Goal: Task Accomplishment & Management: Use online tool/utility

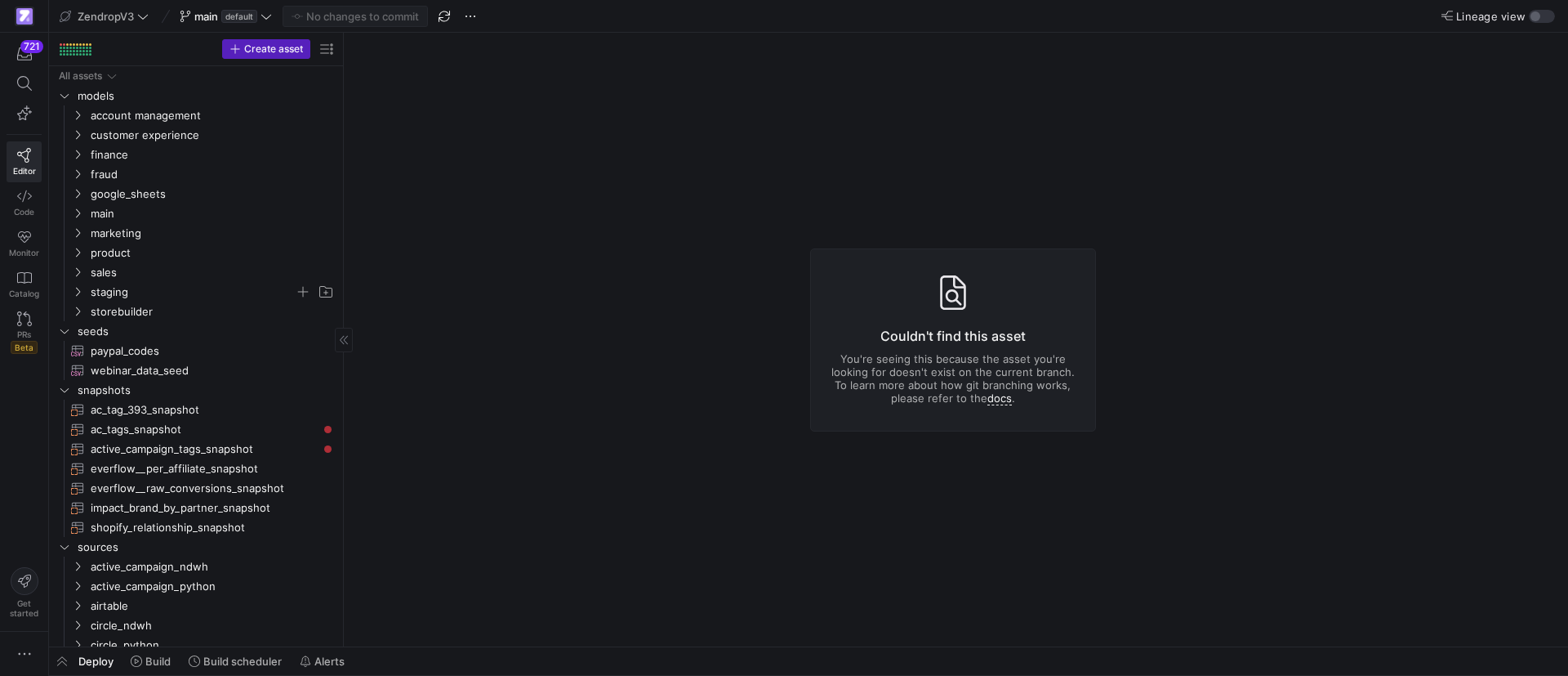
drag, startPoint x: 276, startPoint y: 255, endPoint x: 263, endPoint y: 287, distance: 34.5
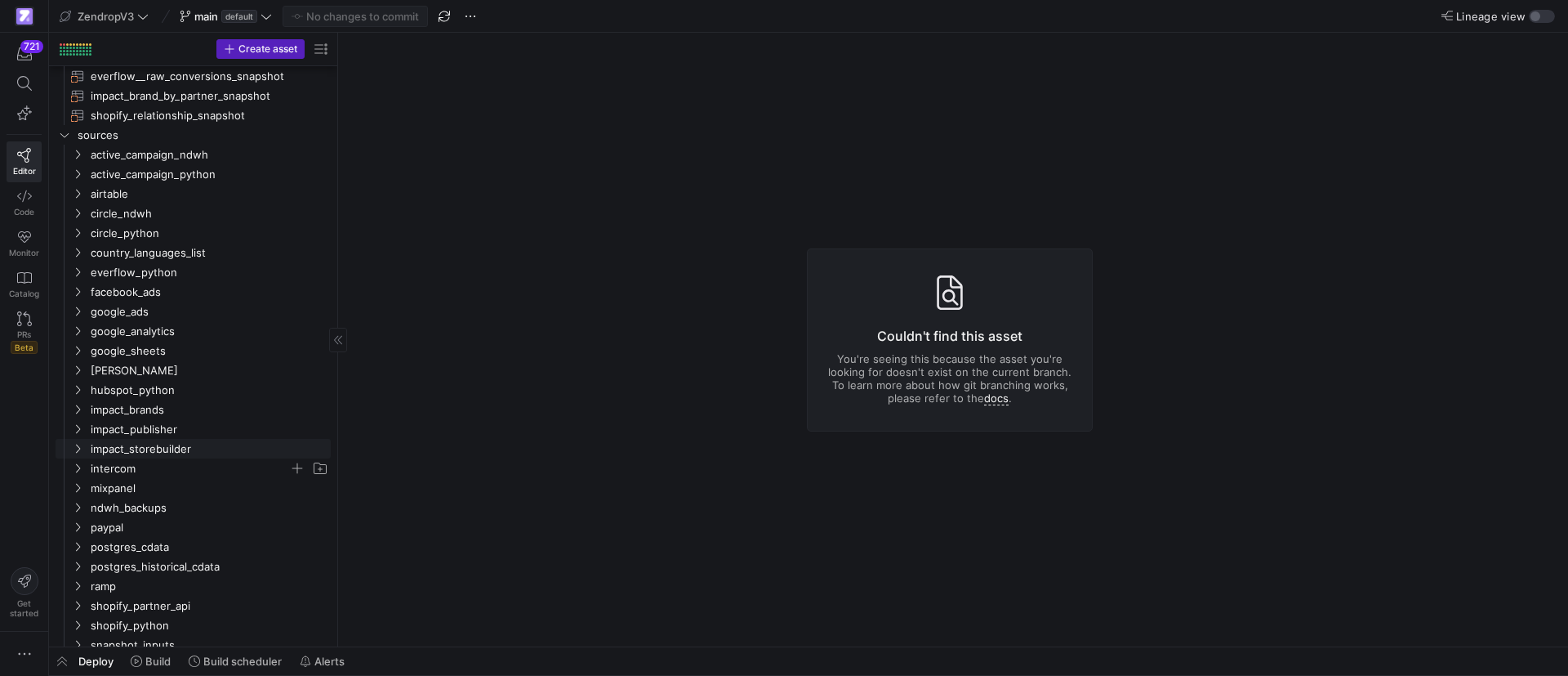
scroll to position [479, 0]
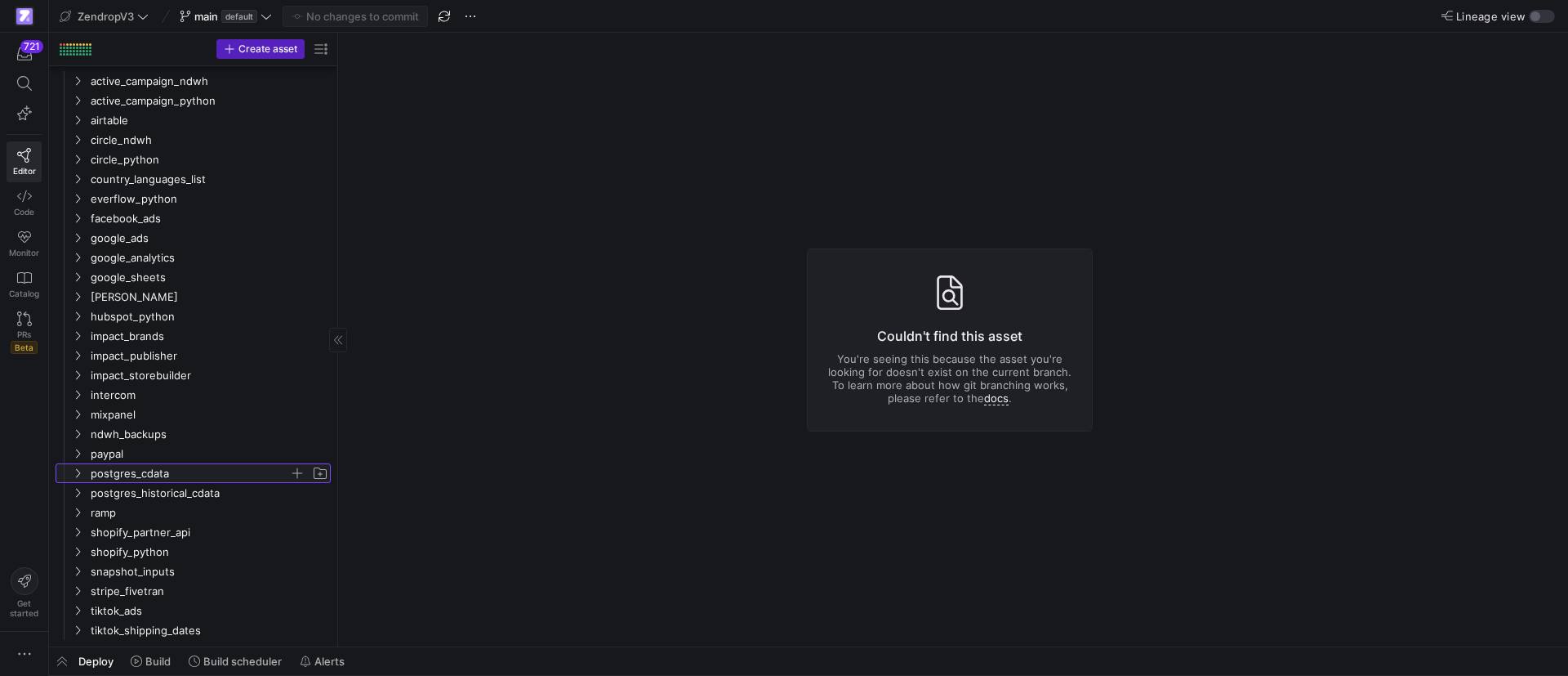
click at [78, 471] on icon "Press SPACE to select this row." at bounding box center [78, 474] width 4 height 9
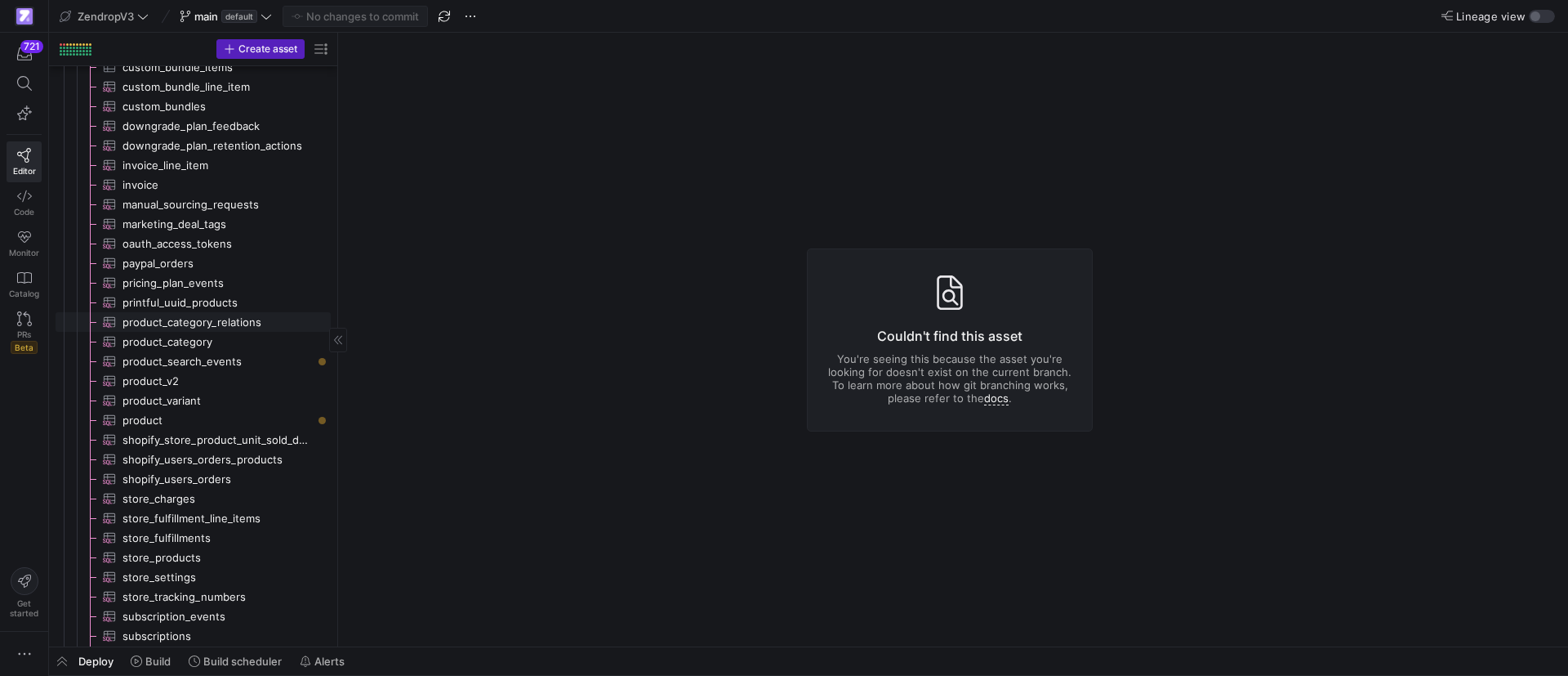
scroll to position [976, 0]
click at [209, 473] on span "shopify_users_orders​​​​​​​​​" at bounding box center [217, 473] width 190 height 19
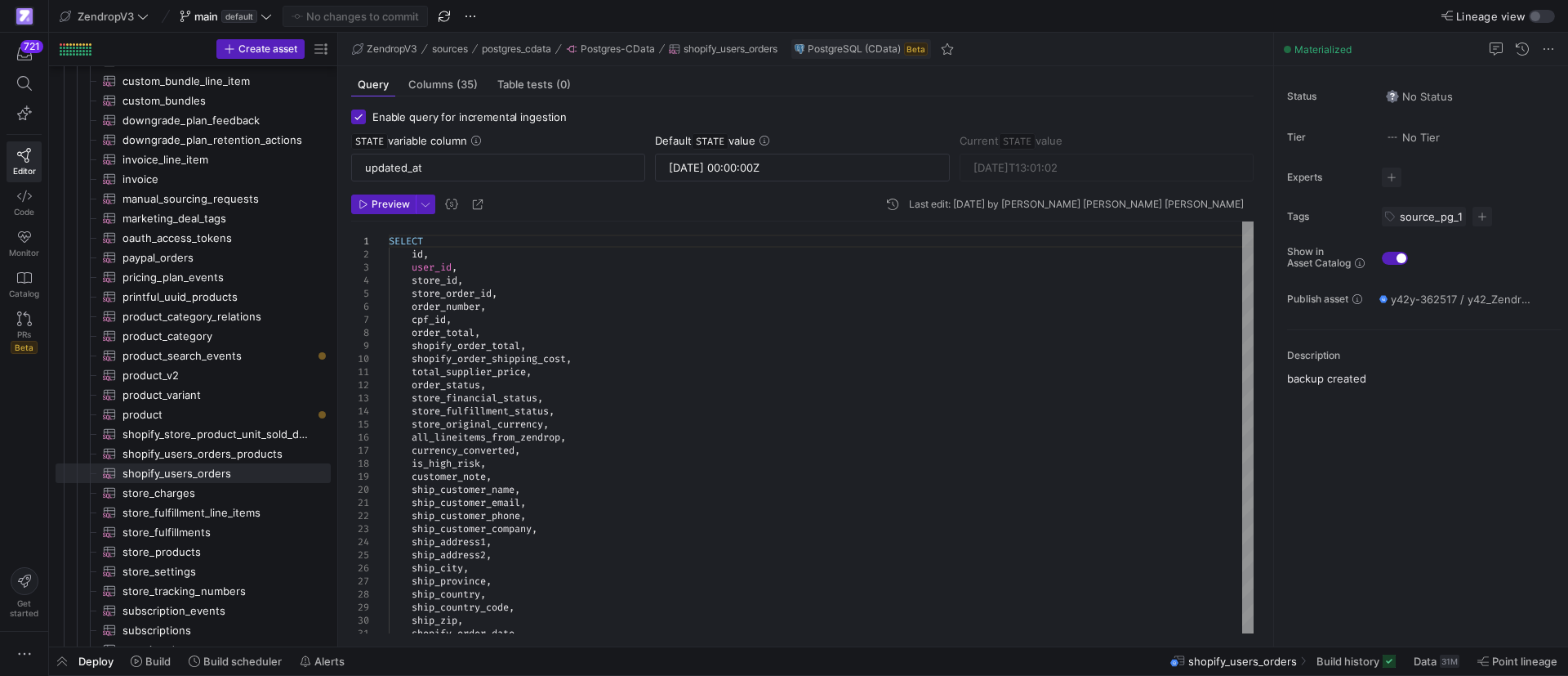
click at [469, 291] on div "SELECT id , user_id , store_id , store_order_id , order_number , cpf_id , order…" at bounding box center [821, 476] width 865 height 510
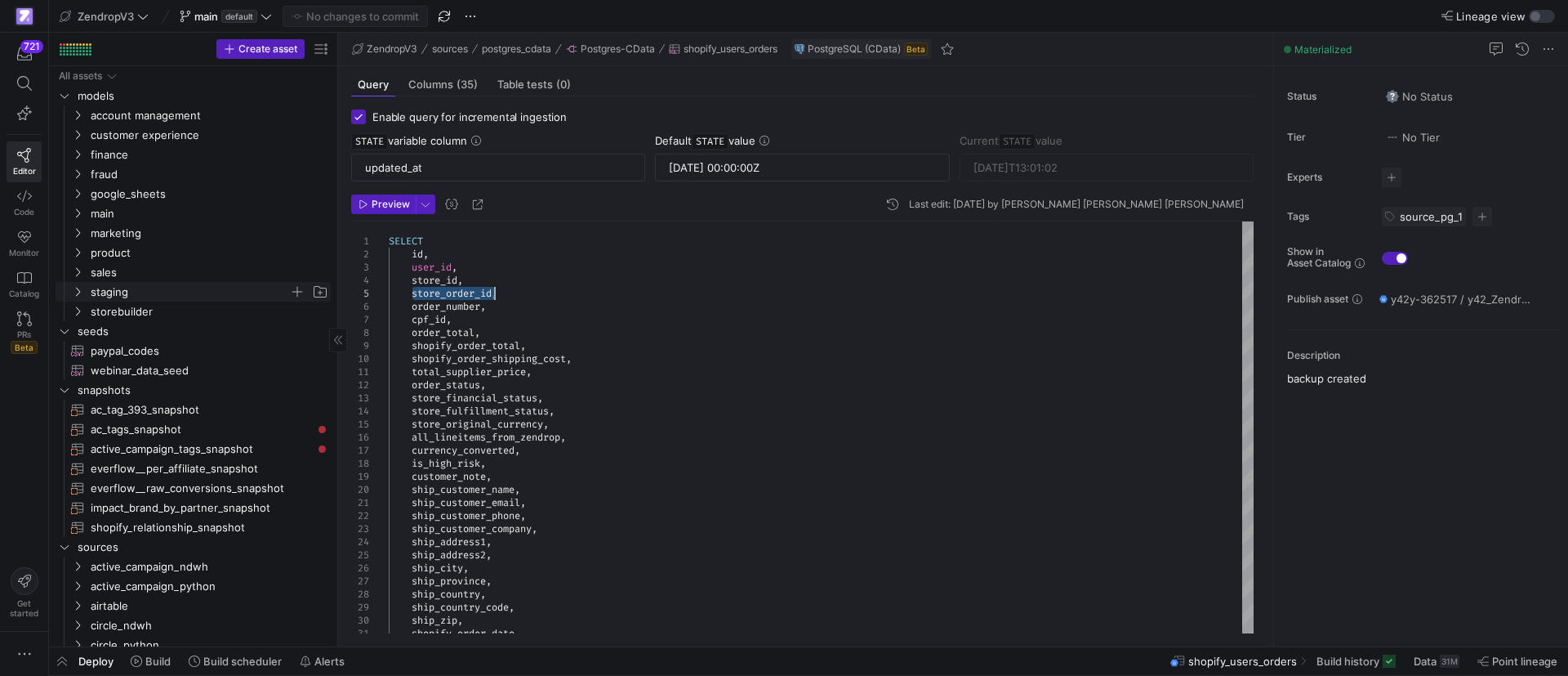
click at [135, 289] on span "staging" at bounding box center [190, 292] width 199 height 19
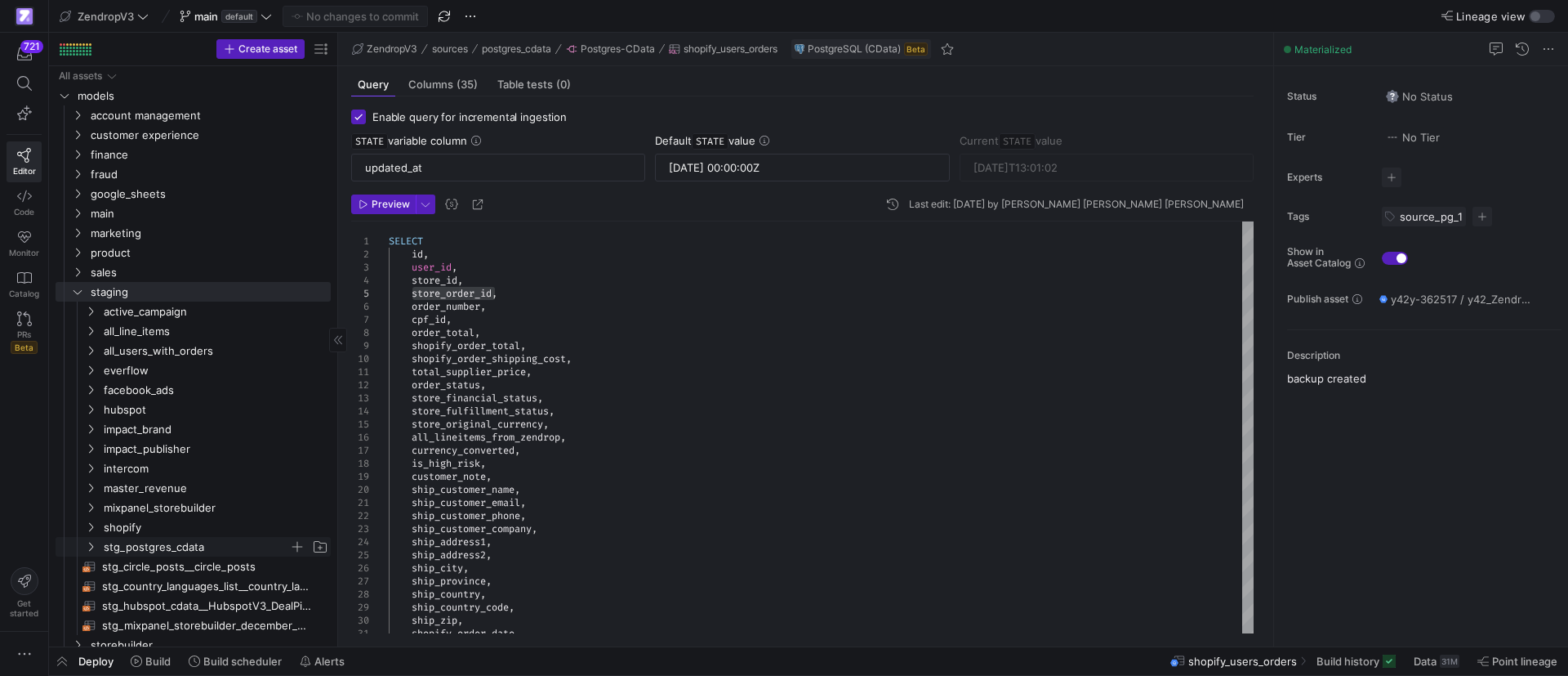
click at [144, 548] on span "stg_postgres_cdata" at bounding box center [196, 547] width 185 height 19
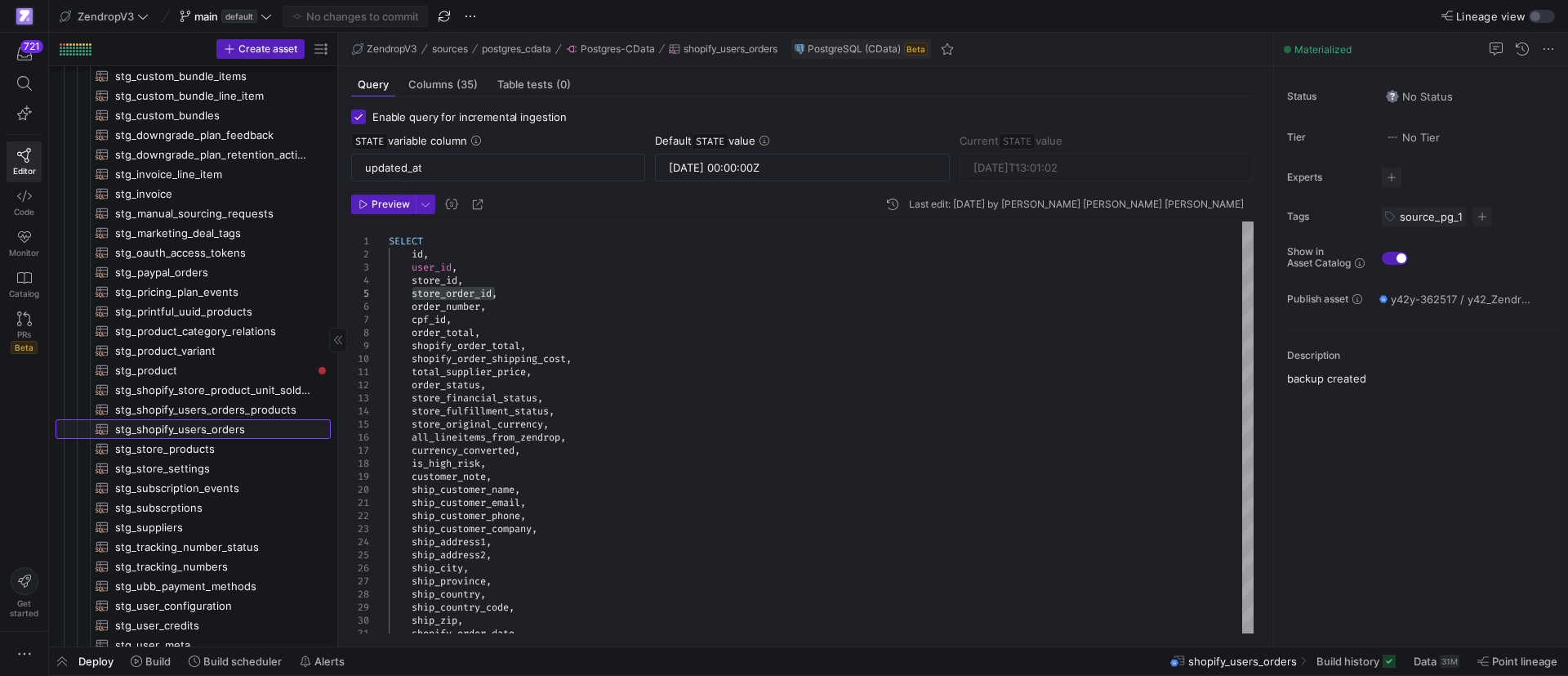
click at [178, 431] on span "stg_shopify_users_orders​​​​​​​​​​" at bounding box center [213, 429] width 197 height 19
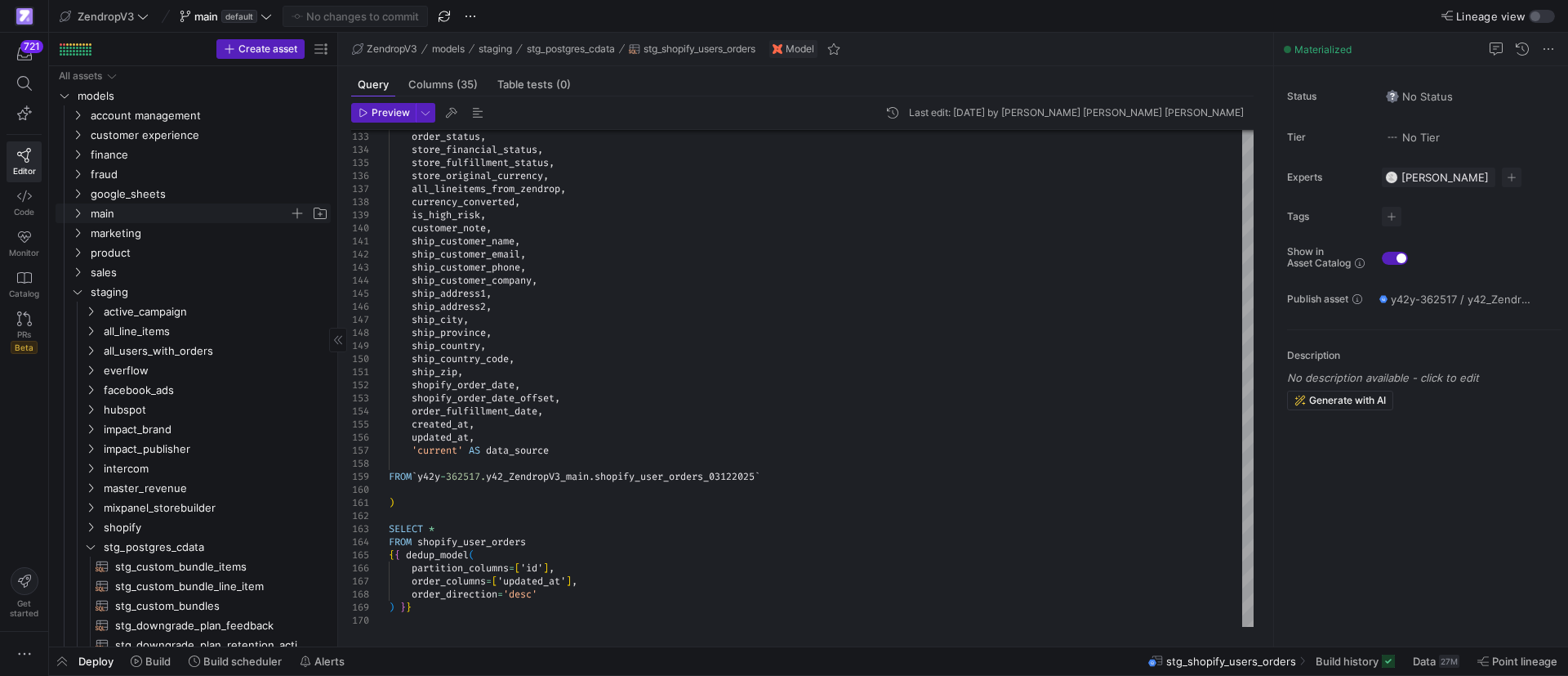
click at [77, 217] on icon "Press SPACE to select this row." at bounding box center [78, 213] width 4 height 9
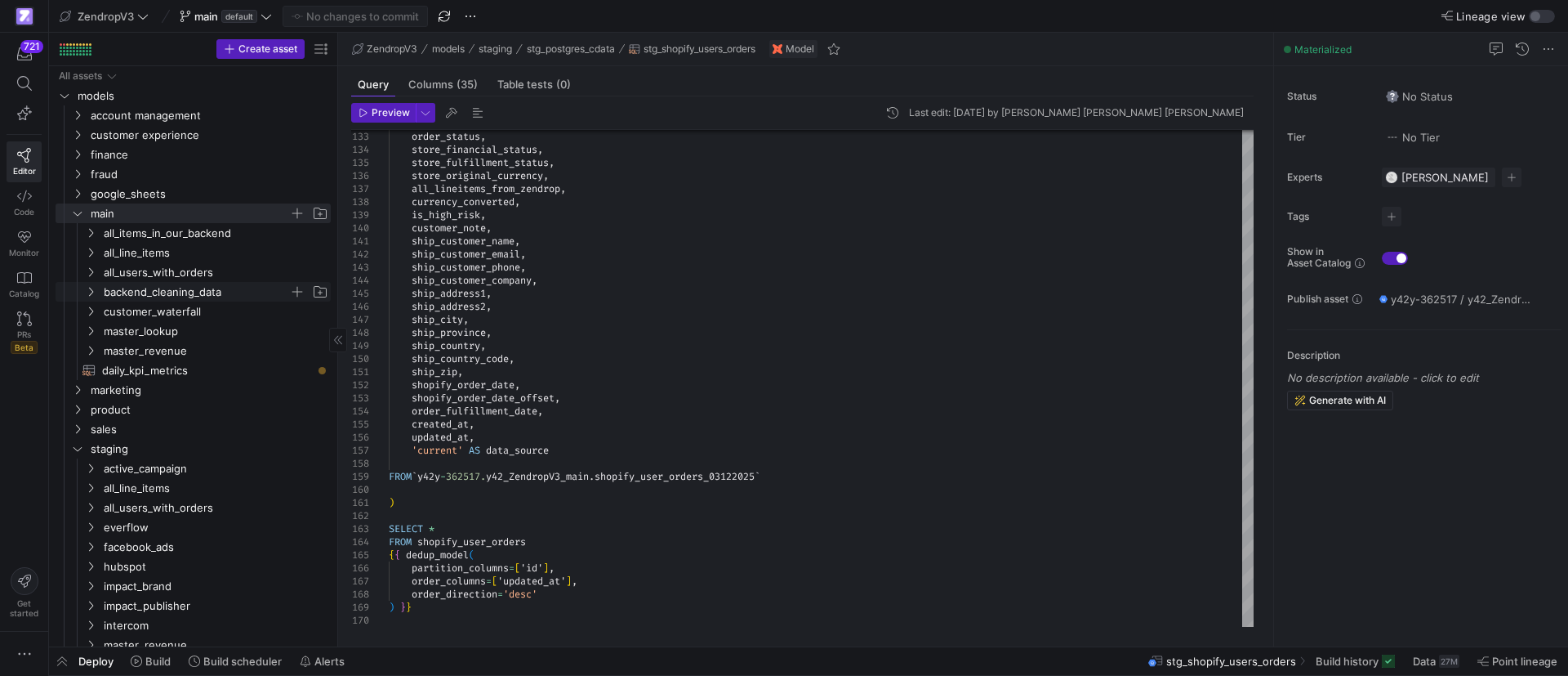
click at [94, 287] on icon "Press SPACE to select this row." at bounding box center [90, 292] width 12 height 10
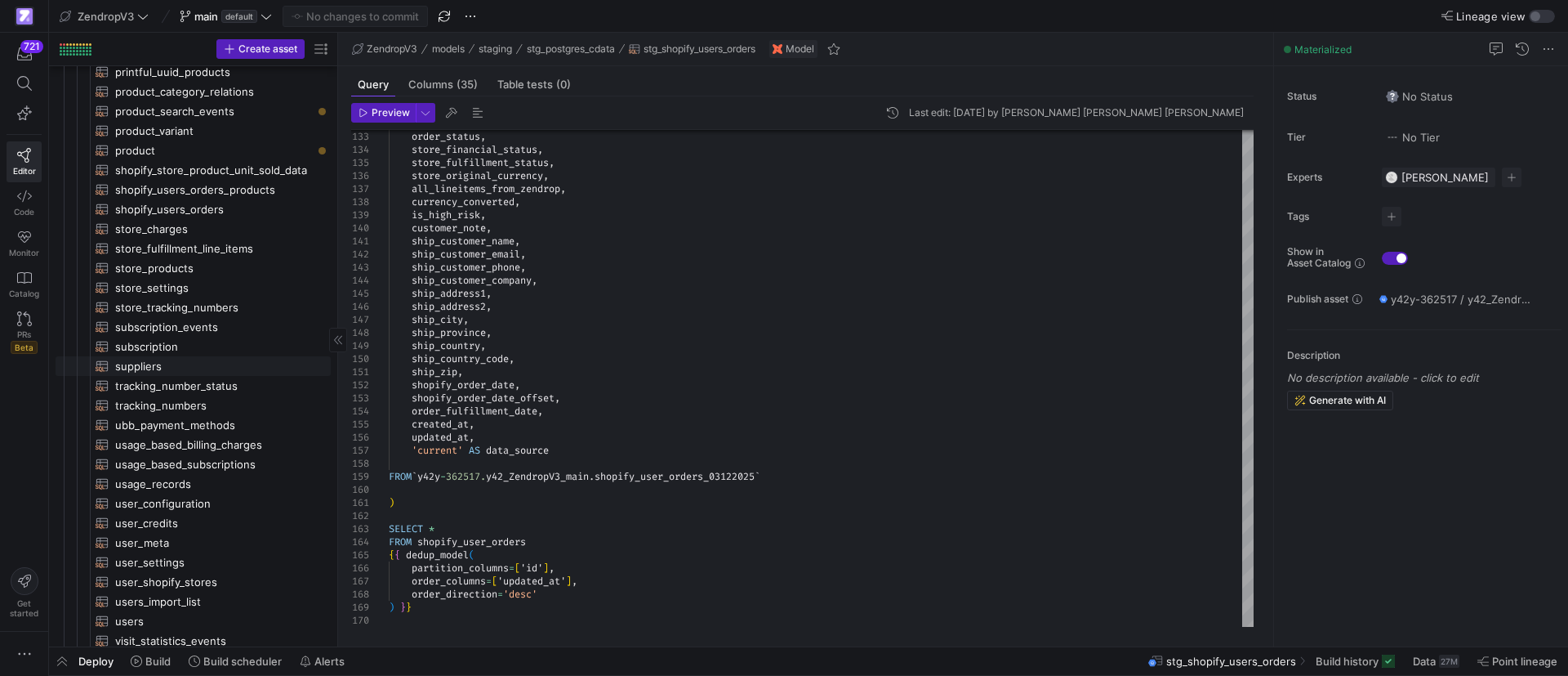
scroll to position [367, 0]
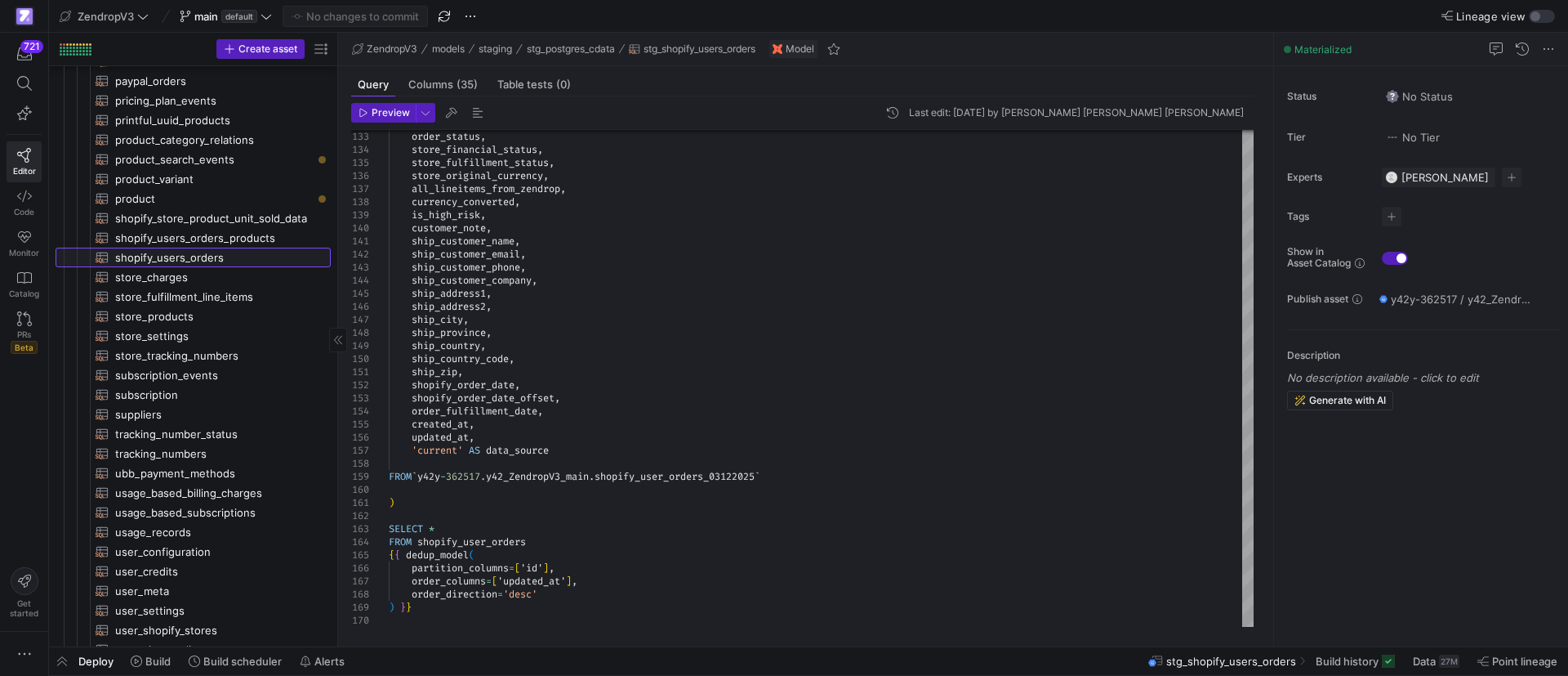
click at [199, 252] on span "shopify_users_orders​​​​​​​​​​" at bounding box center [213, 257] width 197 height 19
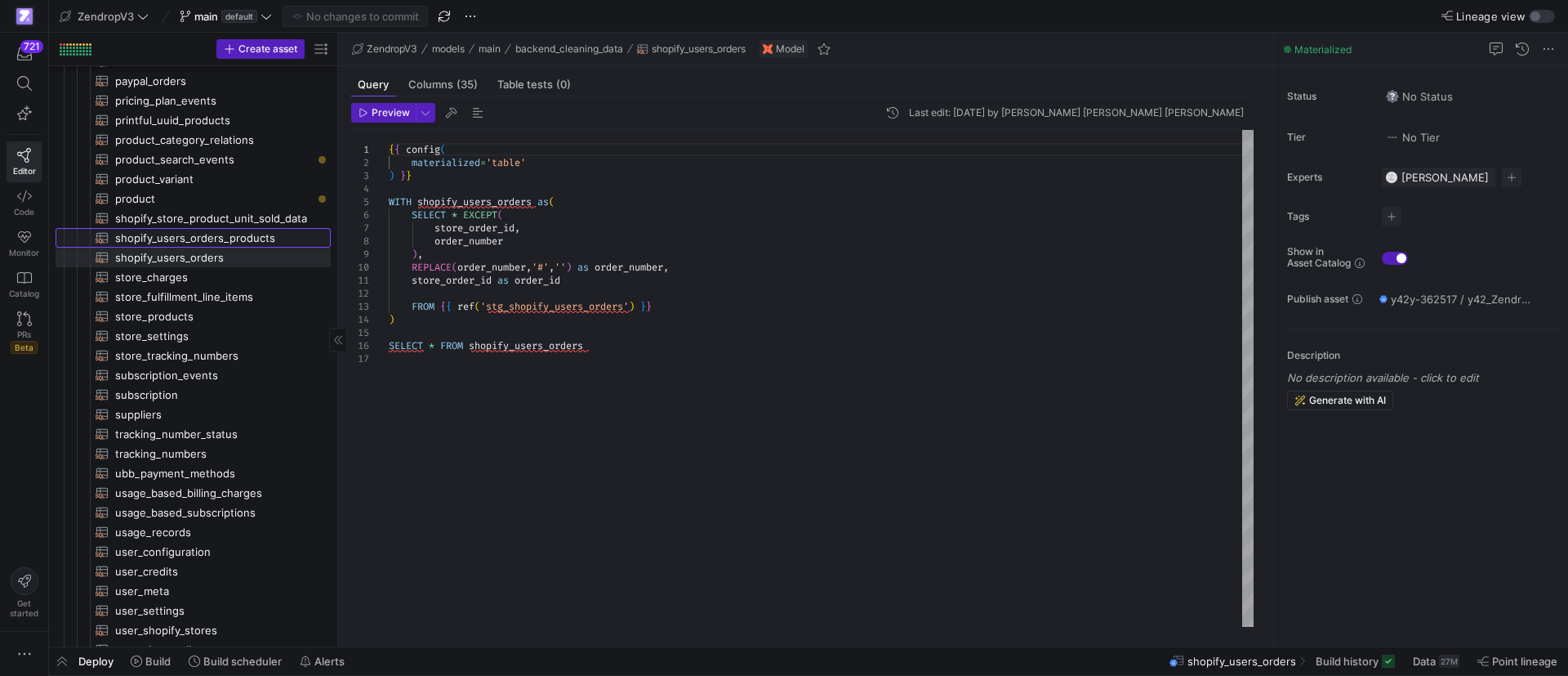
click at [211, 238] on span "shopify_users_orders_products​​​​​​​​​​" at bounding box center [213, 237] width 197 height 19
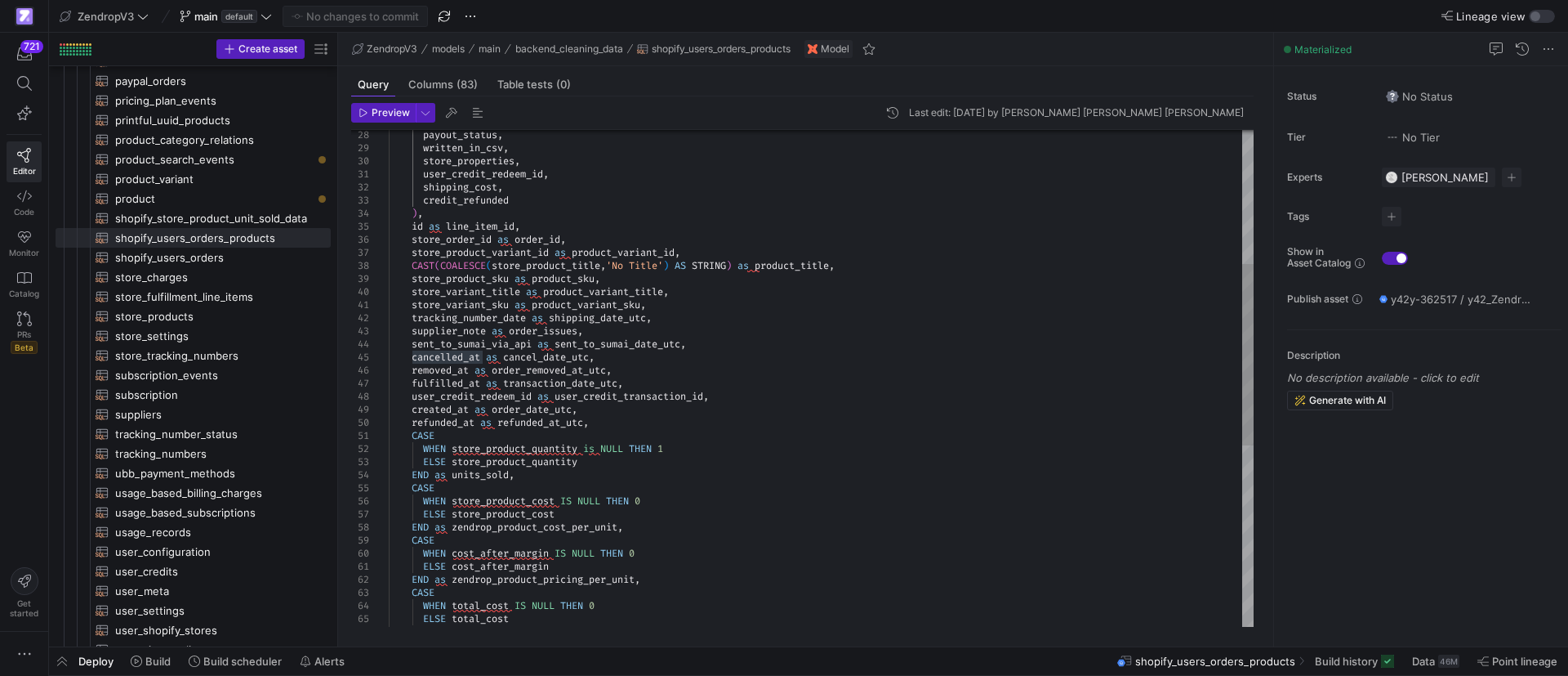
click at [569, 350] on div "store_product_variant_id as product_variant_id , shipping_cost , credit_refunde…" at bounding box center [821, 441] width 865 height 1359
click at [569, 351] on div "store_product_variant_id as product_variant_id , shipping_cost , credit_refunde…" at bounding box center [821, 441] width 865 height 1359
click at [536, 379] on div "store_product_variant_id as product_variant_id , shipping_cost , credit_refunde…" at bounding box center [821, 441] width 865 height 1359
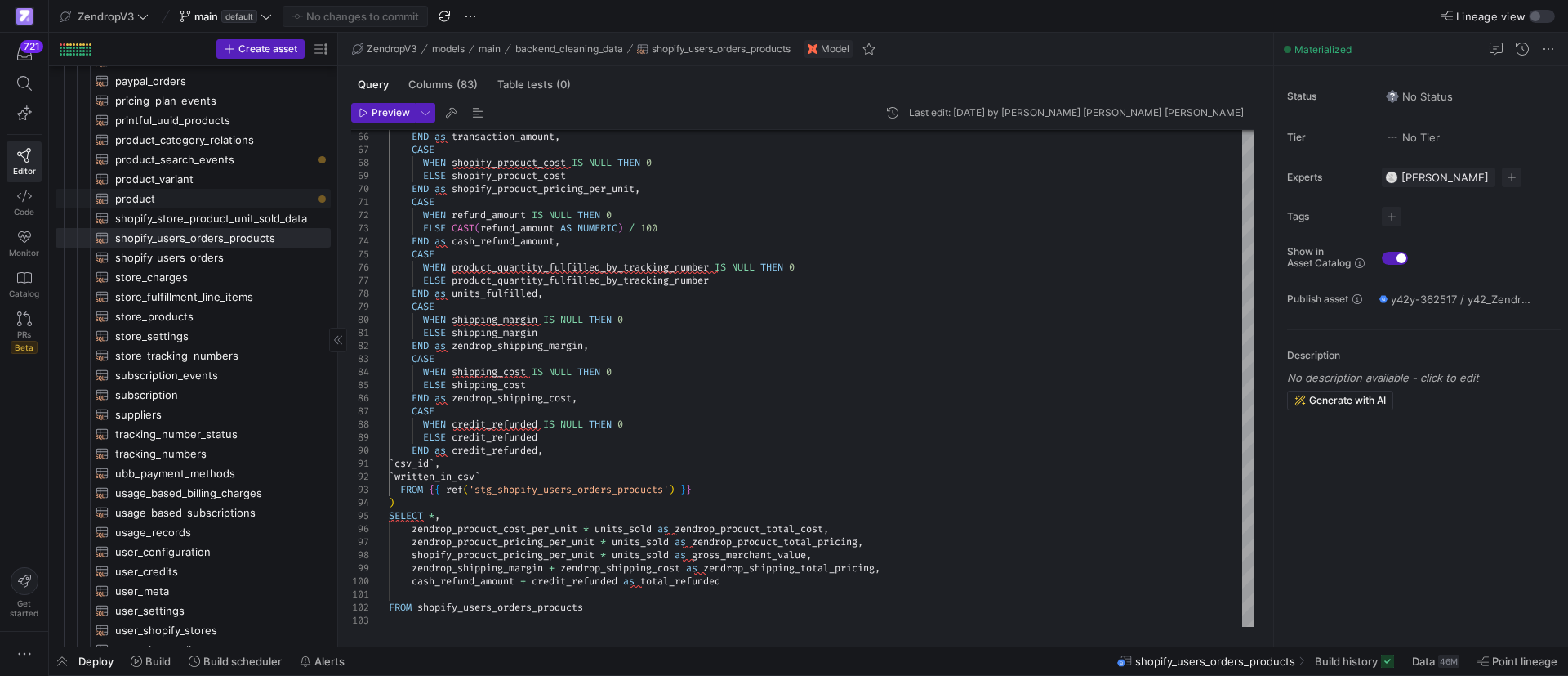
drag, startPoint x: 151, startPoint y: 195, endPoint x: 292, endPoint y: 194, distance: 141.0
click at [151, 194] on span "product​​​​​​​​​​" at bounding box center [213, 199] width 197 height 19
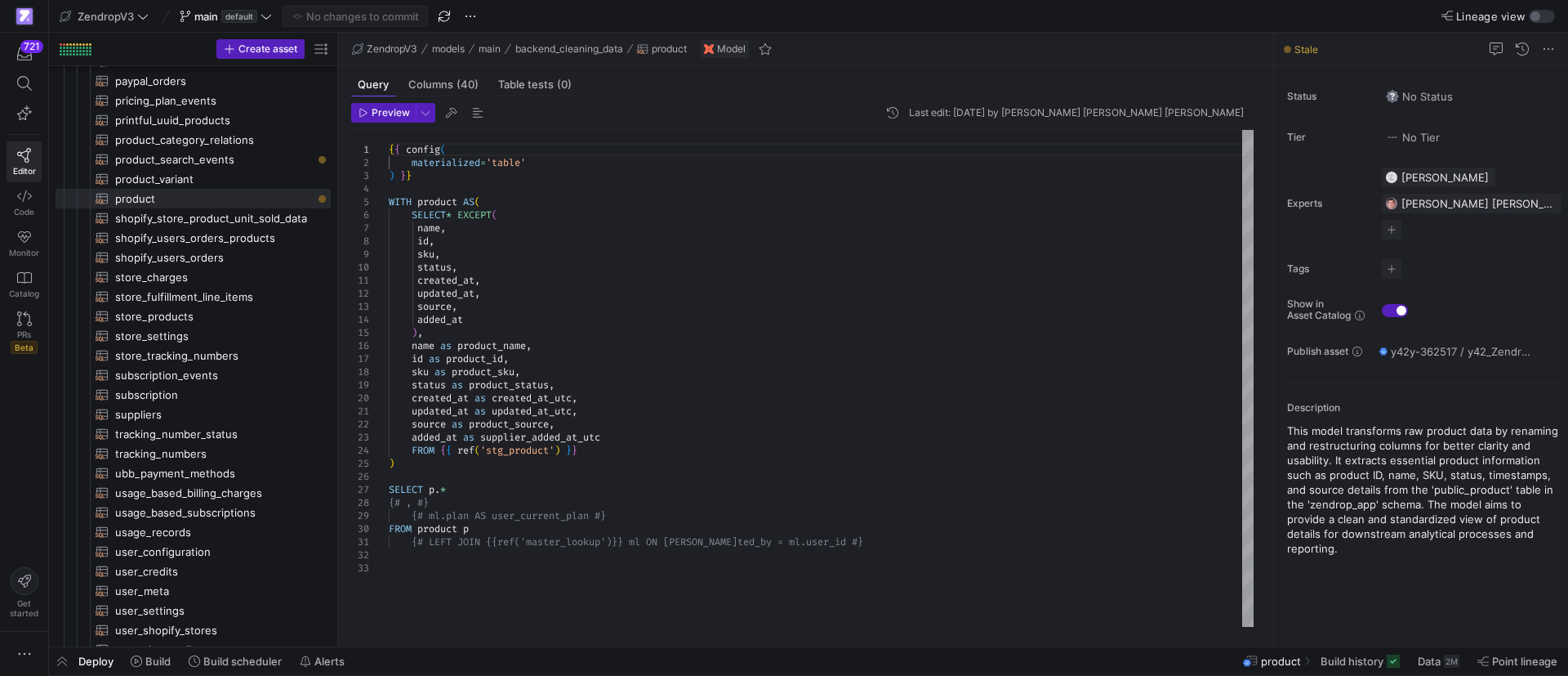
type textarea "created_at, updated_at, source, added_at ), name as product_name, id as product…"
click at [472, 366] on div "{ { config ( materialized = 'table' ) } } WITH product AS ( SELECT * EXCEPT ( n…" at bounding box center [821, 378] width 865 height 497
click at [472, 366] on div "{ { config ( materialized = 'table' ) } } WITH product AS ( SELECT * EXCEPT ( n…" at bounding box center [821, 378] width 865 height 497
click at [473, 361] on div "{ { config ( materialized = 'table' ) } } WITH product AS ( SELECT * EXCEPT ( n…" at bounding box center [821, 378] width 865 height 497
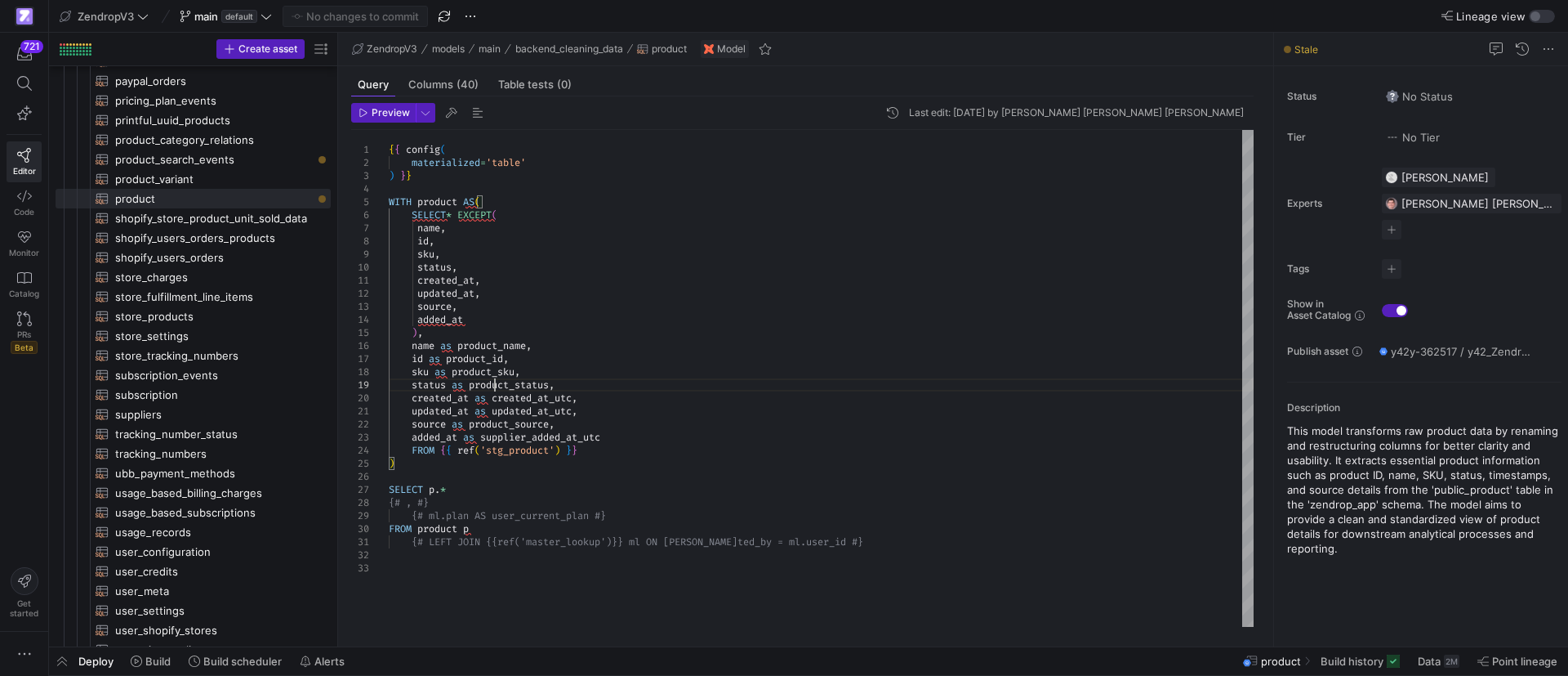
click at [497, 384] on div "{ { config ( materialized = 'table' ) } } WITH product AS ( SELECT * EXCEPT ( n…" at bounding box center [821, 378] width 865 height 497
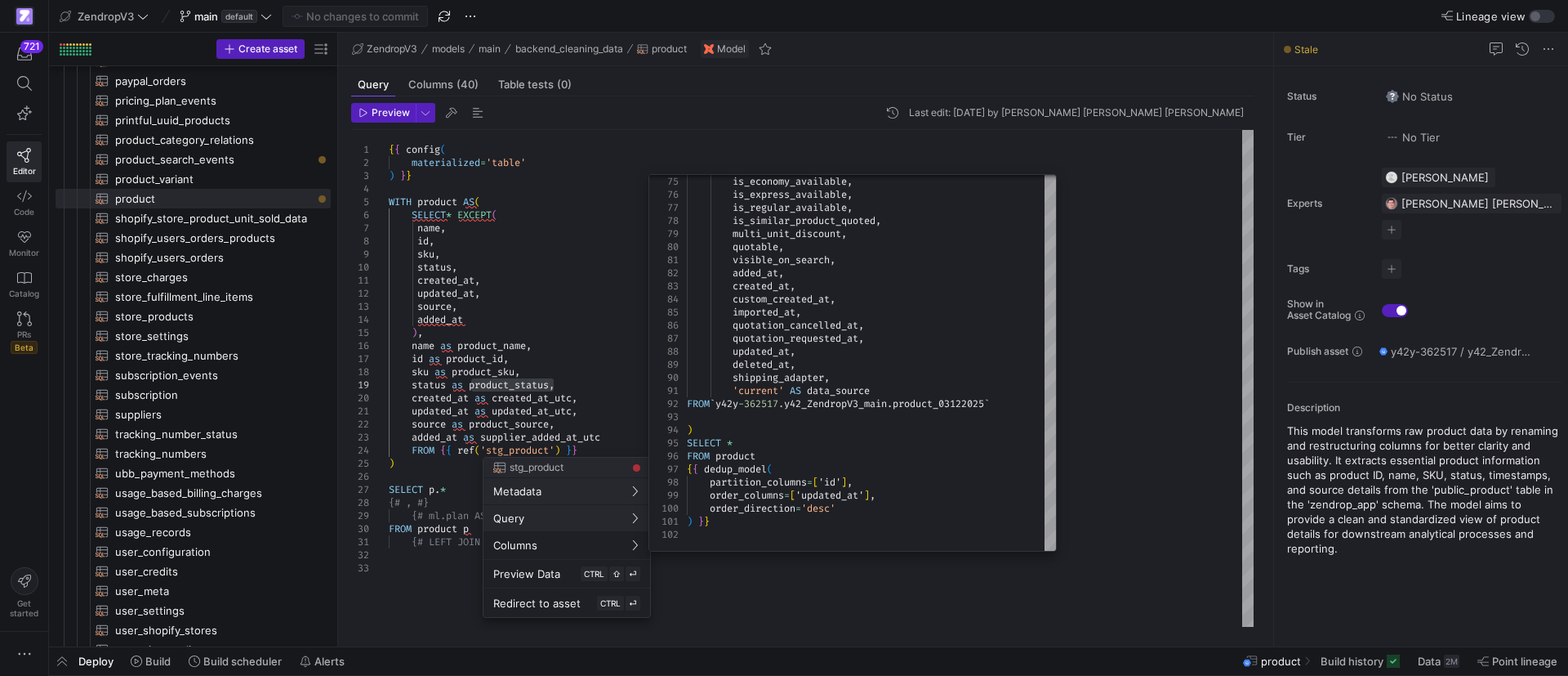
click at [635, 367] on div at bounding box center [784, 338] width 1568 height 676
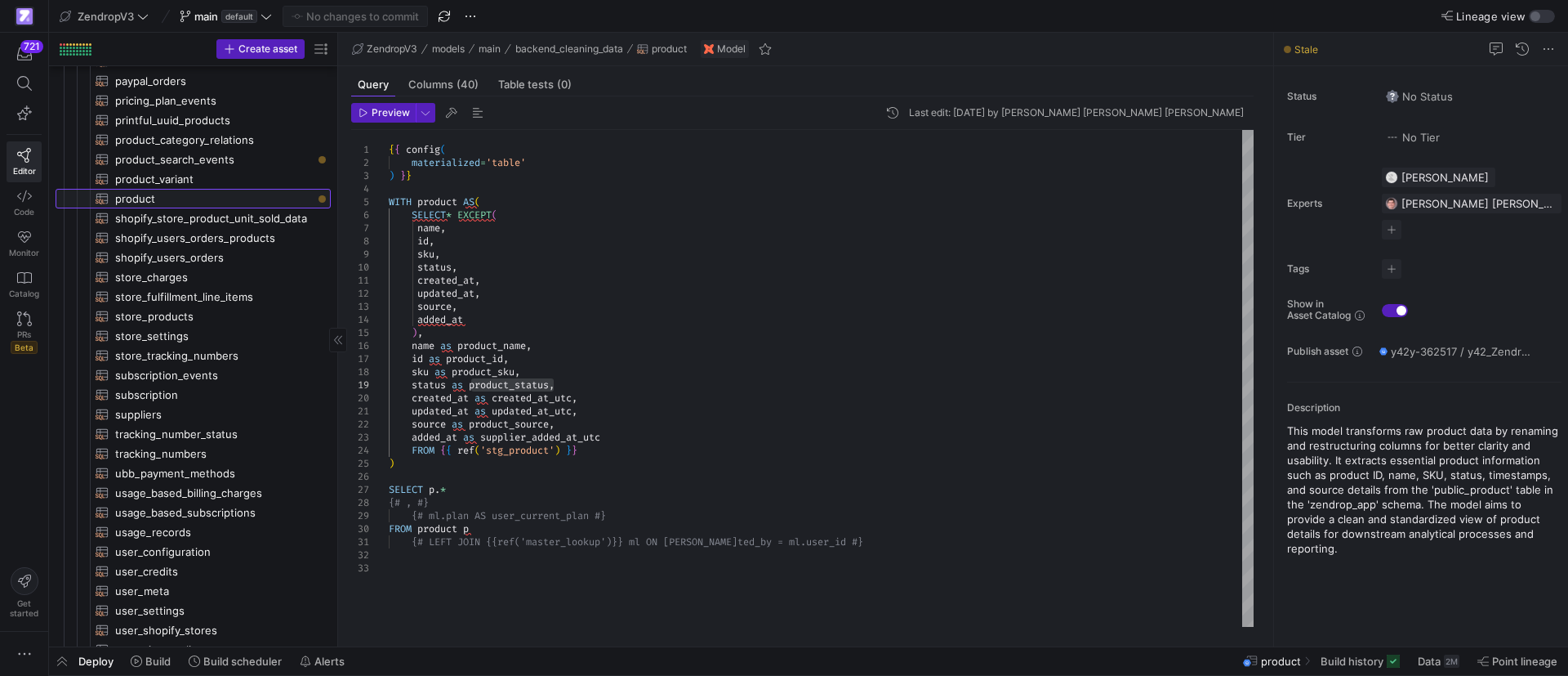
click at [163, 196] on span "product​​​​​​​​​​" at bounding box center [213, 199] width 197 height 19
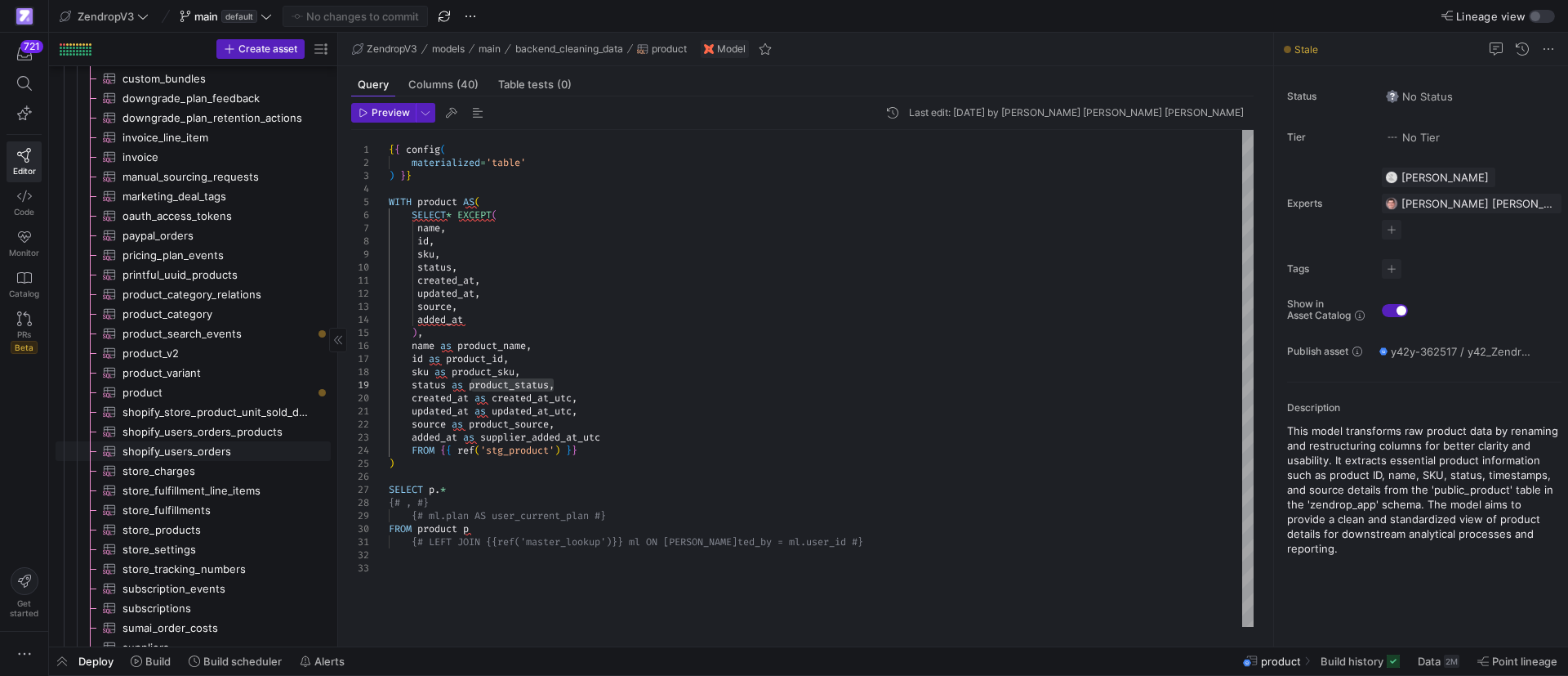
scroll to position [2975, 0]
click at [162, 391] on span "product​​​​​​​​​" at bounding box center [217, 394] width 190 height 19
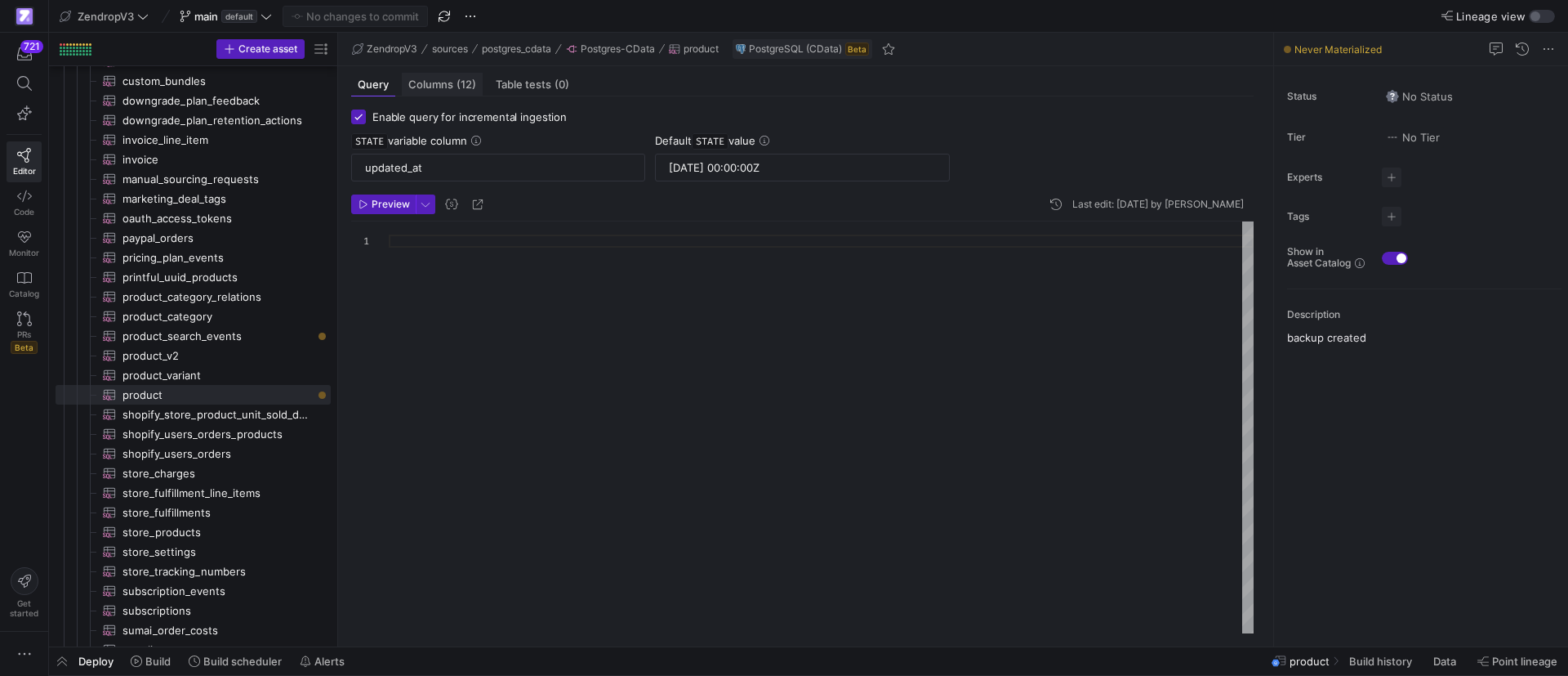
click at [462, 80] on span "(12)" at bounding box center [466, 85] width 20 height 11
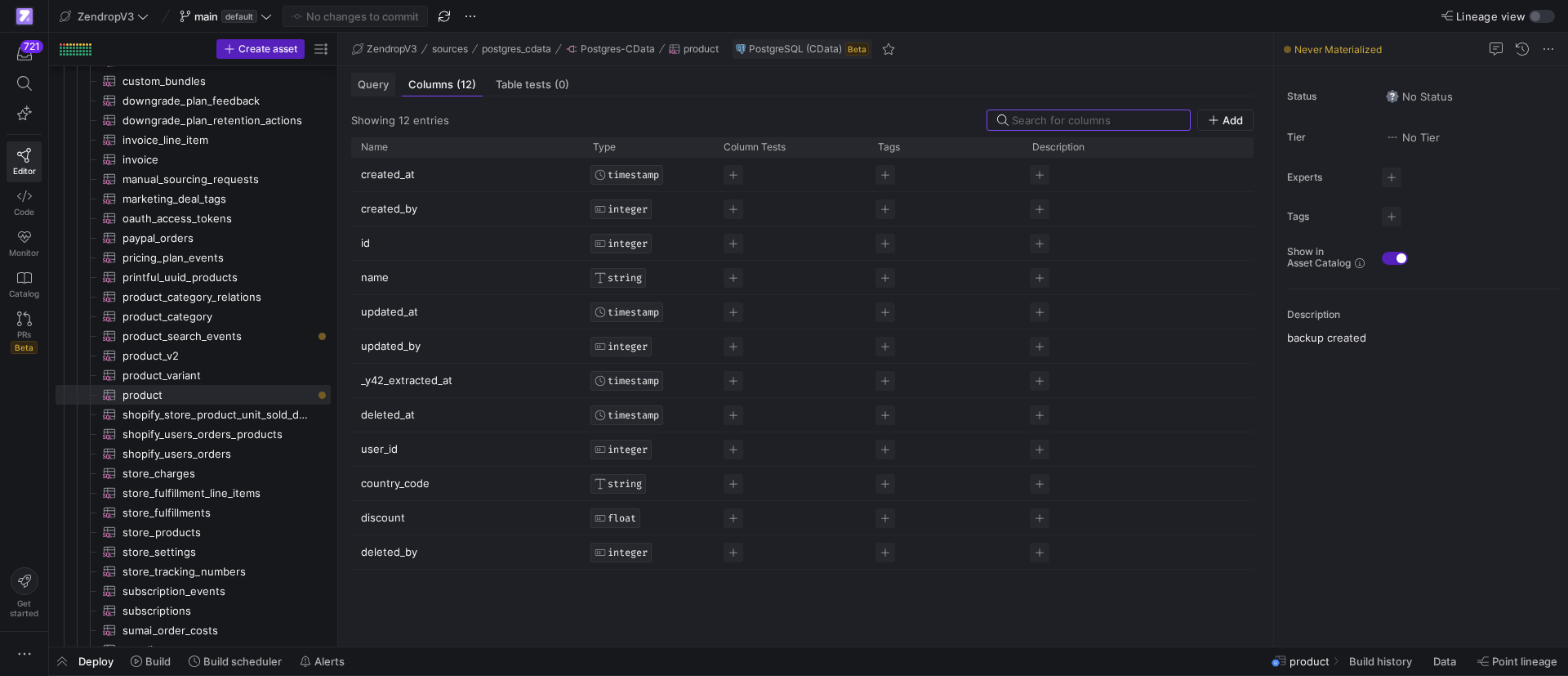
click at [364, 81] on span "Query" at bounding box center [373, 85] width 31 height 11
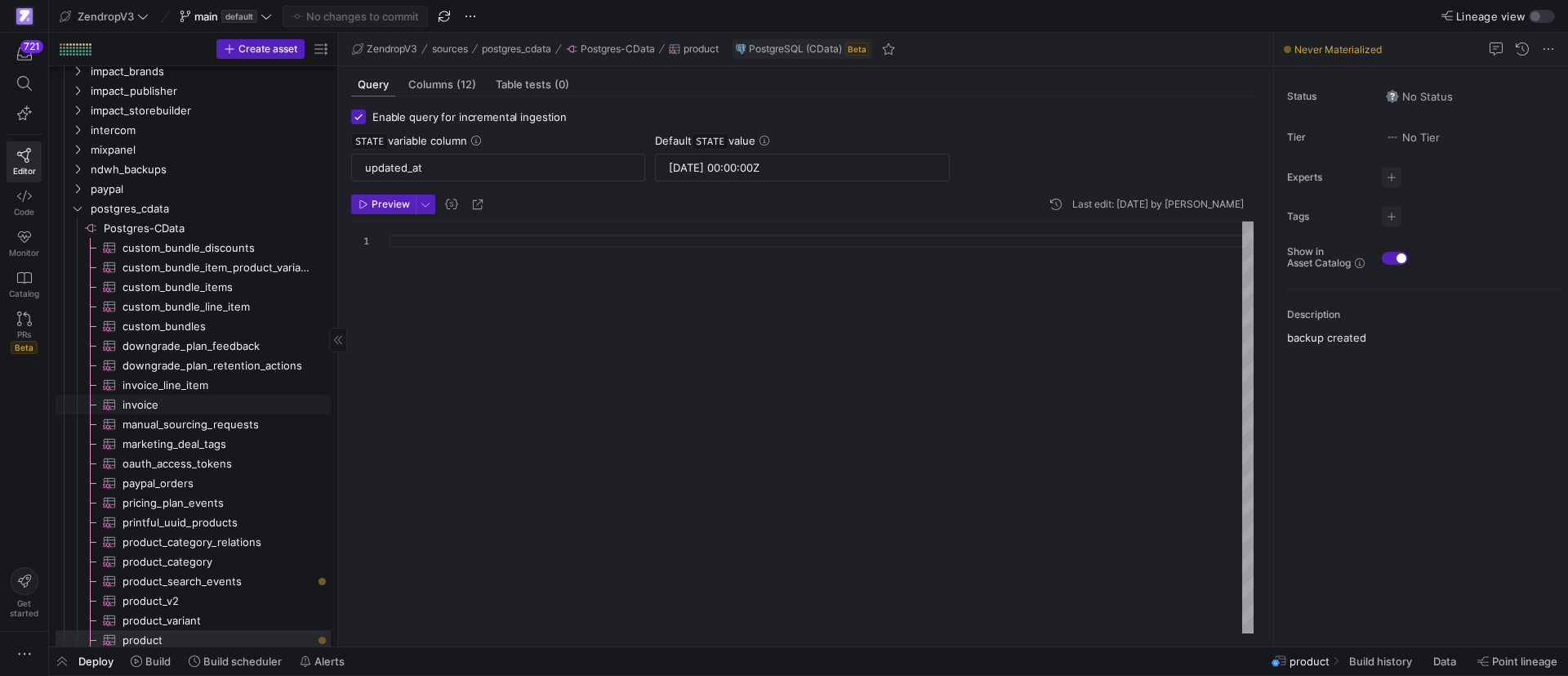
scroll to position [2730, 0]
click at [702, 296] on div at bounding box center [821, 427] width 865 height 412
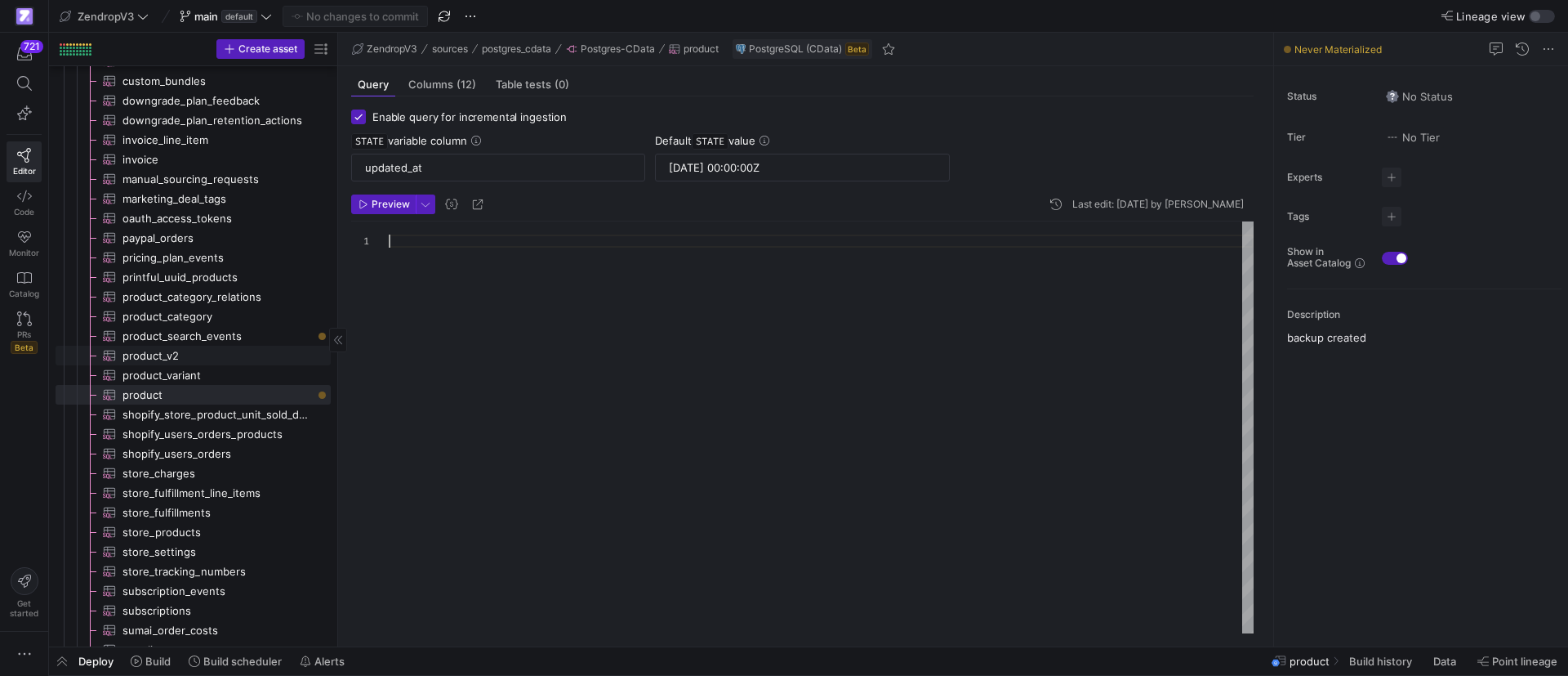
click at [232, 361] on span "product_v2​​​​​​​​​" at bounding box center [217, 355] width 190 height 19
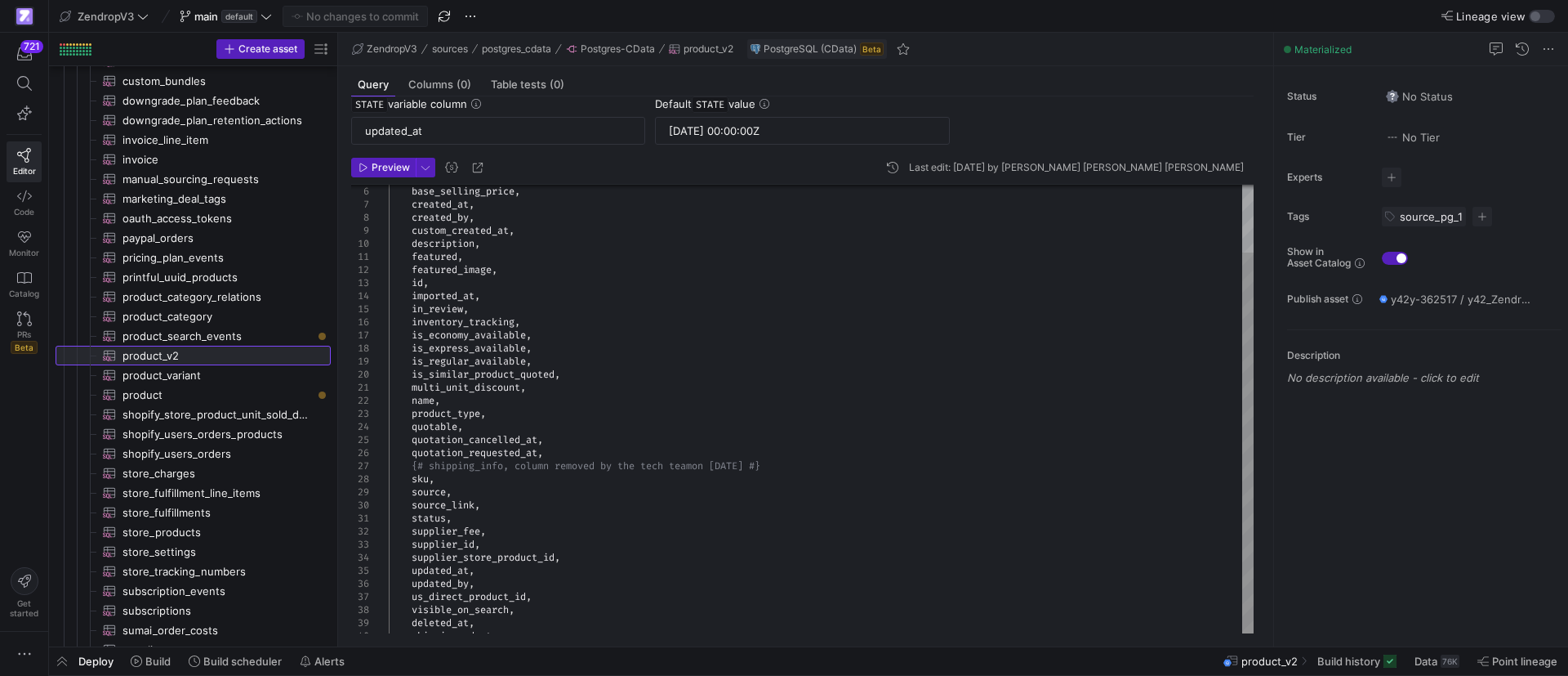
scroll to position [85, 0]
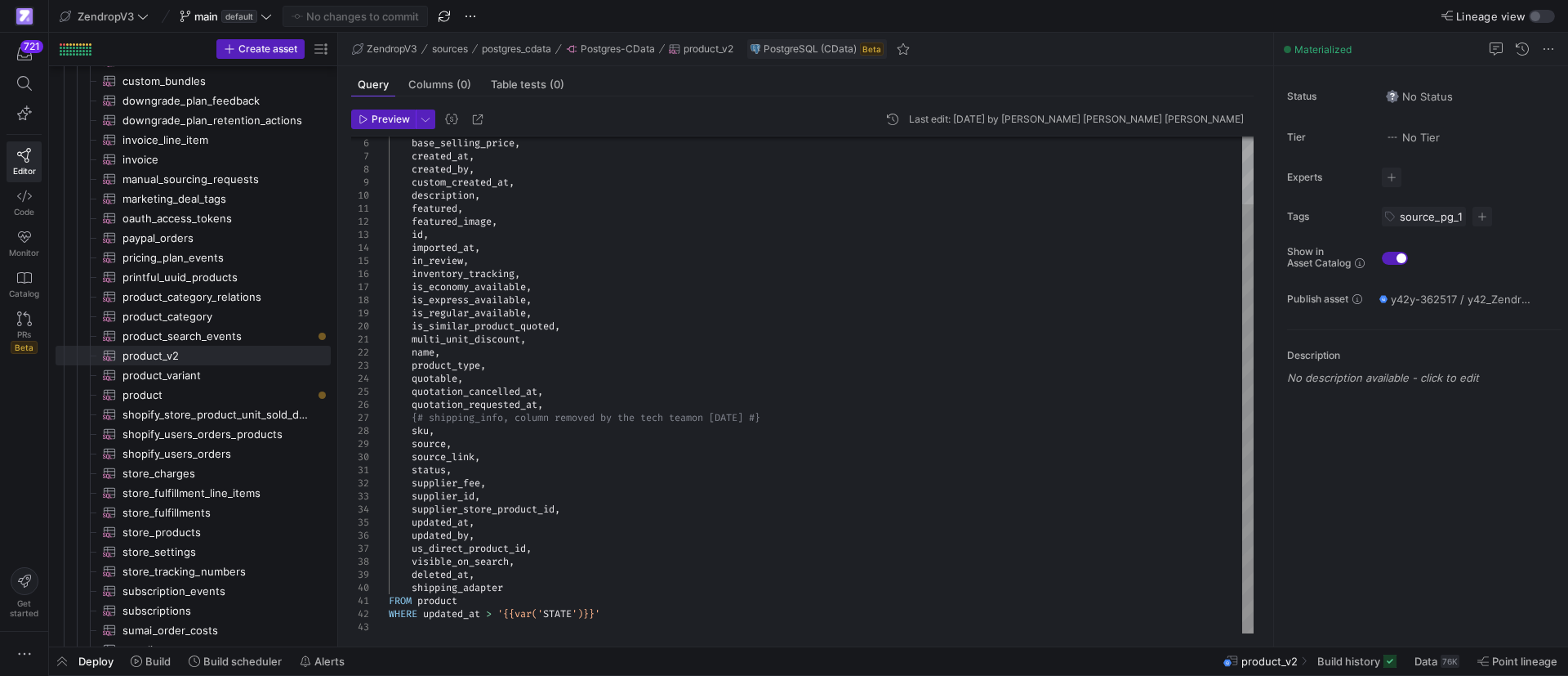
type textarea "multi_unit_discount, name, product_type, quotable, quotation_cancelled_at, quot…"
click at [426, 378] on div "base_selling_price , created_at , created_by , custom_created_at , description …" at bounding box center [821, 345] width 865 height 575
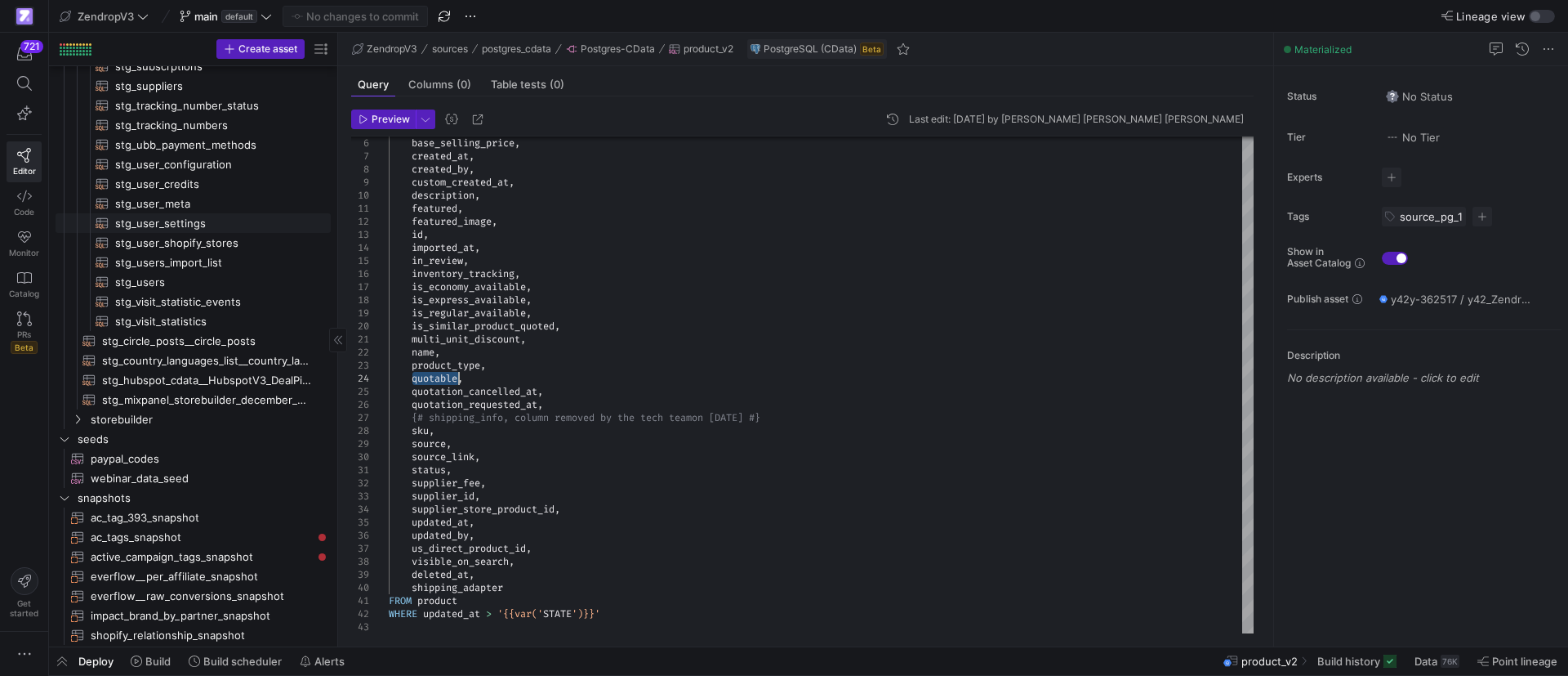
scroll to position [1628, 0]
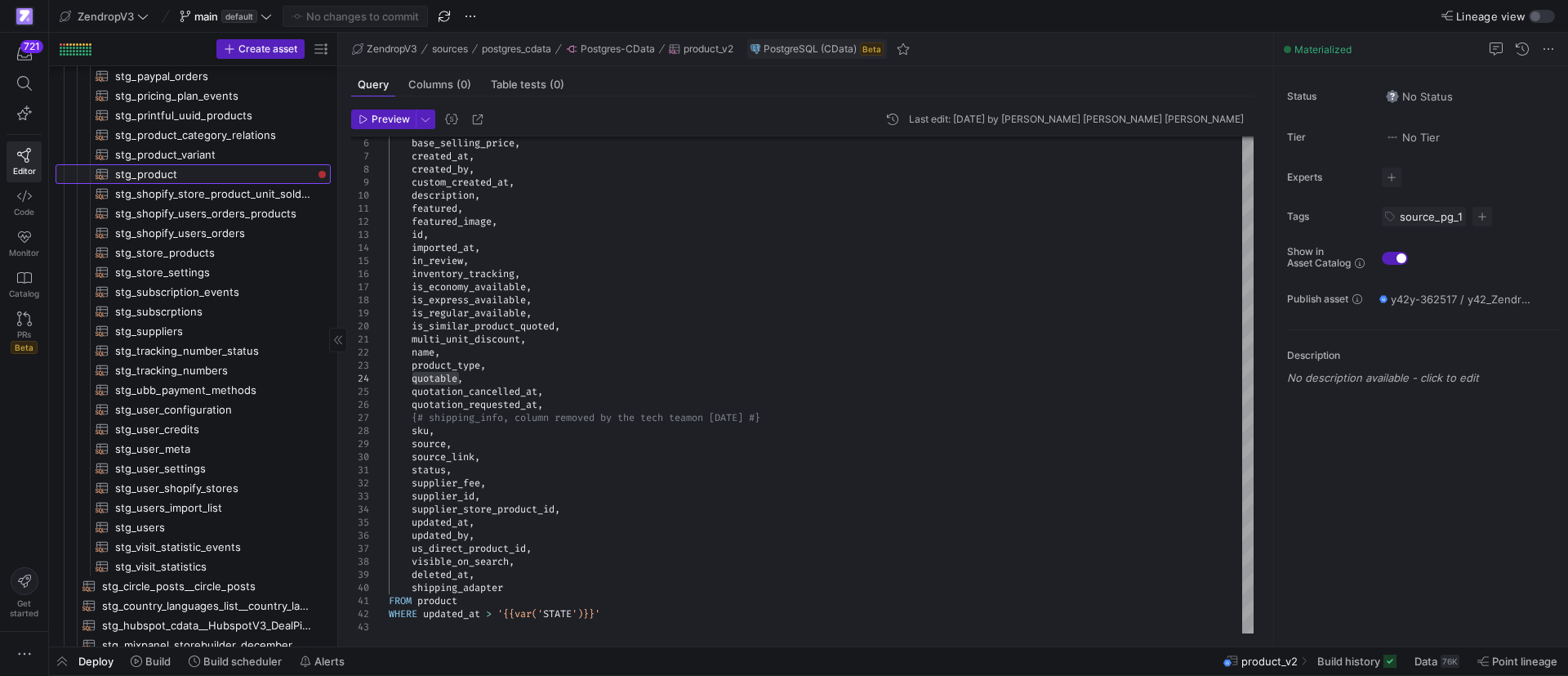
click at [187, 175] on span "stg_product​​​​​​​​​​" at bounding box center [213, 174] width 197 height 19
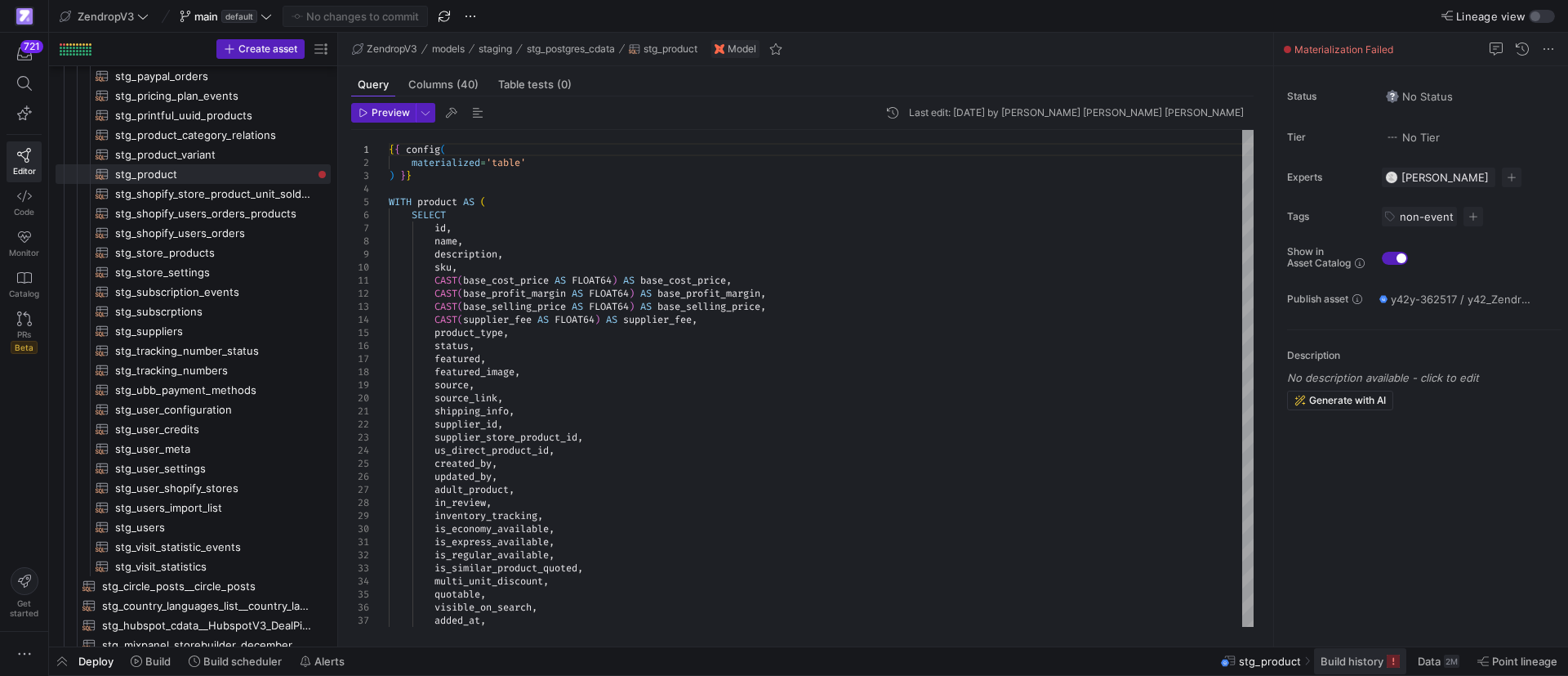
click at [1369, 662] on span "Build history" at bounding box center [1351, 661] width 63 height 13
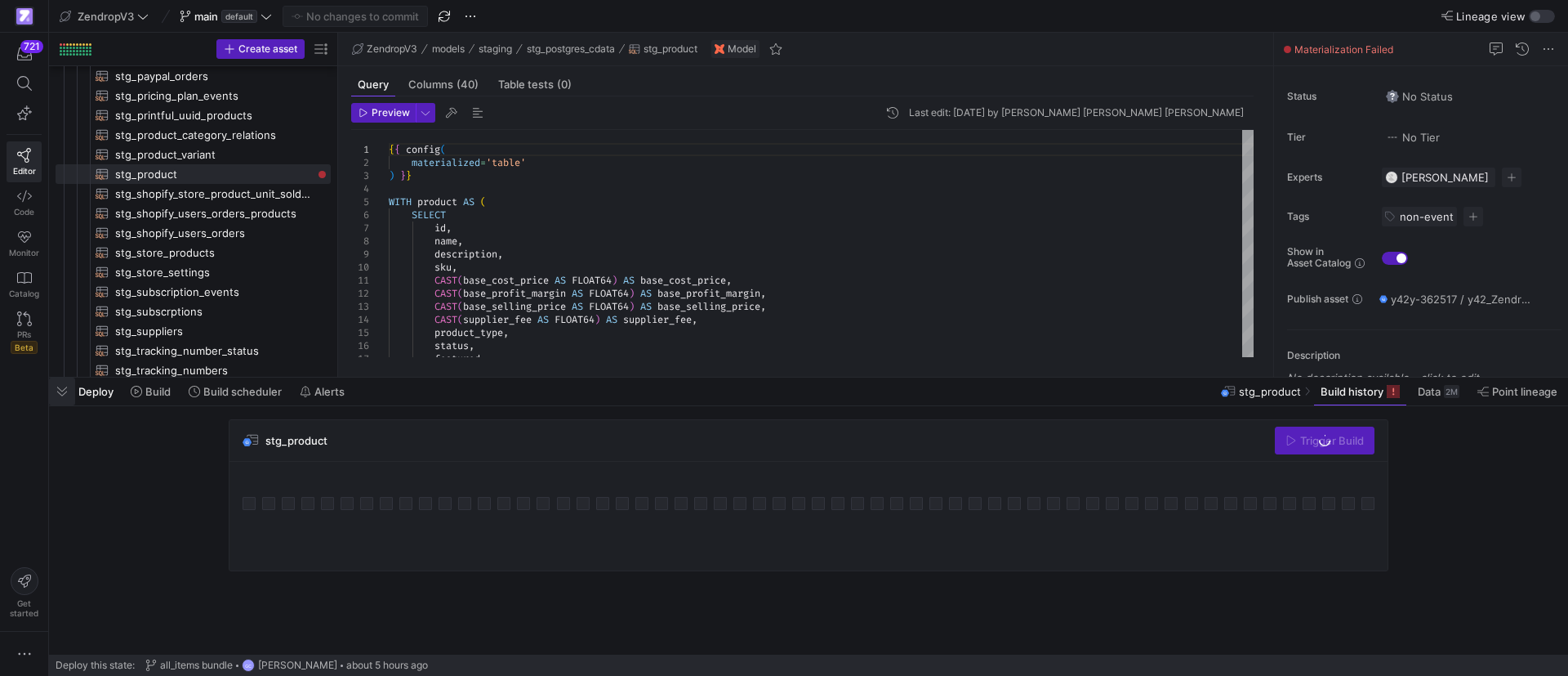
click at [56, 399] on span "button" at bounding box center [62, 391] width 26 height 28
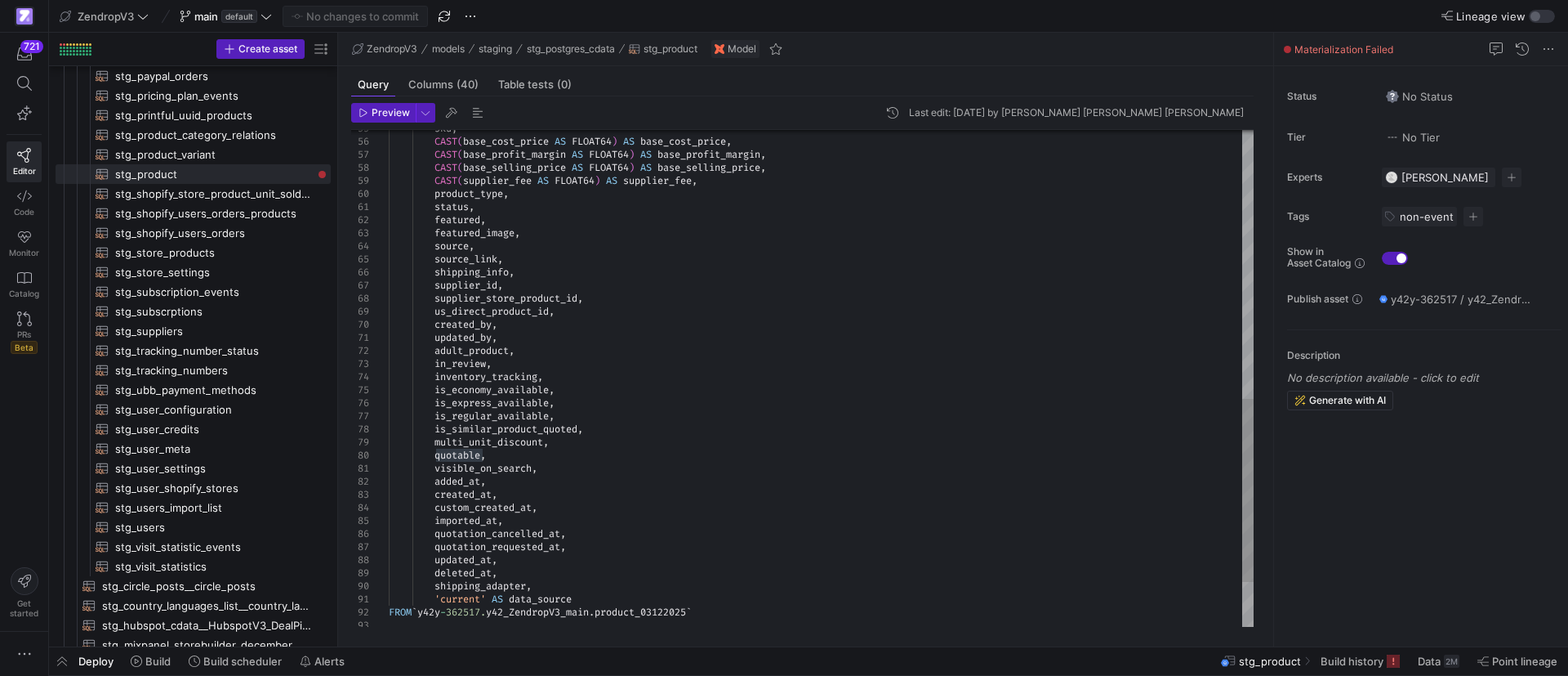
click at [451, 461] on div "source_link , shipping_info , supplier_id , supplier_store_product_id , us_dire…" at bounding box center [821, 76] width 865 height 1347
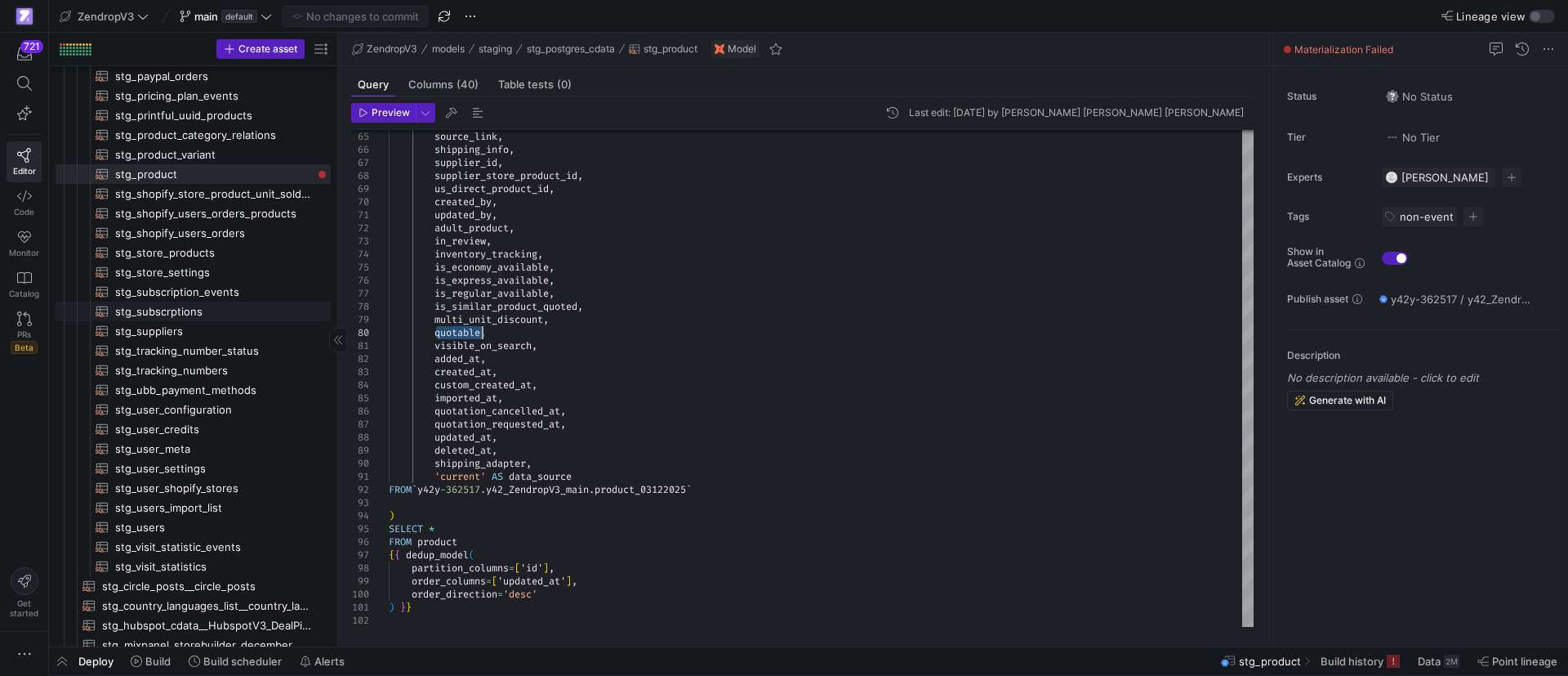
scroll to position [1015, 0]
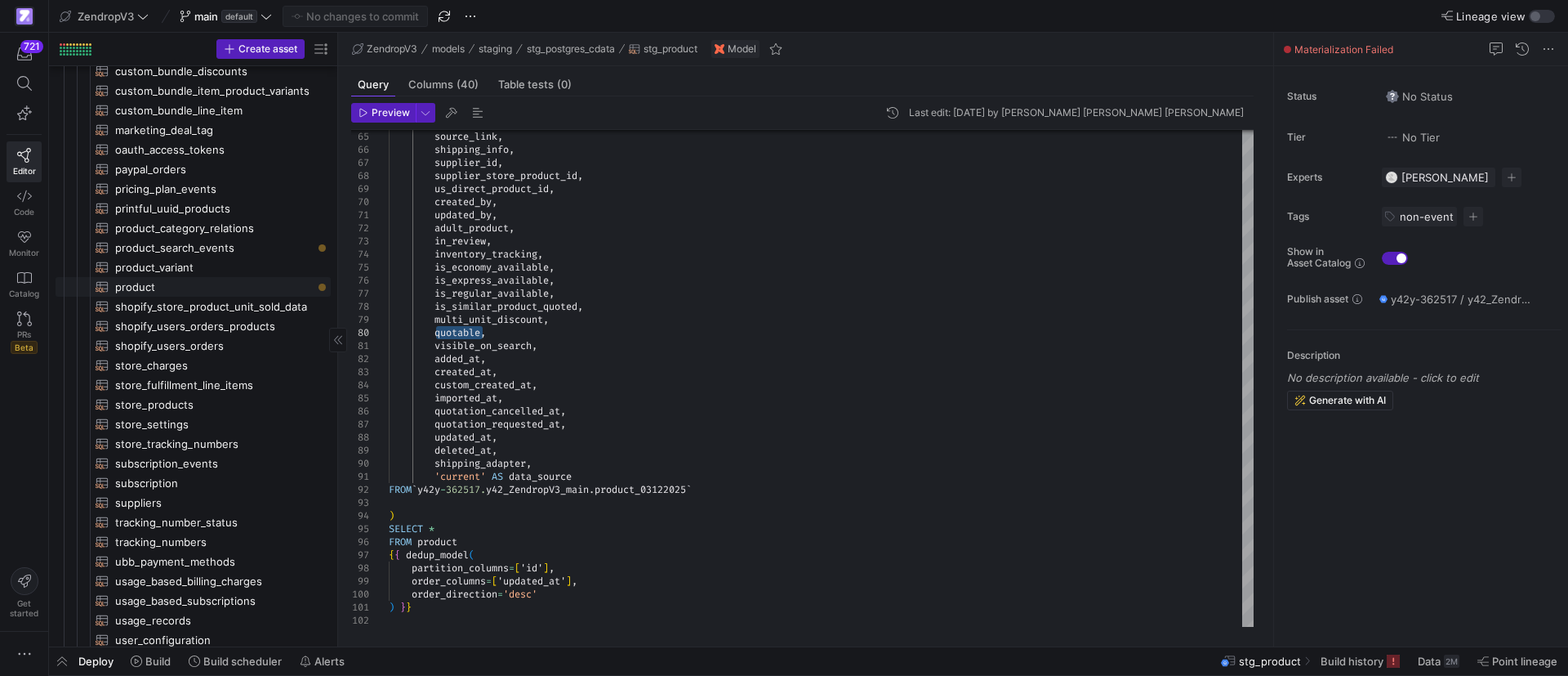
click at [154, 293] on span "product​​​​​​​​​​" at bounding box center [213, 286] width 197 height 19
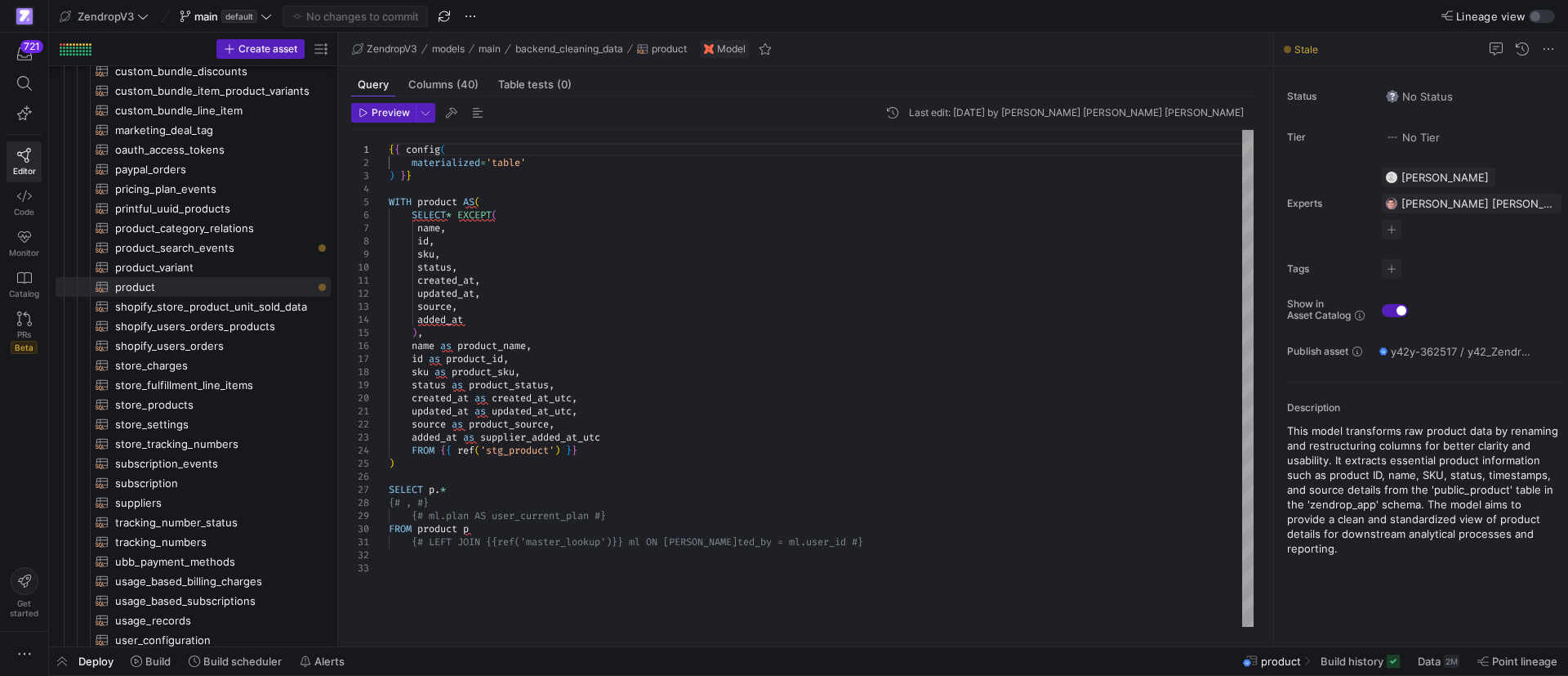
click at [556, 209] on div "{ { config ( materialized = 'table' ) } } WITH product AS ( SELECT * EXCEPT ( n…" at bounding box center [821, 378] width 865 height 497
click at [178, 263] on span "product_variant​​​​​​​​​​" at bounding box center [213, 267] width 197 height 19
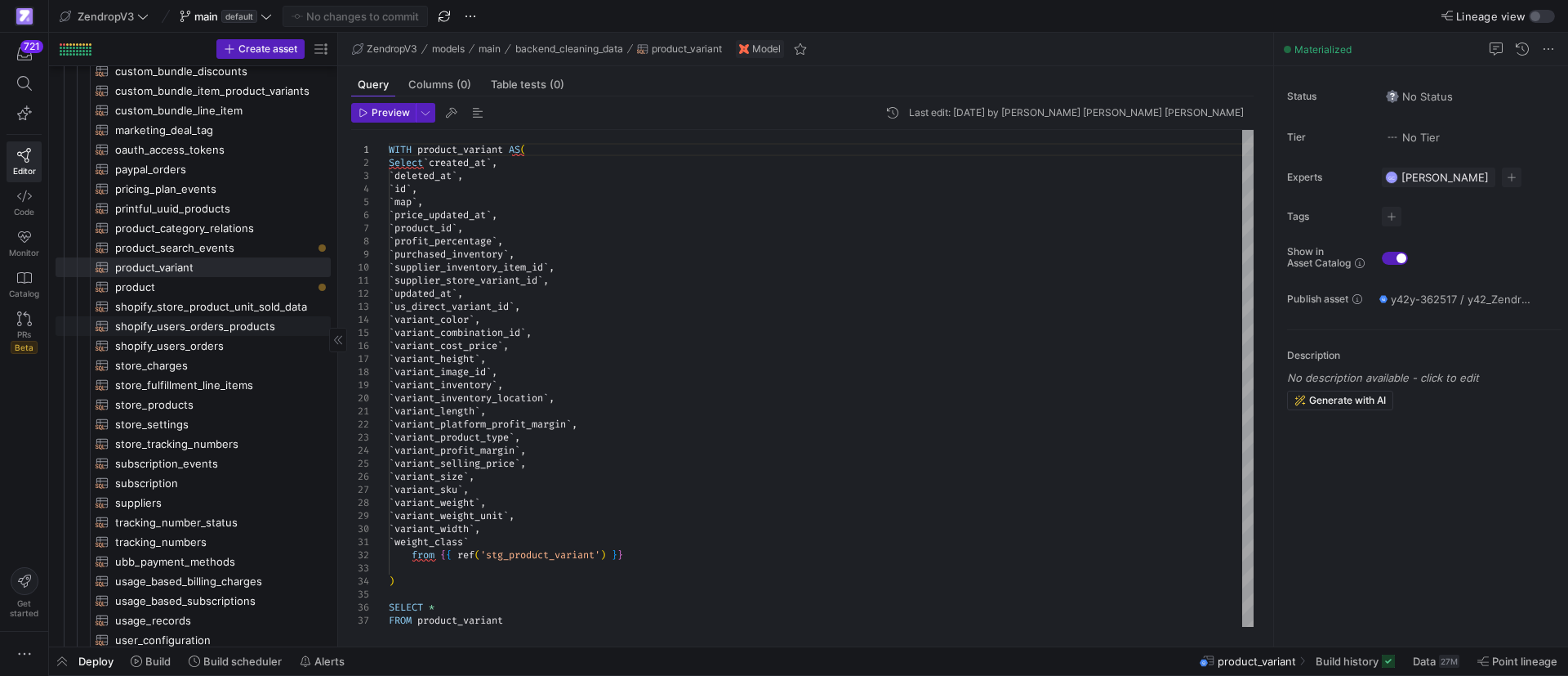
click at [217, 327] on span "shopify_users_orders_products​​​​​​​​​​" at bounding box center [213, 326] width 197 height 19
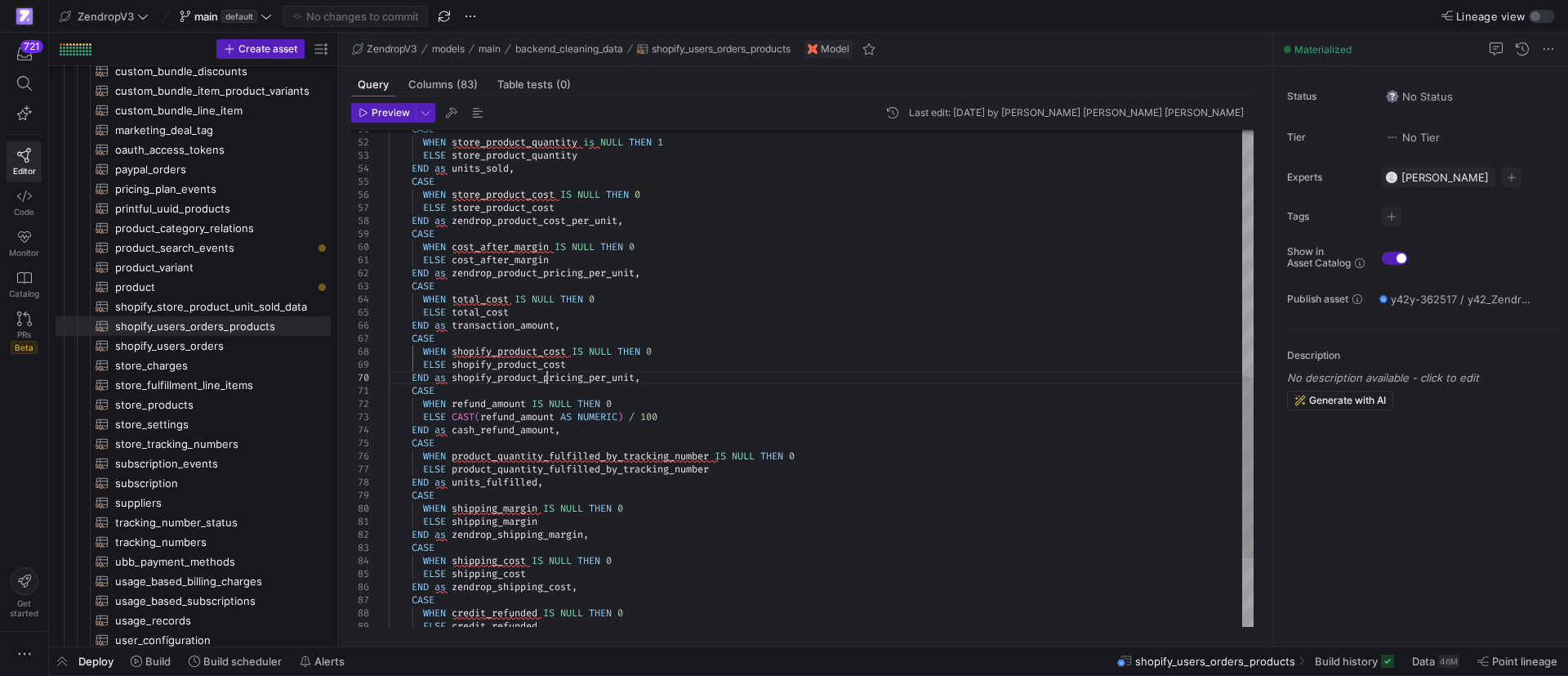
click at [546, 381] on div "CASE WHEN store_product_quantity is NULL THEN 1 ELSE store_product_quantity END…" at bounding box center [821, 136] width 865 height 1359
click at [562, 375] on div "CASE WHEN store_product_quantity is NULL THEN 1 ELSE store_product_quantity END…" at bounding box center [821, 136] width 865 height 1359
click at [169, 260] on span "product_variant​​​​​​​​​​" at bounding box center [213, 267] width 197 height 19
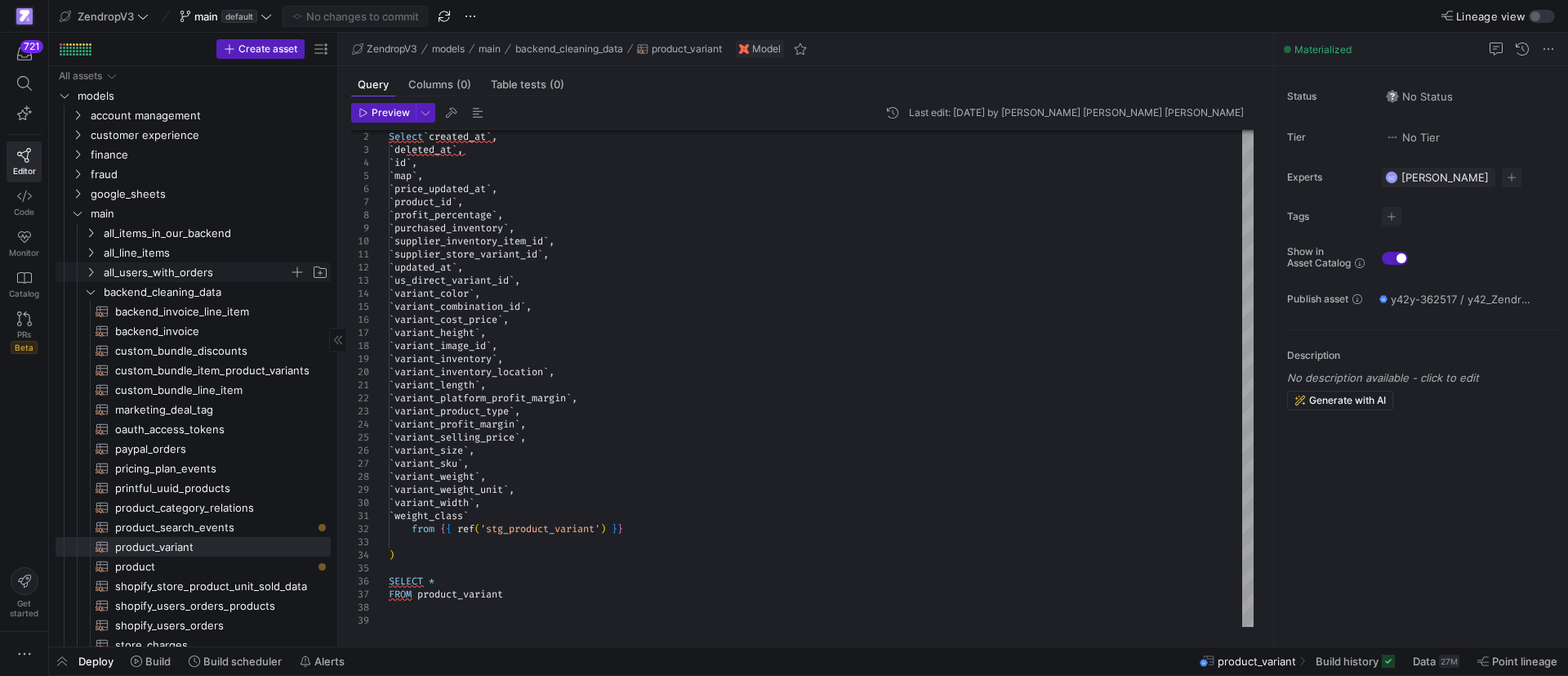
click at [93, 272] on icon "Press SPACE to select this row." at bounding box center [91, 272] width 4 height 9
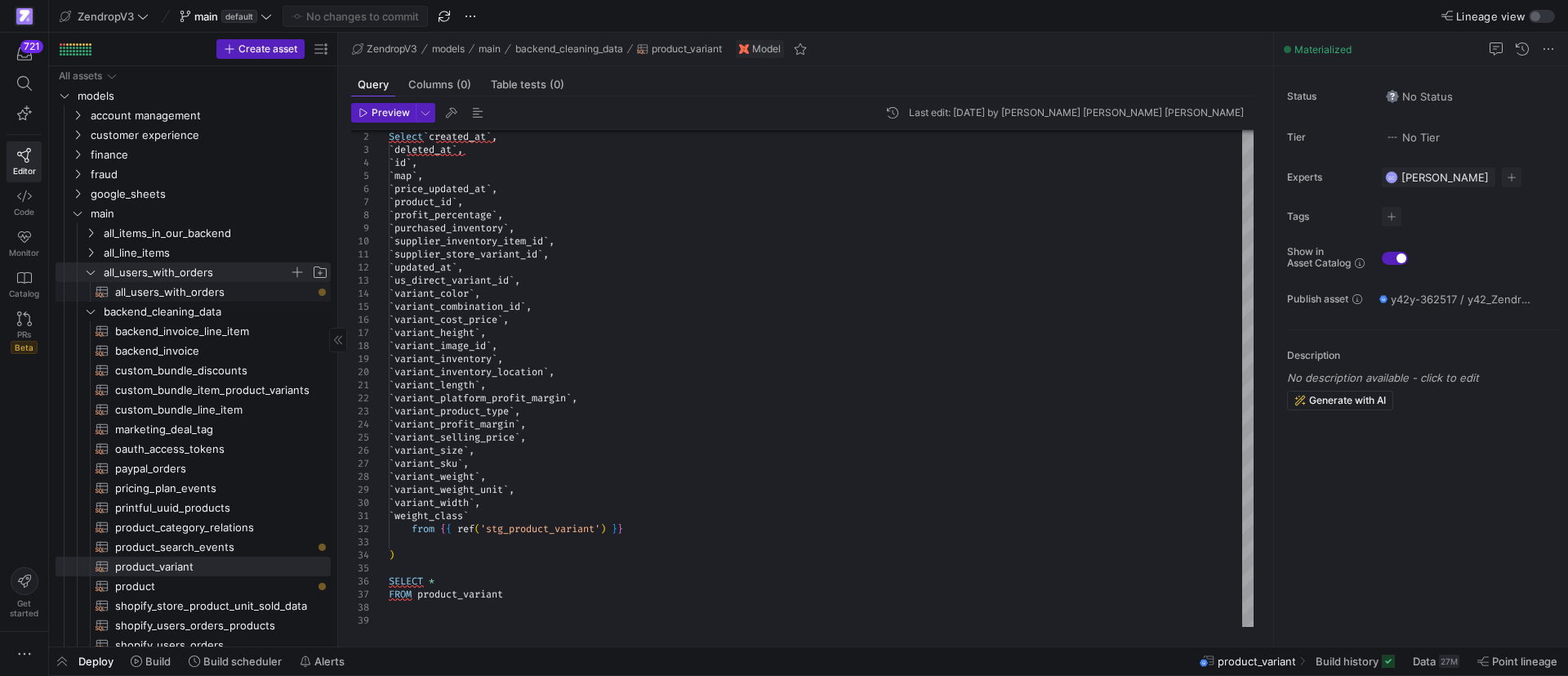
click at [177, 292] on span "all_users_with_orders​​​​​​​​​​" at bounding box center [213, 292] width 197 height 19
type textarea "{{ config( materialized='table', partition_by={ "field": "sign_up_date_utc", "d…"
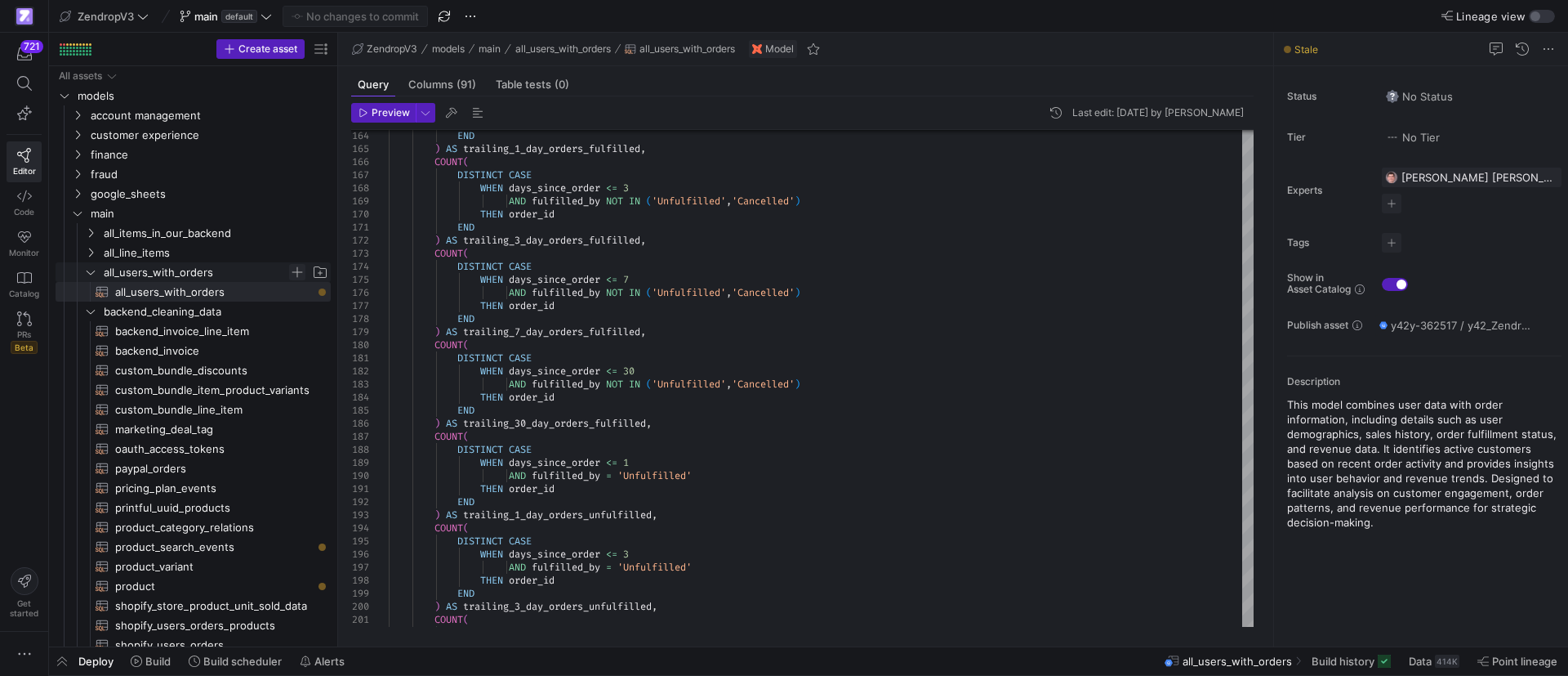
click at [299, 268] on span "Press SPACE to select this row." at bounding box center [297, 272] width 16 height 16
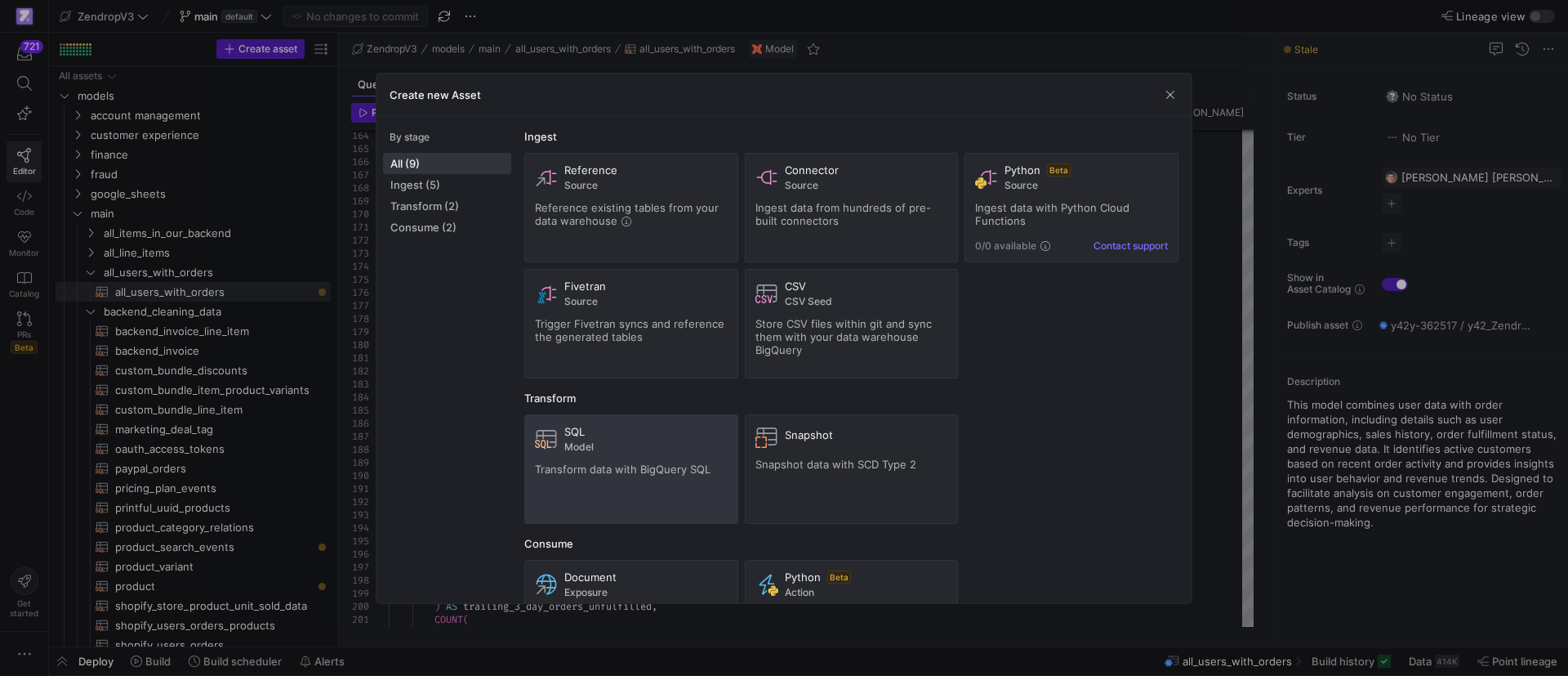
click at [633, 468] on span "Transform data with BigQuery SQL" at bounding box center [622, 468] width 176 height 13
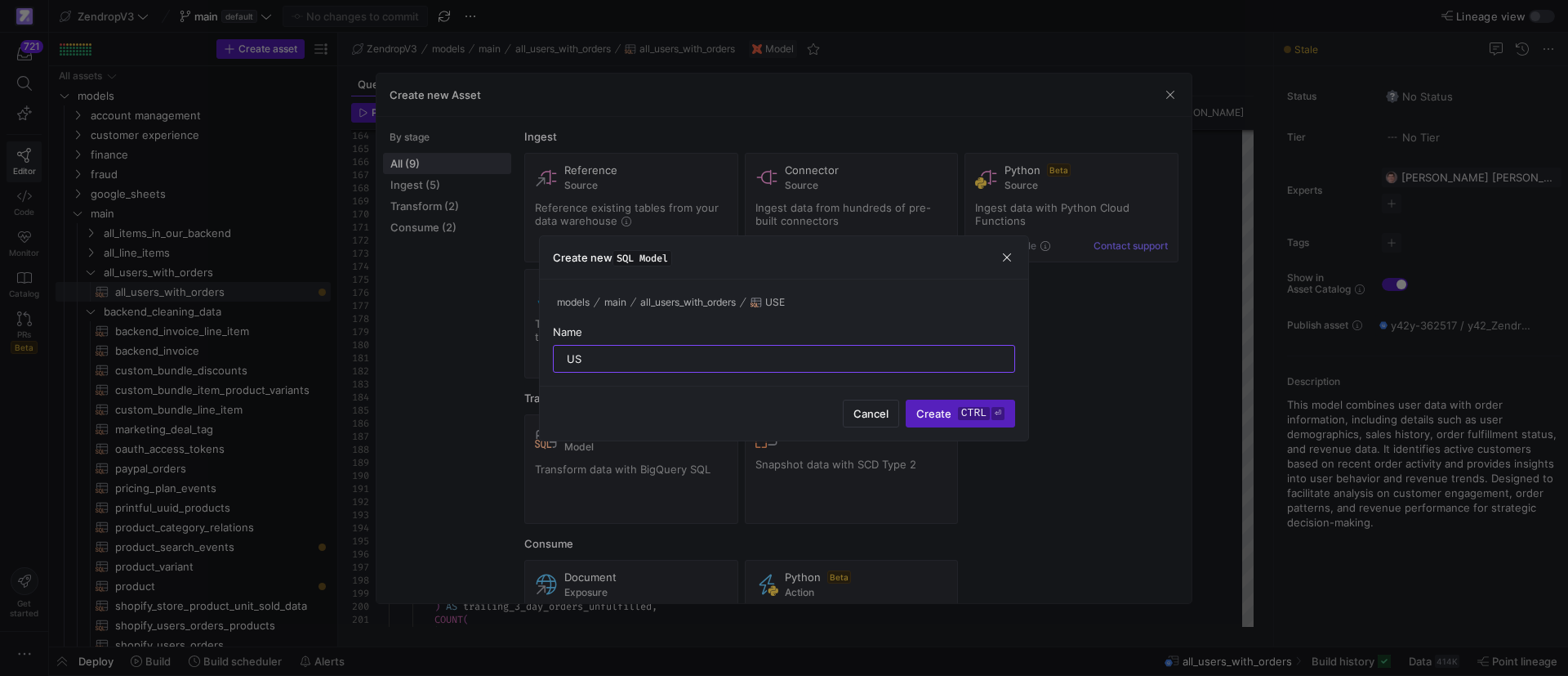
type input "U"
type input "users_with_order_issues"
click at [940, 410] on span "Create ctrl ⏎" at bounding box center [960, 413] width 88 height 13
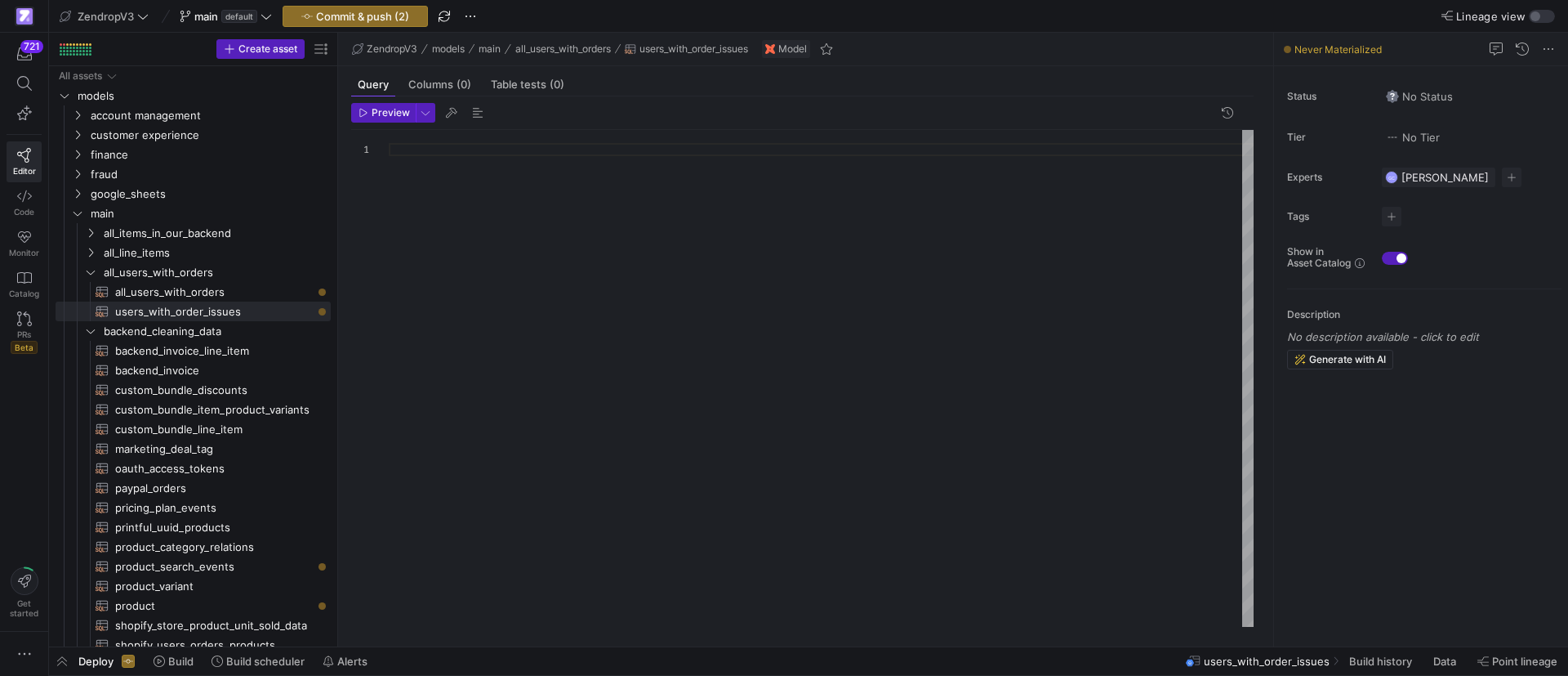
click at [519, 202] on div at bounding box center [821, 378] width 865 height 497
click at [607, 202] on div at bounding box center [821, 378] width 865 height 497
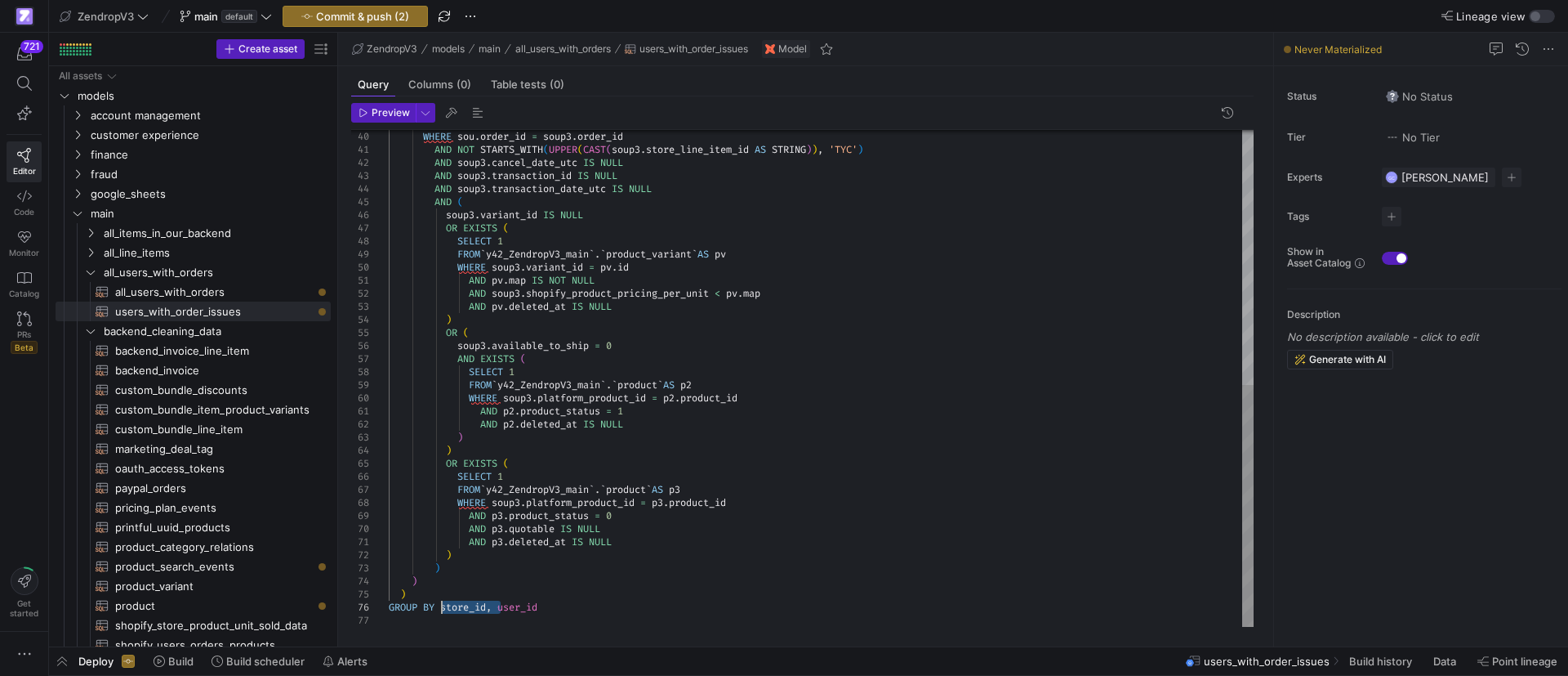
drag, startPoint x: 494, startPoint y: 608, endPoint x: 443, endPoint y: 608, distance: 51.0
click at [443, 608] on div "WHERE sou . order_id = soup3 . order_id AND NOT STARTS_WITH ( UPPER ( CAST ( so…" at bounding box center [821, 116] width 865 height 1019
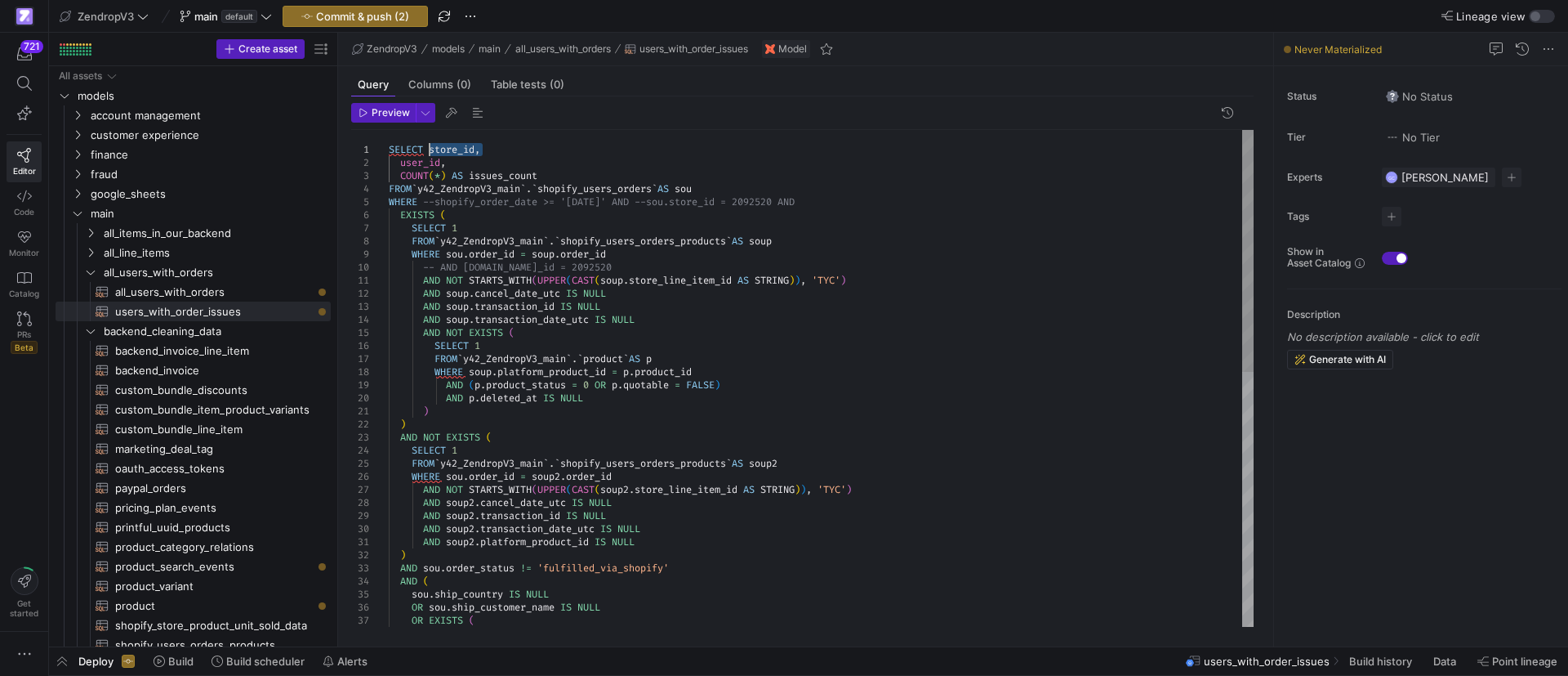
drag, startPoint x: 483, startPoint y: 151, endPoint x: 425, endPoint y: 151, distance: 58.0
click at [425, 151] on div "sou . ship_country IS NULL OR sou . ship_customer_name IS NULL OR EXISTS ( AND …" at bounding box center [821, 639] width 865 height 1019
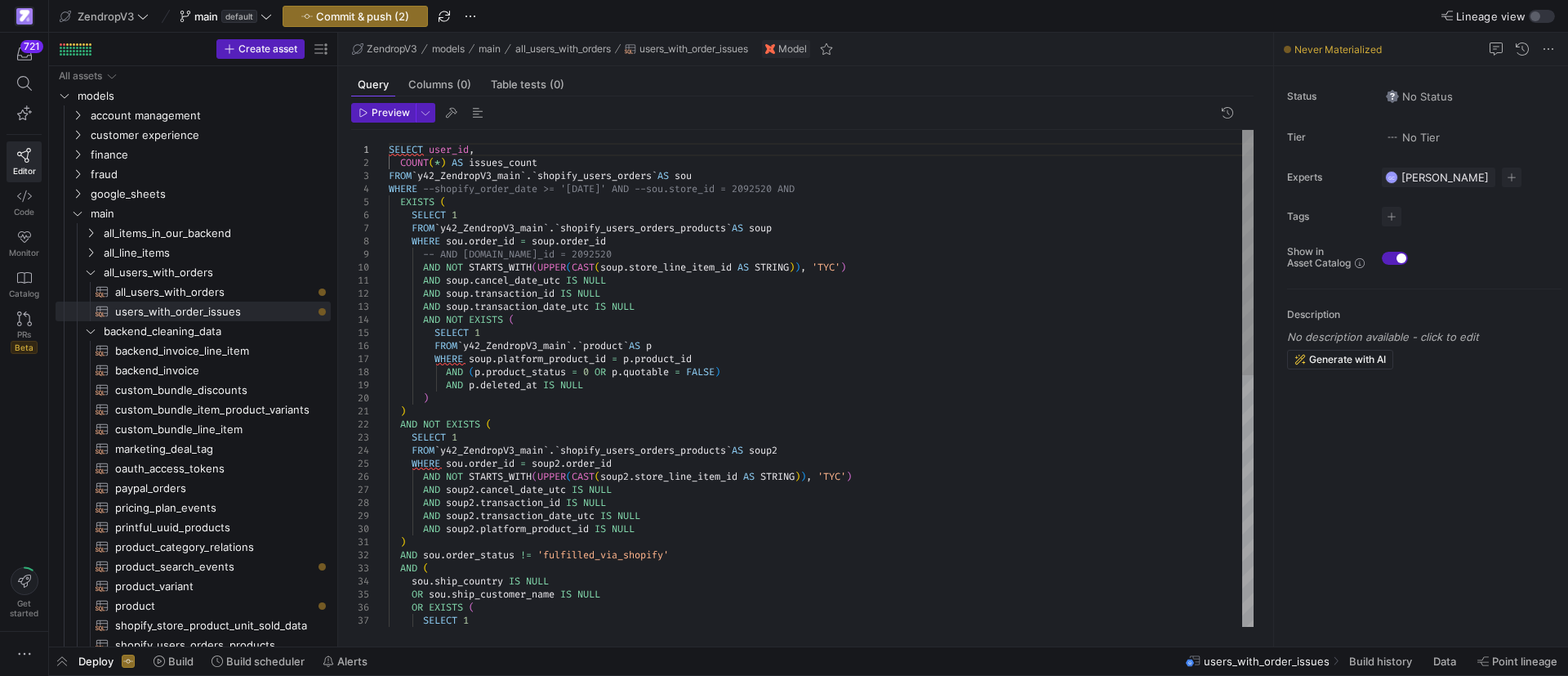
scroll to position [13, 0]
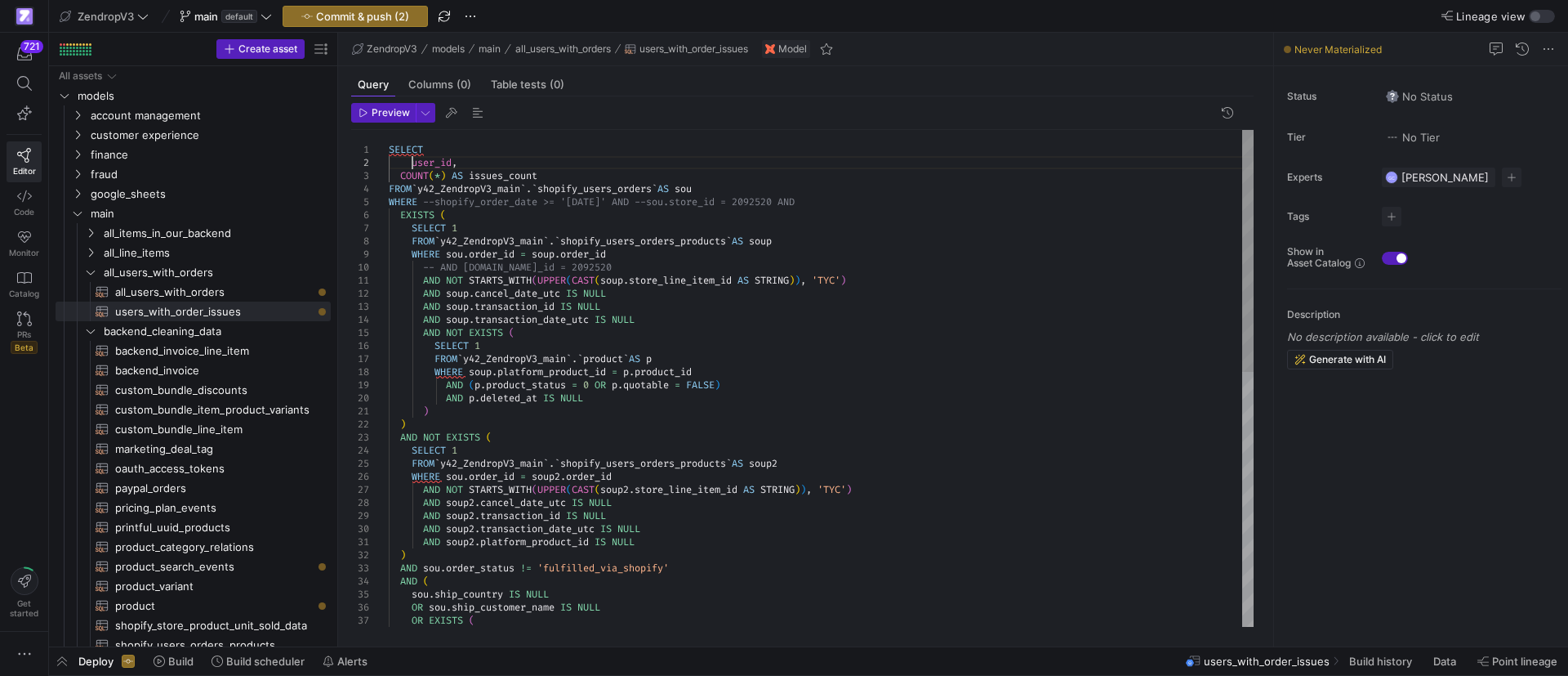
click at [398, 175] on div "sou . ship_country IS NULL OR sou . ship_customer_name IS NULL OR EXISTS ( AND …" at bounding box center [821, 639] width 865 height 1019
click at [583, 178] on div "sou . ship_country IS NULL OR sou . ship_customer_name IS NULL OR EXISTS ( AND …" at bounding box center [821, 639] width 865 height 1019
click at [757, 190] on div "sou . ship_country IS NULL OR sou . ship_customer_name IS NULL OR EXISTS ( AND …" at bounding box center [821, 639] width 865 height 1019
drag, startPoint x: 671, startPoint y: 189, endPoint x: 420, endPoint y: 189, distance: 251.0
click at [420, 189] on div "sou . ship_country IS NULL OR sou . ship_customer_name IS NULL OR EXISTS ( AND …" at bounding box center [821, 639] width 865 height 1019
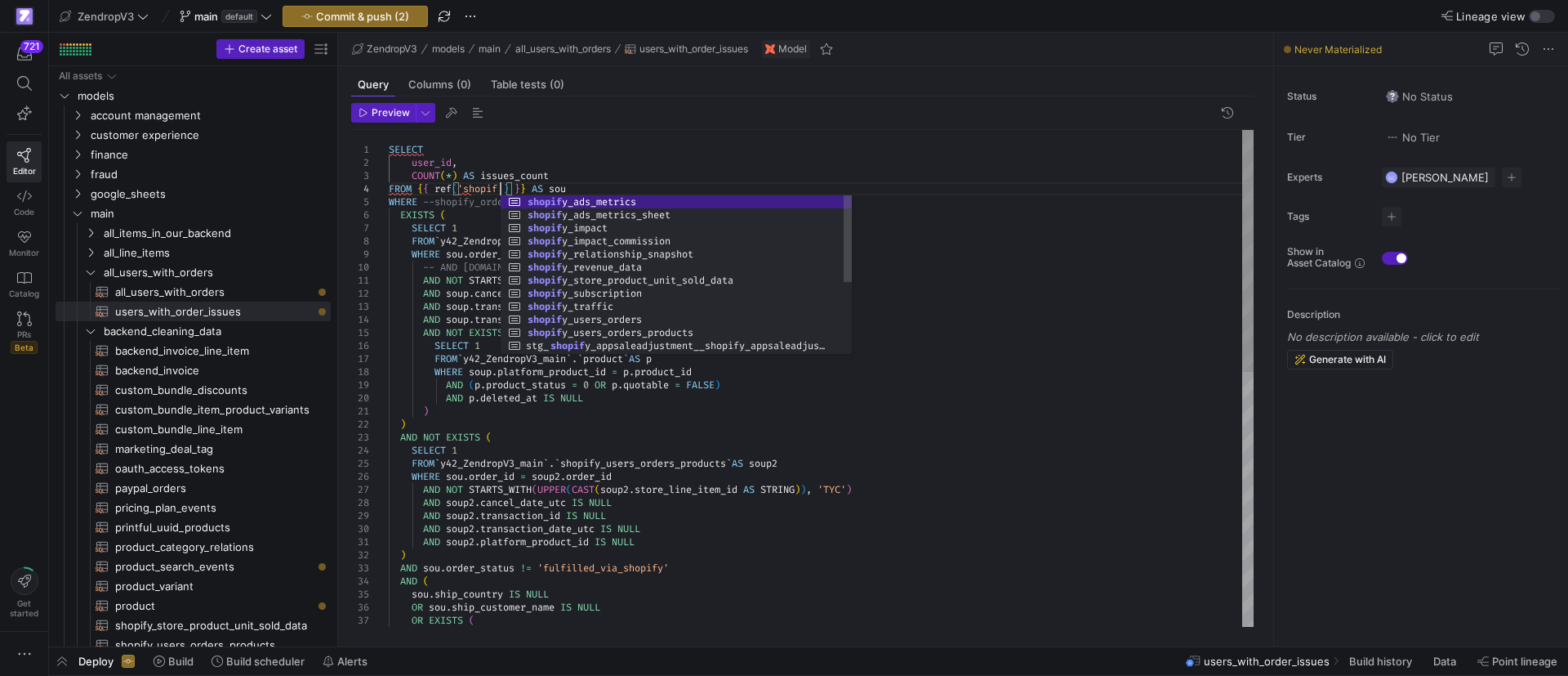
scroll to position [39, 117]
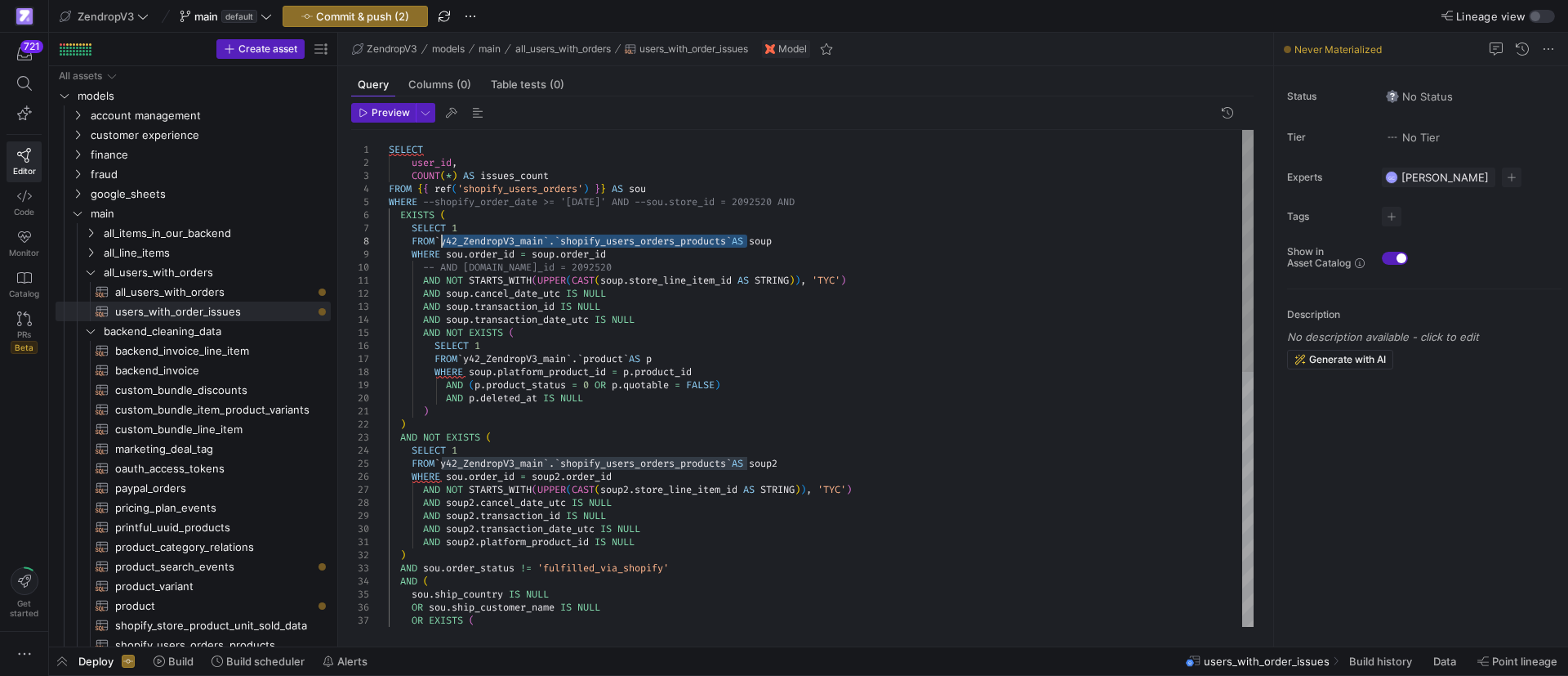
drag, startPoint x: 747, startPoint y: 240, endPoint x: 442, endPoint y: 239, distance: 305.0
click at [442, 239] on div "sou . ship_country IS NULL OR sou . ship_customer_name IS NULL OR EXISTS ( AND …" at bounding box center [821, 639] width 865 height 1019
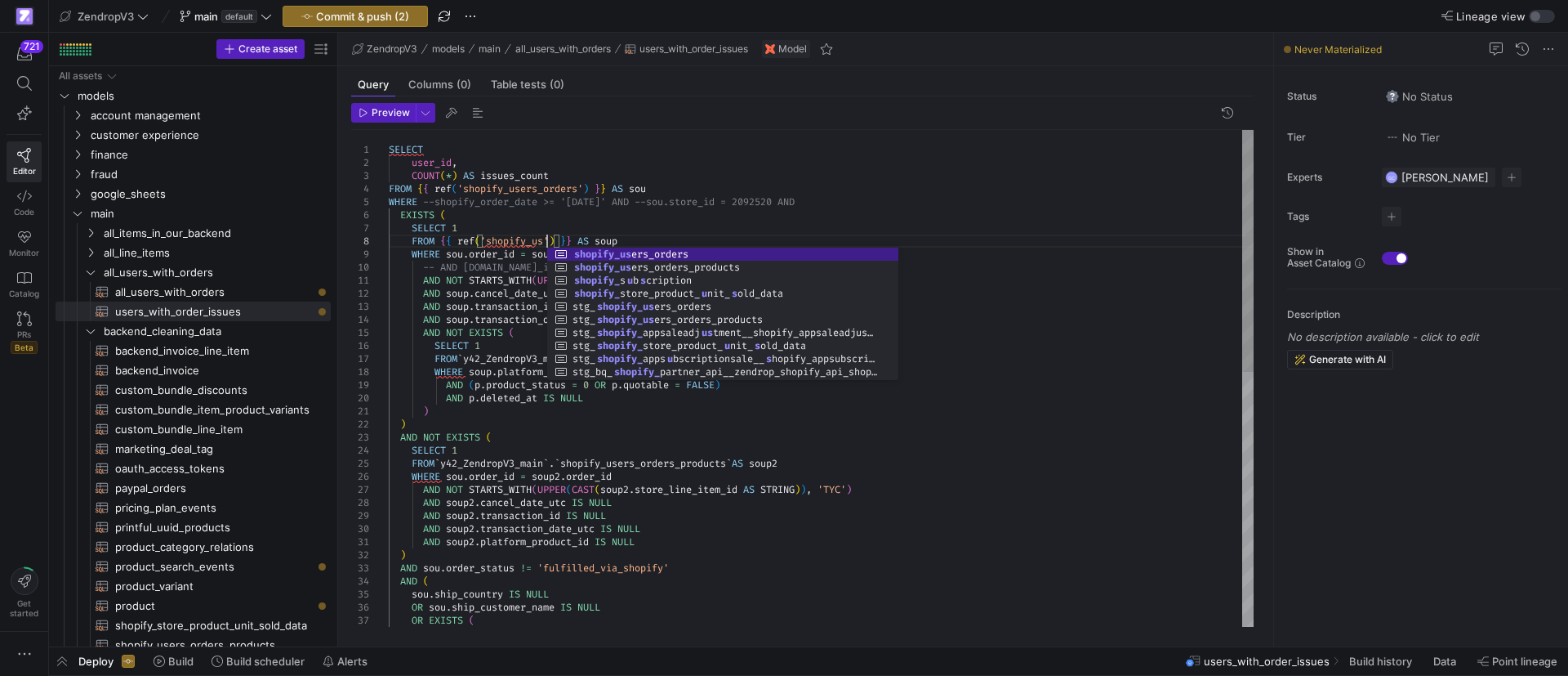
scroll to position [92, 159]
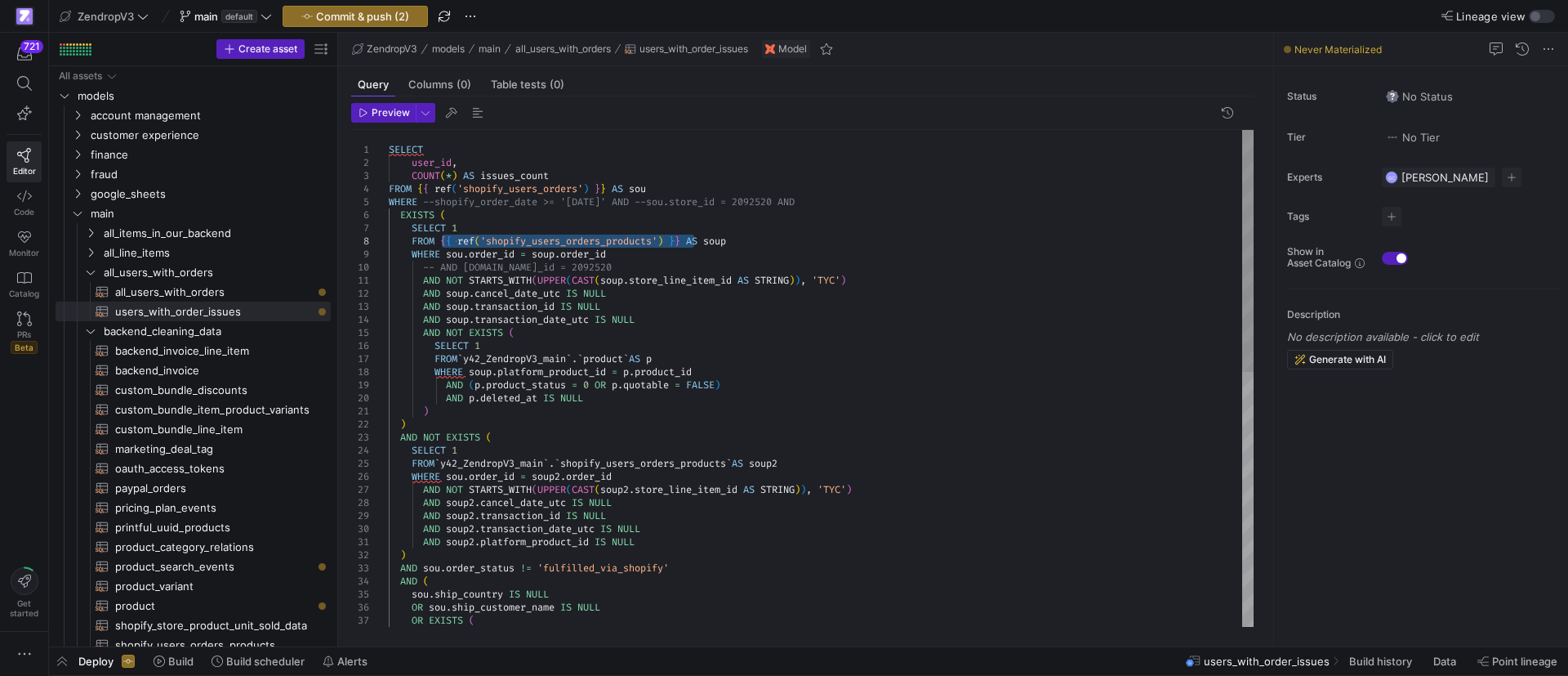
drag, startPoint x: 693, startPoint y: 235, endPoint x: 443, endPoint y: 238, distance: 250.0
click at [750, 238] on div "sou . ship_country IS NULL OR sou . ship_customer_name IS NULL OR EXISTS ( AND …" at bounding box center [821, 639] width 865 height 1019
drag, startPoint x: 686, startPoint y: 239, endPoint x: 442, endPoint y: 238, distance: 244.0
click at [442, 238] on div "sou . ship_country IS NULL OR sou . ship_customer_name IS NULL OR EXISTS ( AND …" at bounding box center [821, 639] width 865 height 1019
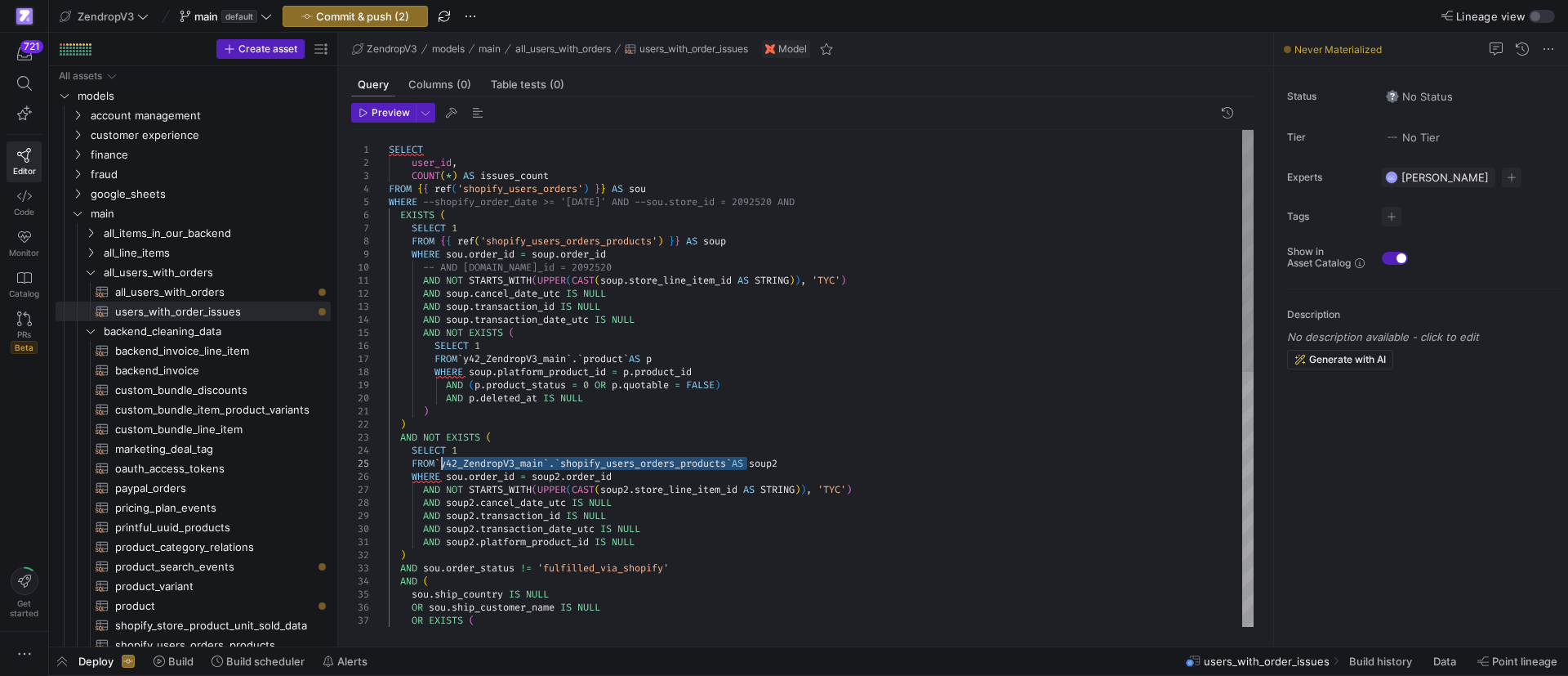
drag, startPoint x: 746, startPoint y: 458, endPoint x: 443, endPoint y: 459, distance: 303.0
click at [443, 459] on div "sou . ship_country IS NULL OR sou . ship_customer_name IS NULL OR EXISTS ( AND …" at bounding box center [821, 639] width 865 height 1019
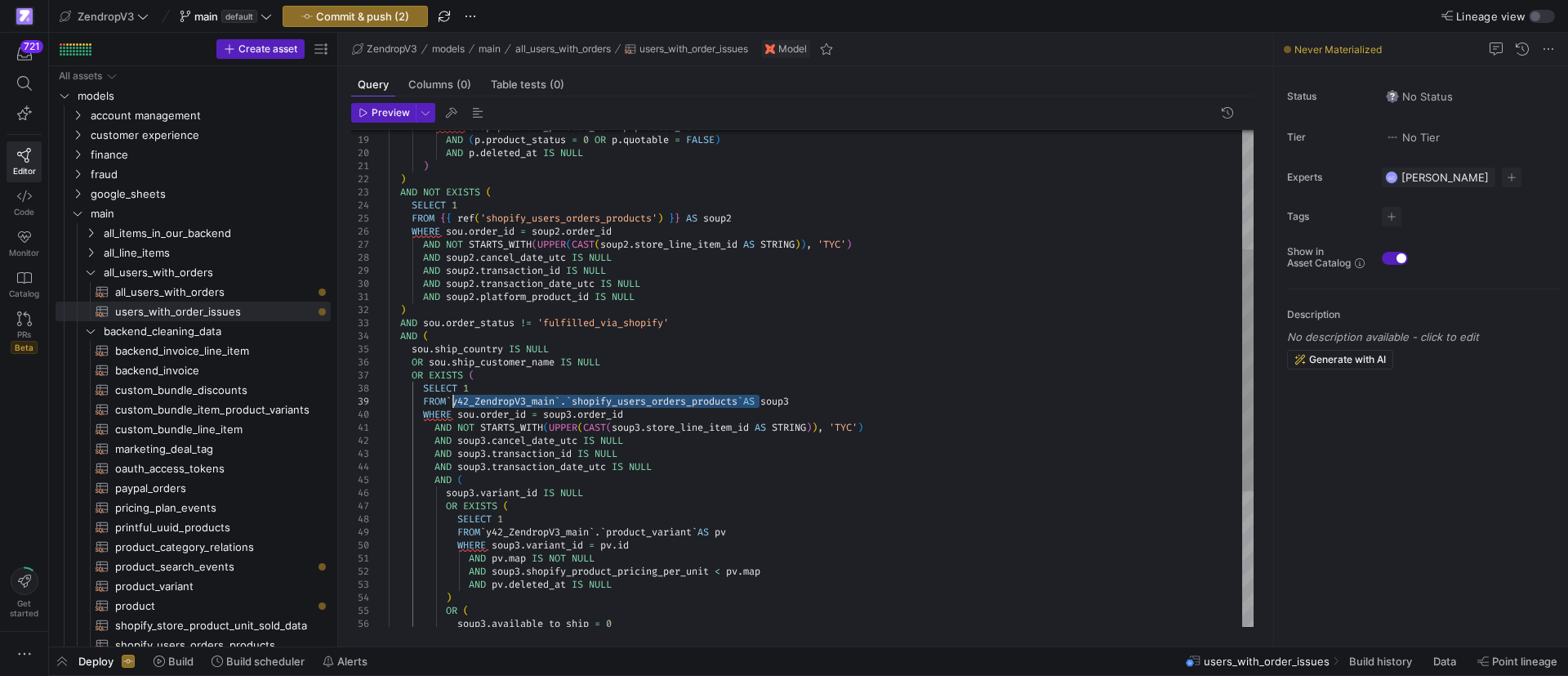
drag, startPoint x: 757, startPoint y: 400, endPoint x: 452, endPoint y: 400, distance: 305.0
click at [452, 400] on div "sou . ship_country IS NULL OR sou . ship_customer_name IS NULL OR EXISTS ( AND …" at bounding box center [821, 394] width 865 height 1019
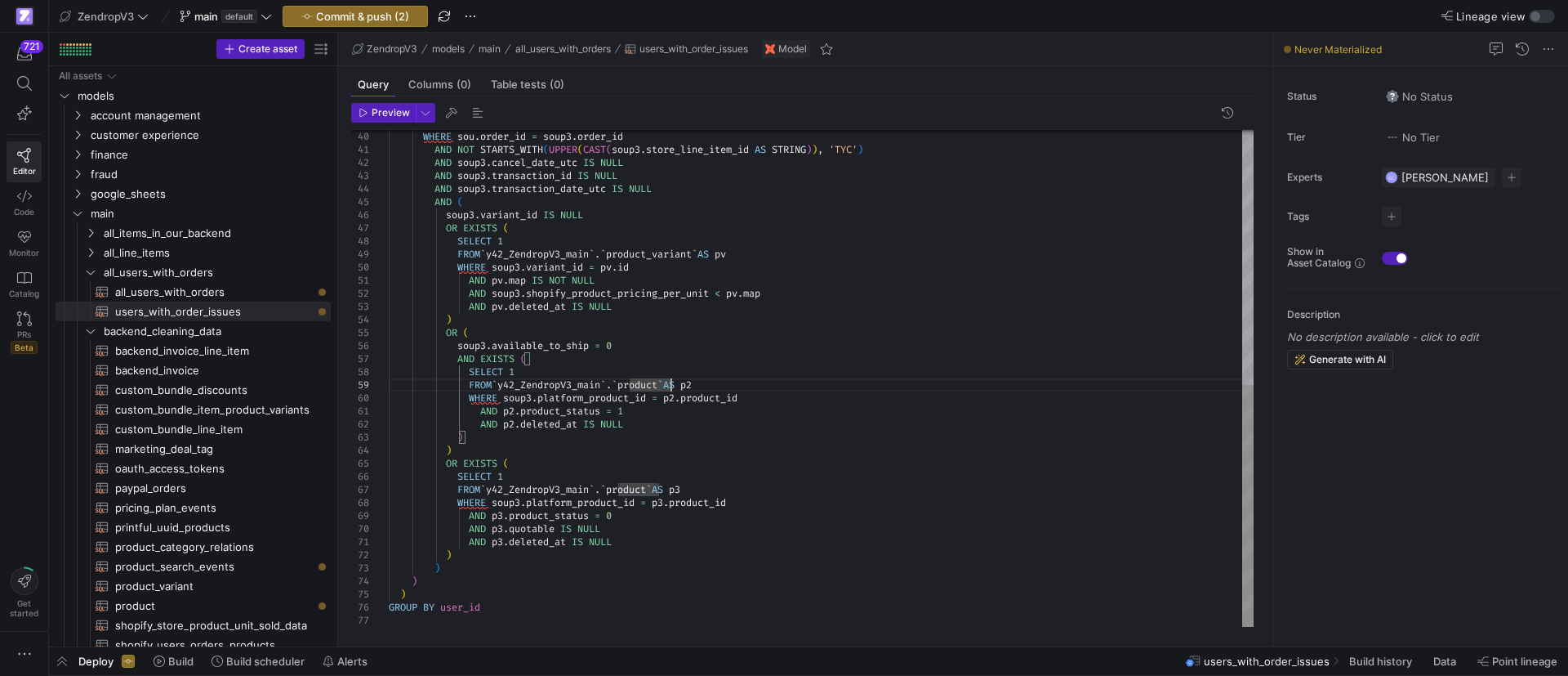
click at [673, 380] on div "WHERE sou . order_id = soup3 . order_id AND NOT STARTS_WITH ( UPPER ( CAST ( so…" at bounding box center [821, 116] width 865 height 1019
drag, startPoint x: 681, startPoint y: 381, endPoint x: 501, endPoint y: 383, distance: 180.0
click at [501, 383] on div "WHERE sou . order_id = soup3 . order_id AND NOT STARTS_WITH ( UPPER ( CAST ( so…" at bounding box center [821, 116] width 865 height 1019
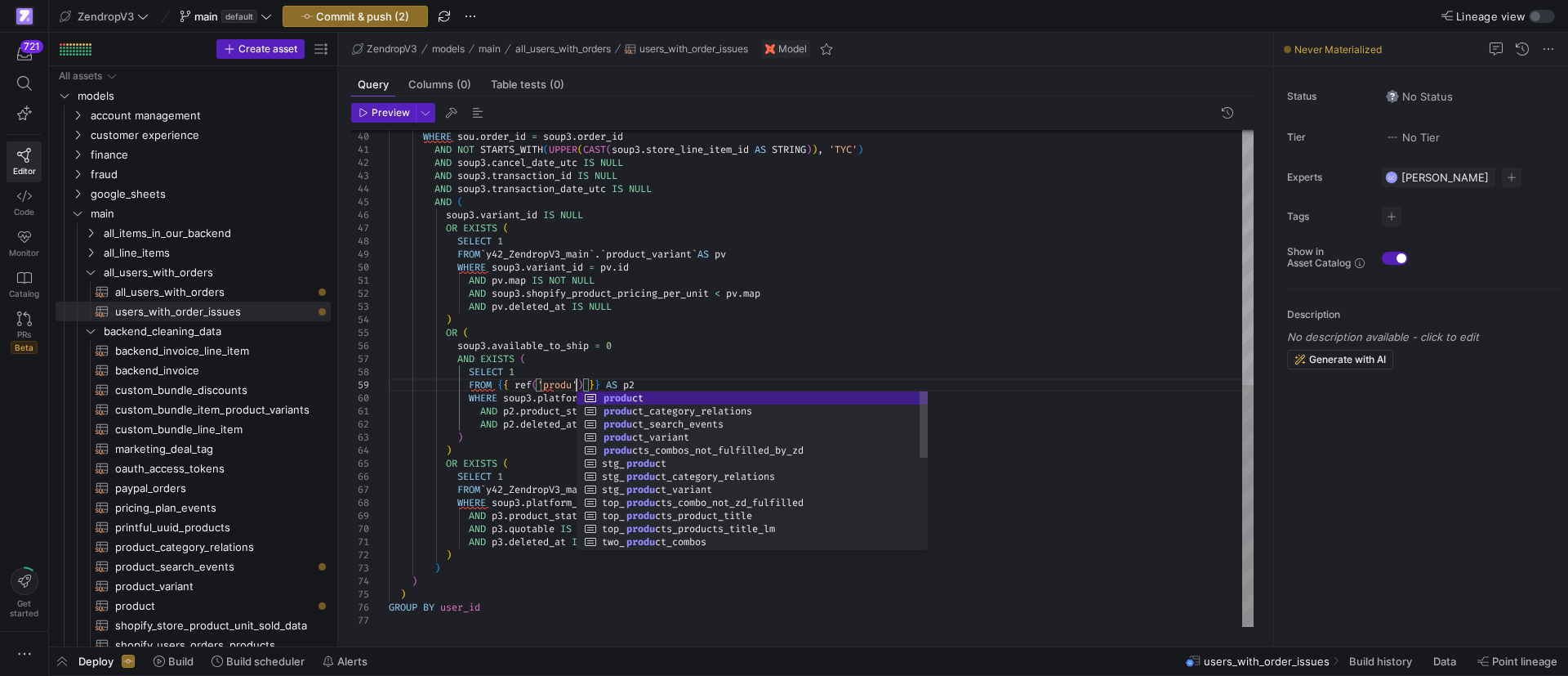
scroll to position [104, 193]
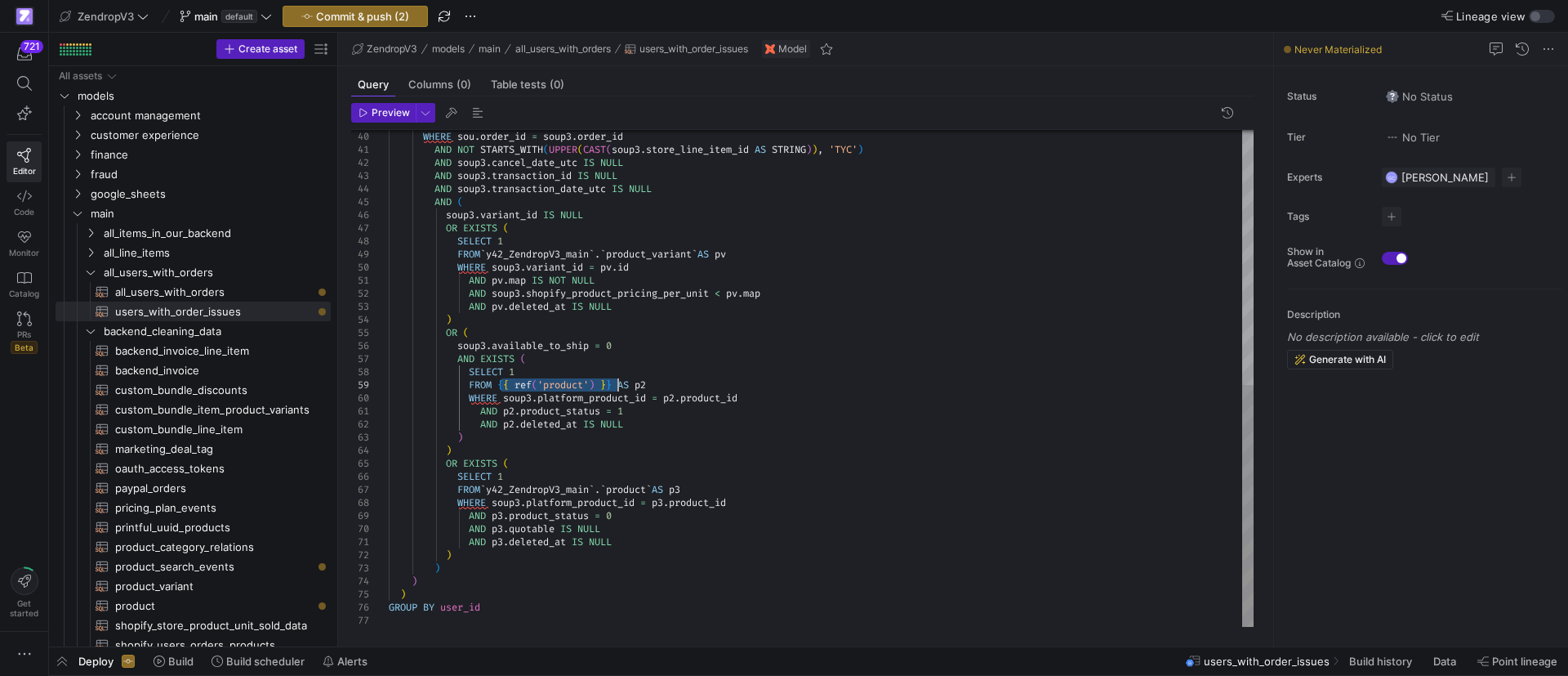
drag, startPoint x: 497, startPoint y: 383, endPoint x: 620, endPoint y: 387, distance: 123.1
drag, startPoint x: 488, startPoint y: 490, endPoint x: 665, endPoint y: 487, distance: 177.0
click at [665, 487] on div "WHERE sou . order_id = soup3 . order_id AND NOT STARTS_WITH ( UPPER ( CAST ( so…" at bounding box center [821, 116] width 865 height 1019
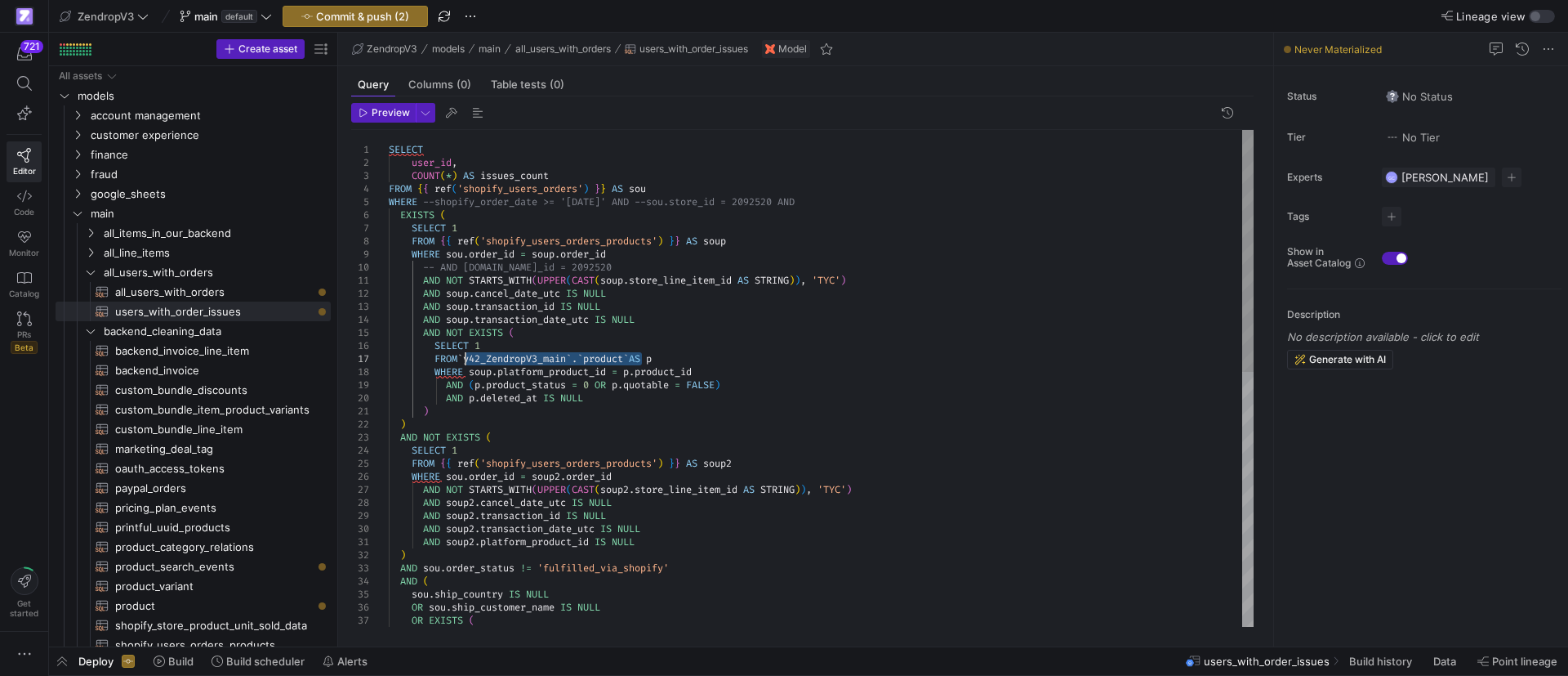
drag, startPoint x: 643, startPoint y: 360, endPoint x: 467, endPoint y: 358, distance: 176.0
click at [467, 358] on div "sou . ship_country IS NULL OR sou . ship_customer_name IS NULL OR EXISTS ( AND …" at bounding box center [821, 639] width 865 height 1019
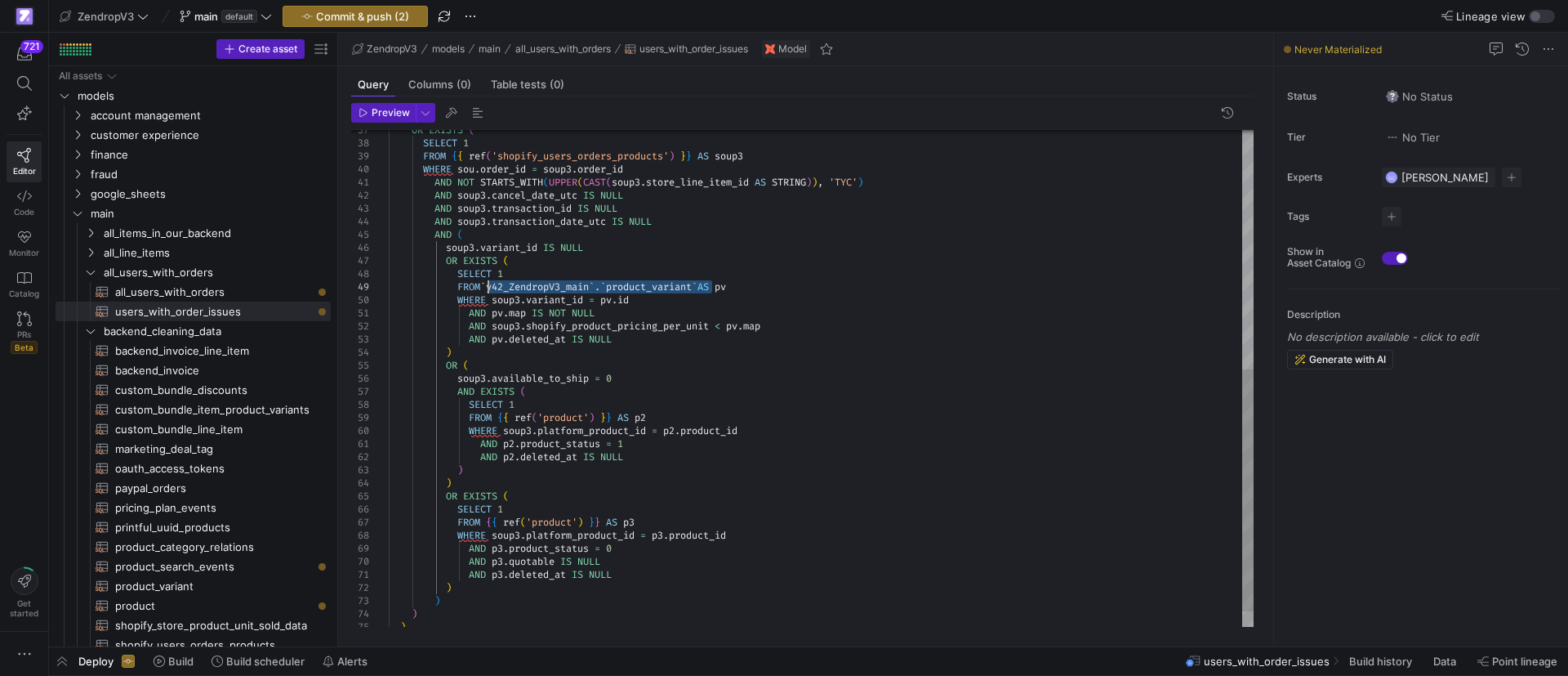
drag, startPoint x: 711, startPoint y: 285, endPoint x: 491, endPoint y: 288, distance: 220.0
click at [491, 288] on div "OR EXISTS ( SELECT 1 FROM { { ref ( 'shopify_users_orders_products' ) } } AS so…" at bounding box center [821, 149] width 865 height 1019
click at [553, 287] on div "OR EXISTS ( SELECT 1 FROM { { ref ( 'shopify_users_orders_products' ) } } AS so…" at bounding box center [821, 149] width 865 height 1019
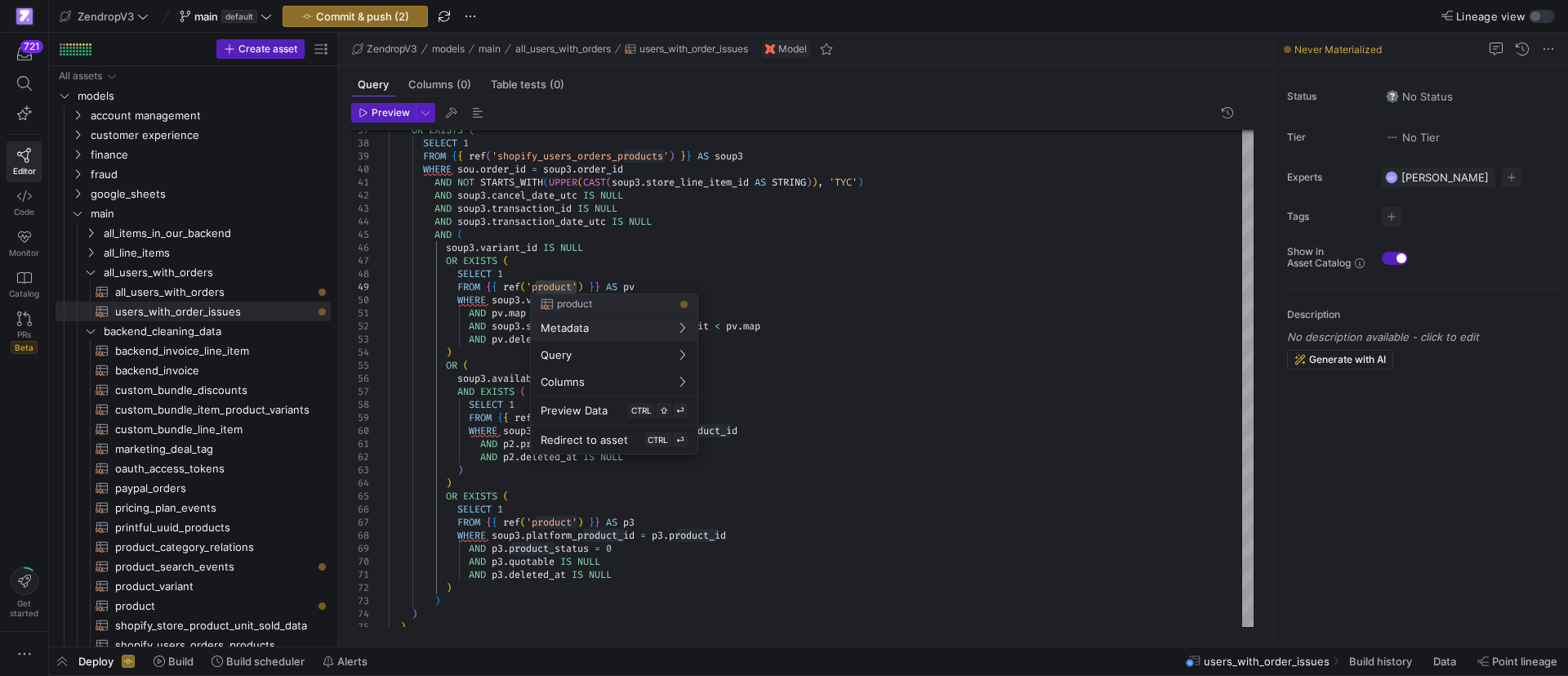
click at [578, 288] on div at bounding box center [784, 338] width 1568 height 676
click at [578, 285] on div at bounding box center [784, 338] width 1568 height 676
click at [578, 285] on div "OR EXISTS ( SELECT 1 FROM { { ref ( 'shopify_users_orders_products' ) } } AS so…" at bounding box center [821, 149] width 865 height 1019
click at [743, 359] on div "OR EXISTS ( SELECT 1 FROM { { ref ( 'shopify_users_orders_products' ) } } AS so…" at bounding box center [821, 149] width 865 height 1019
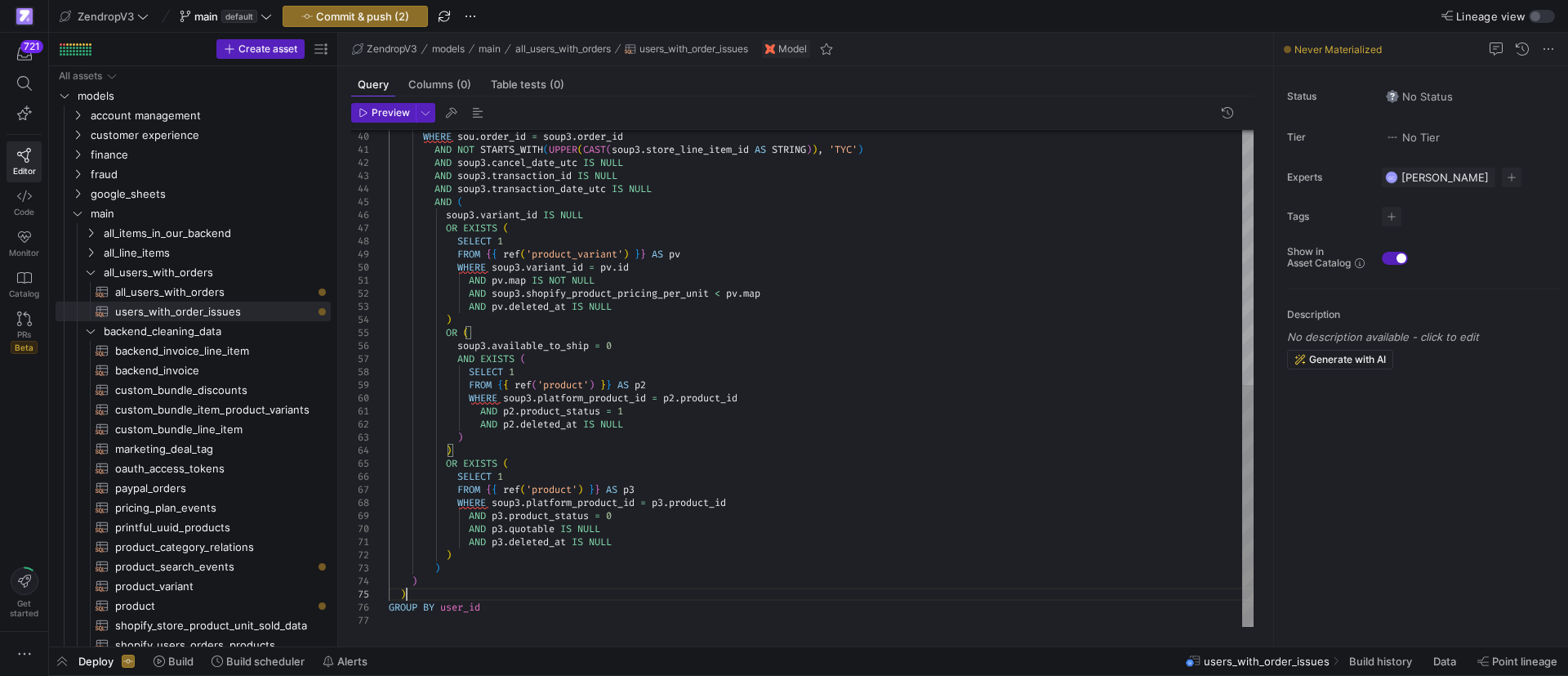
scroll to position [91, 193]
click at [636, 590] on div "WHERE sou . order_id = soup3 . order_id AND NOT STARTS_WITH ( UPPER ( CAST ( so…" at bounding box center [821, 116] width 865 height 1019
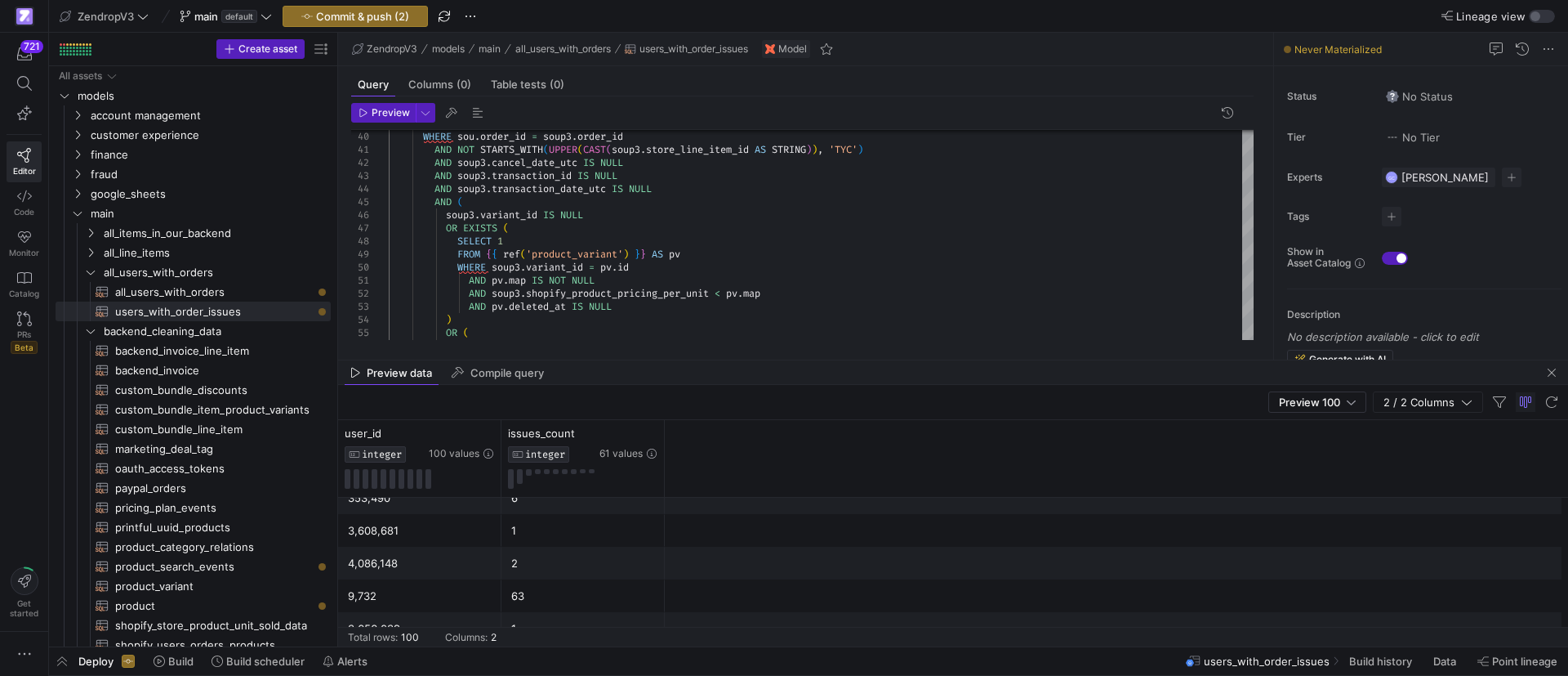
scroll to position [3119, 0]
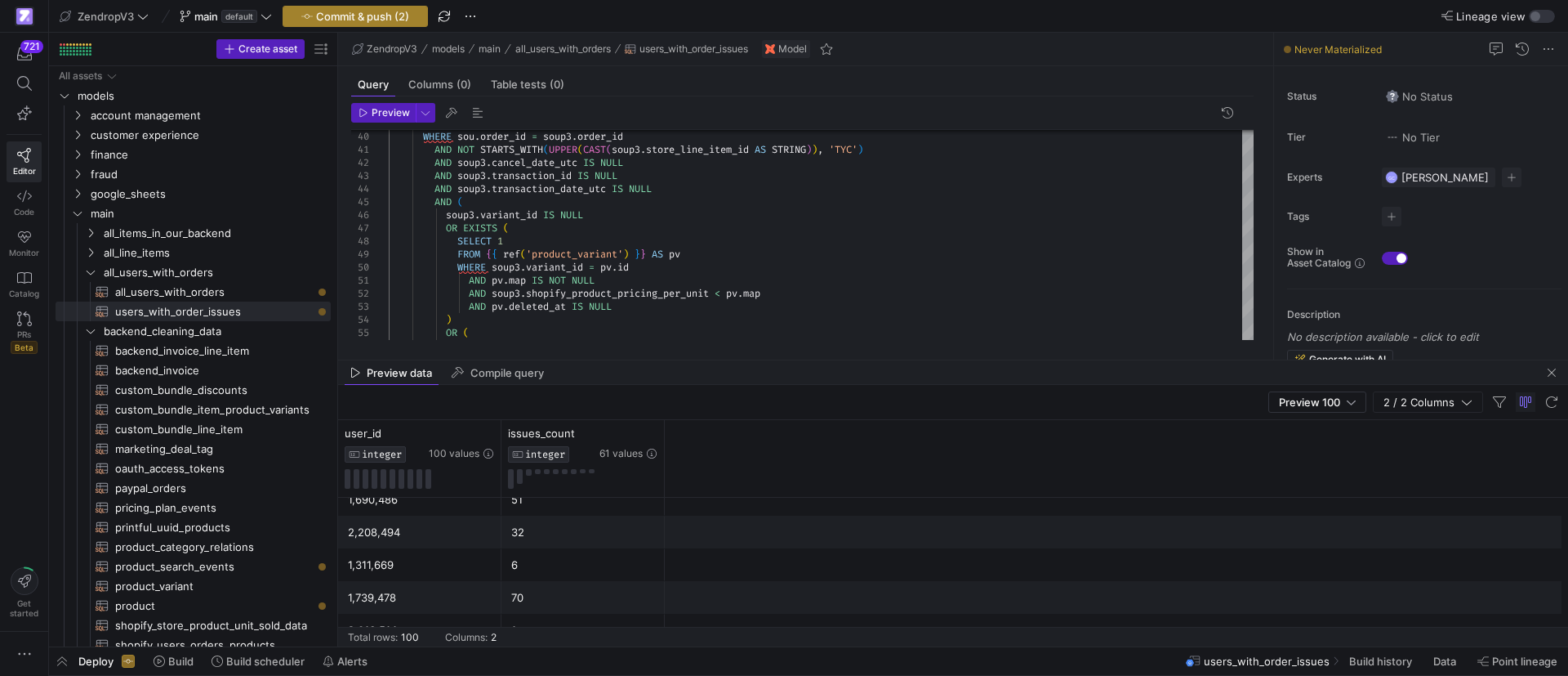
type textarea "AND p3.deleted_at IS NULL ) ) ) ) GROUP BY user_id"
click at [401, 15] on span "Commit & push (2)" at bounding box center [362, 16] width 93 height 13
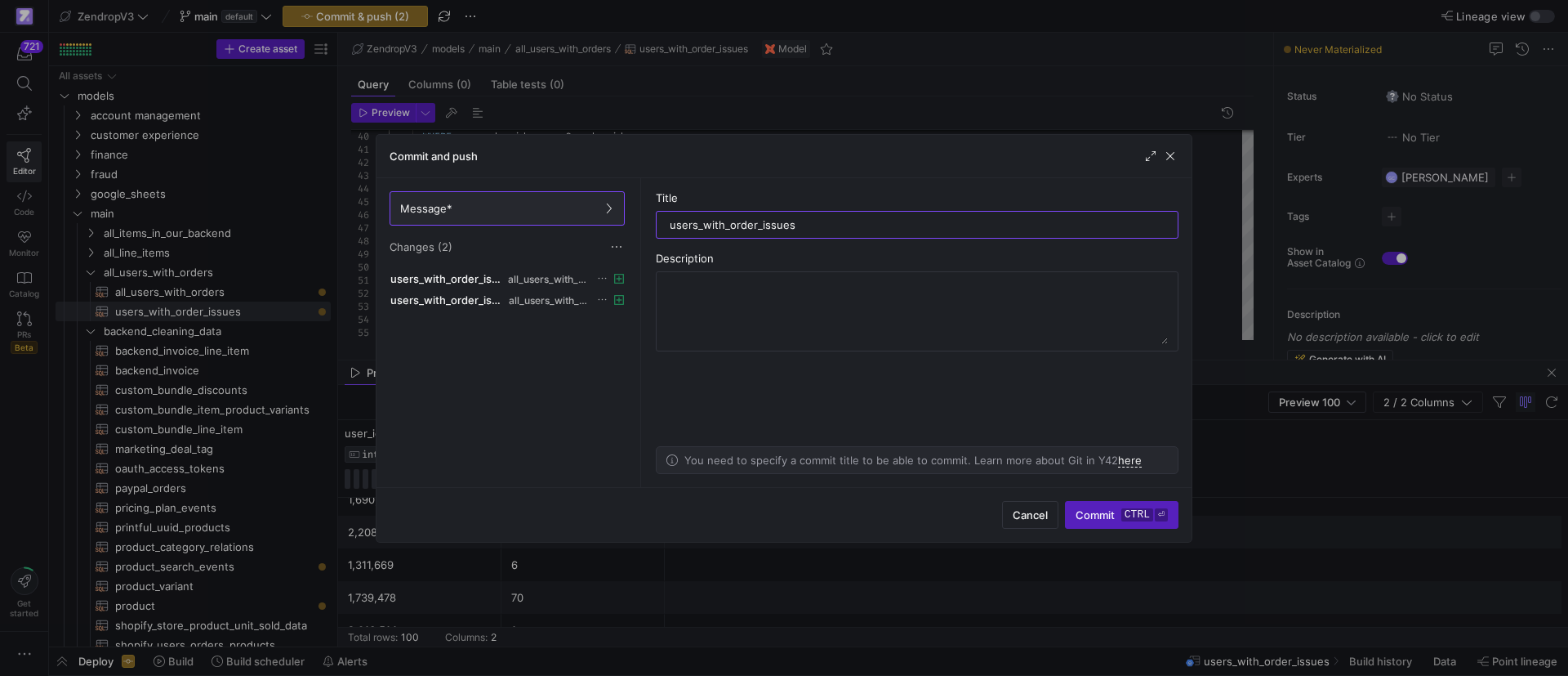
type input "users_with_order_issues"
click at [939, 367] on as-split-area "Title users_with_order_issues Description You need to specify a commit title to…" at bounding box center [917, 333] width 549 height 309
click at [1092, 515] on span "Commit ctrl ⏎" at bounding box center [1121, 515] width 93 height 13
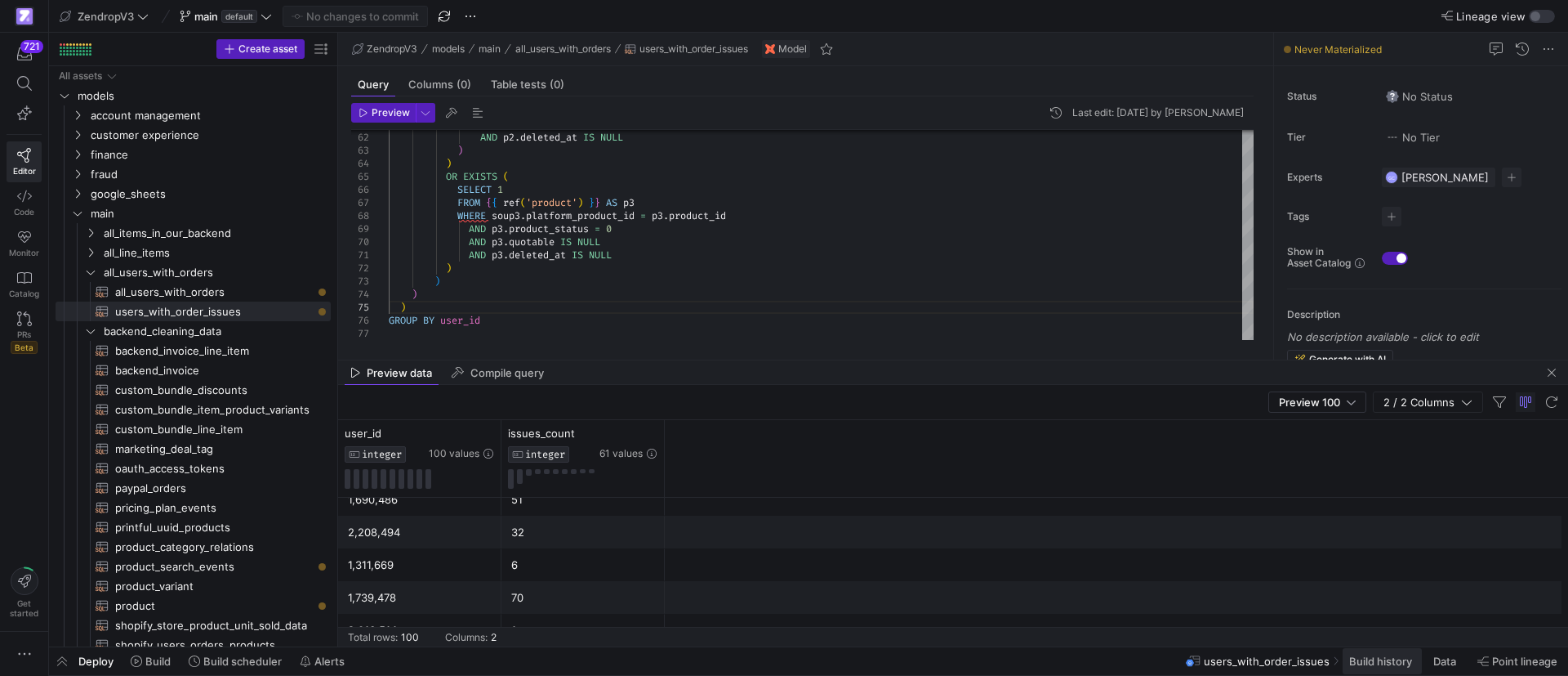
click at [1383, 659] on span "Build history" at bounding box center [1380, 661] width 63 height 13
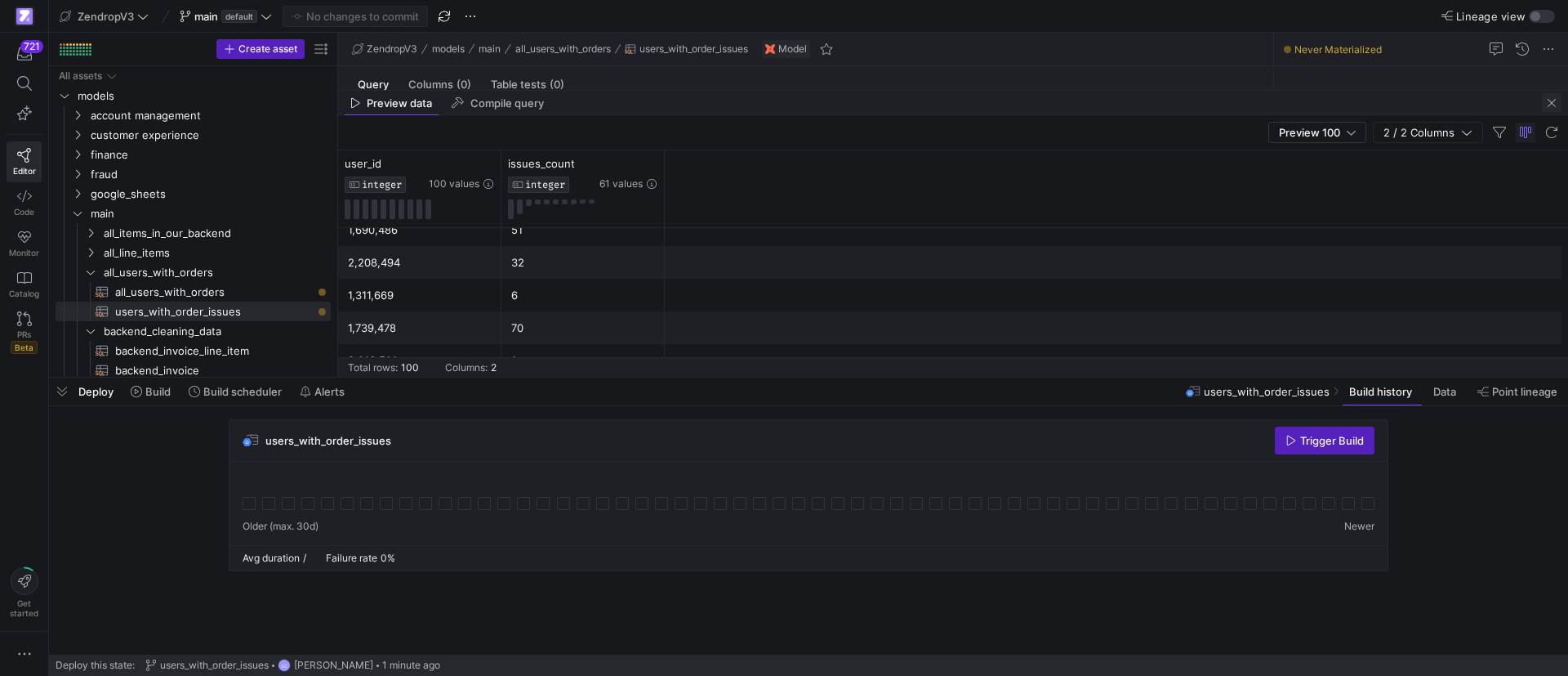
click at [1556, 100] on span "button" at bounding box center [1551, 103] width 20 height 20
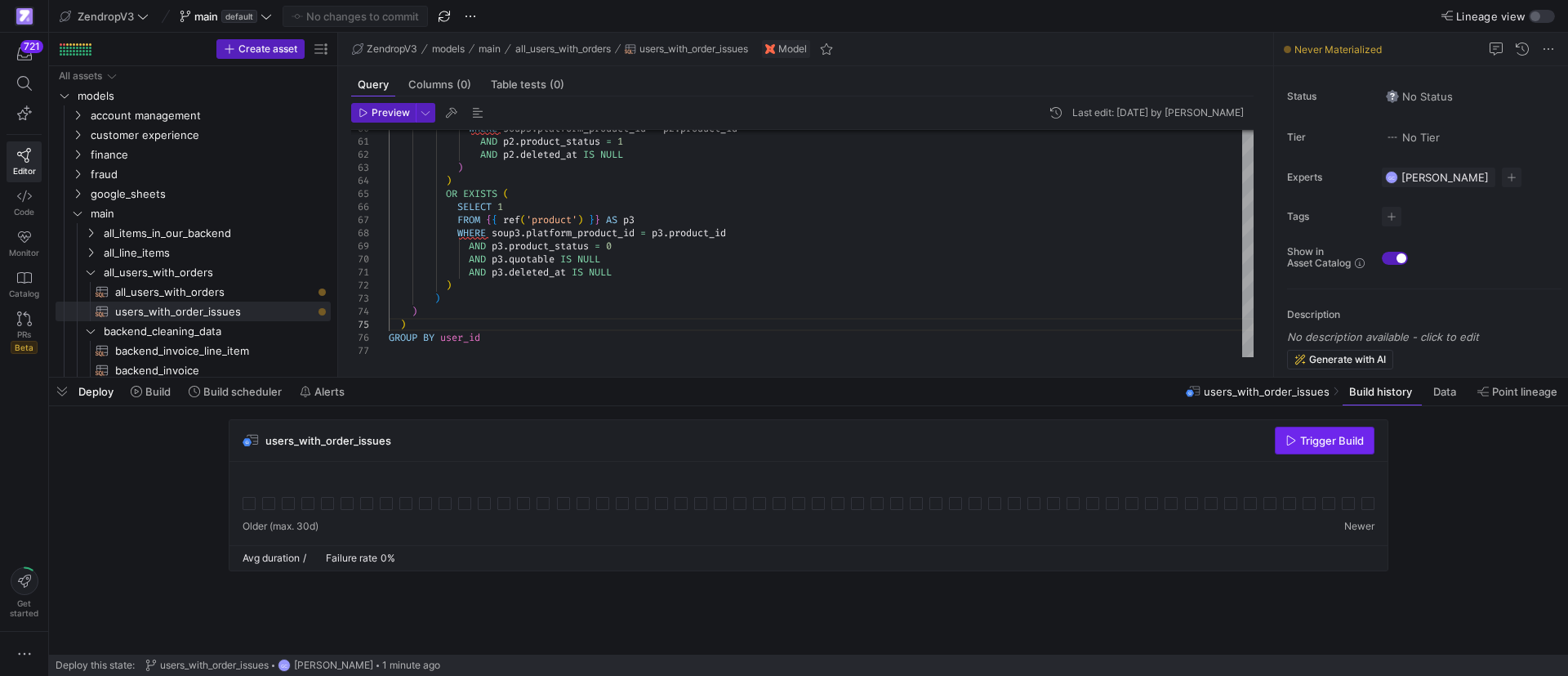
click at [1298, 434] on span "Trigger Build" at bounding box center [1325, 440] width 78 height 13
